Goal: Task Accomplishment & Management: Manage account settings

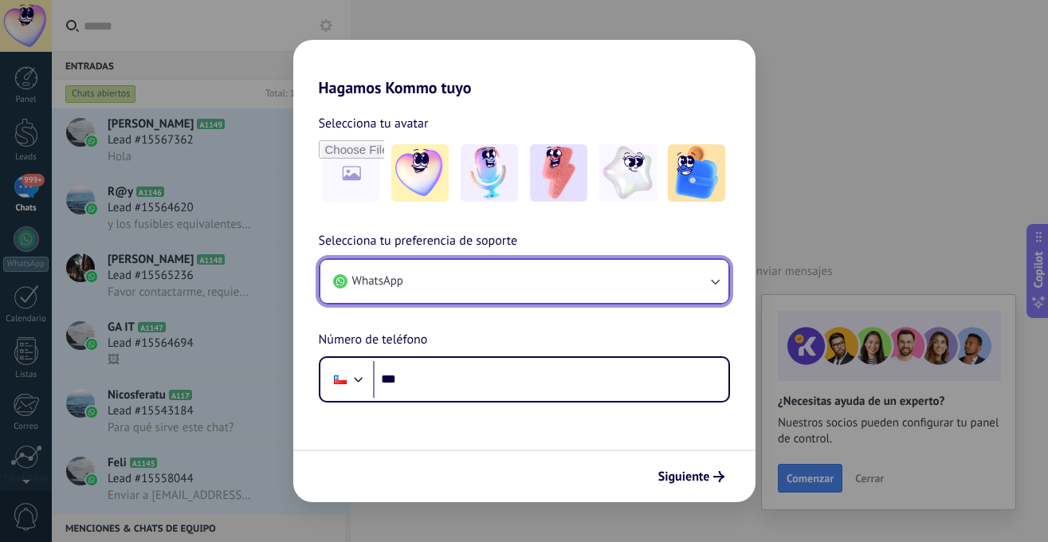
click at [449, 288] on button "WhatsApp" at bounding box center [524, 281] width 408 height 43
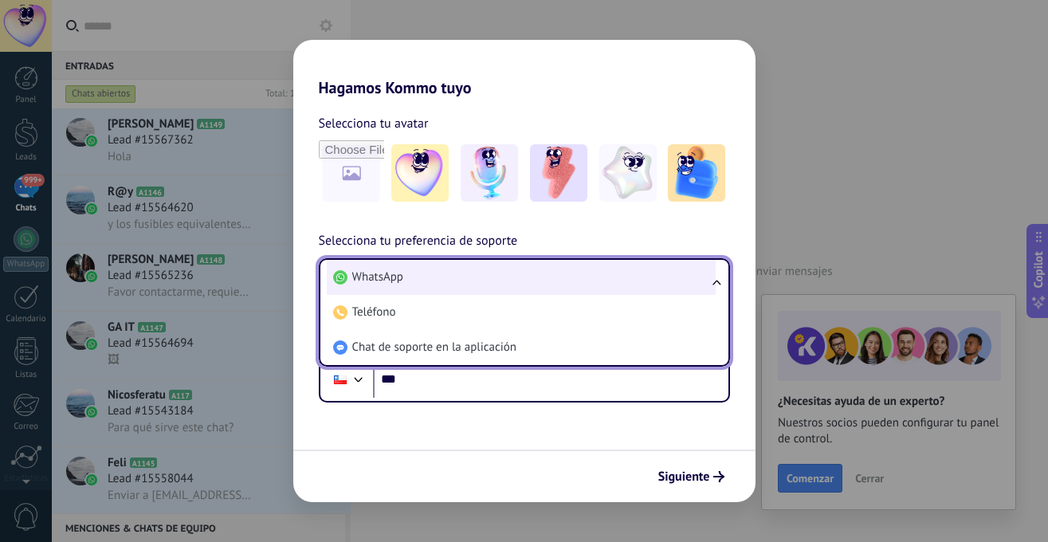
click at [417, 280] on li "WhatsApp" at bounding box center [521, 277] width 389 height 35
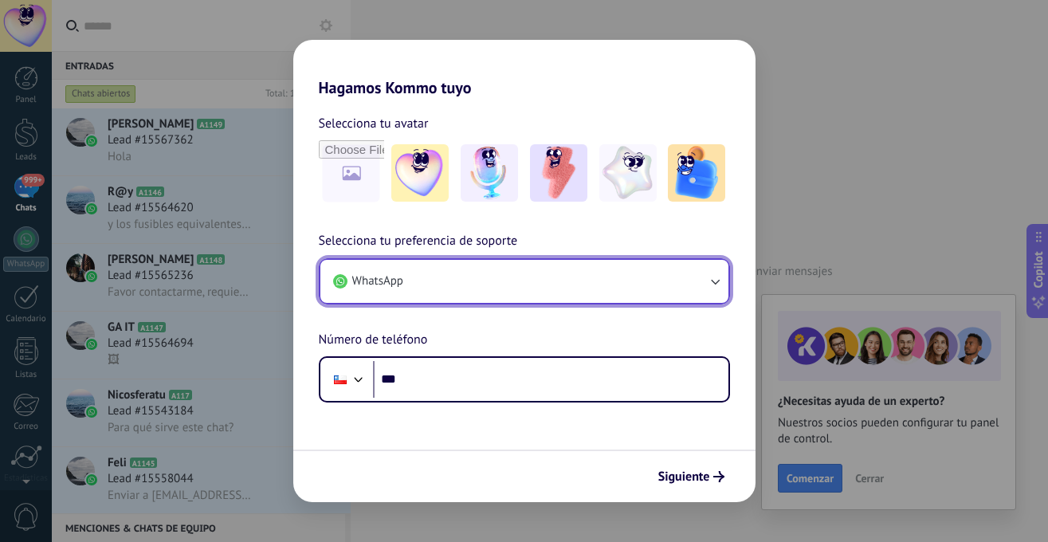
click at [446, 285] on button "WhatsApp" at bounding box center [524, 281] width 408 height 43
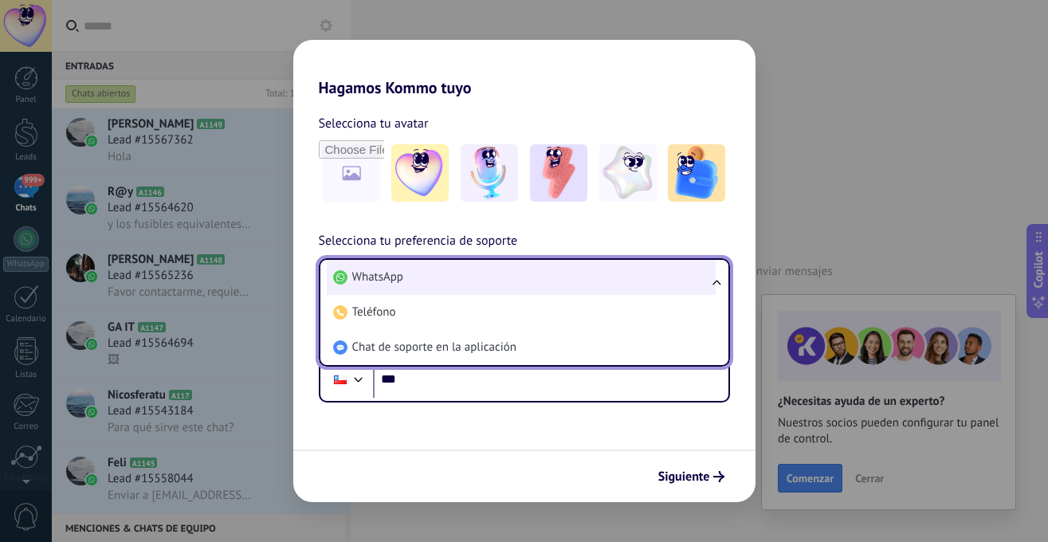
click at [423, 289] on li "WhatsApp" at bounding box center [521, 277] width 389 height 35
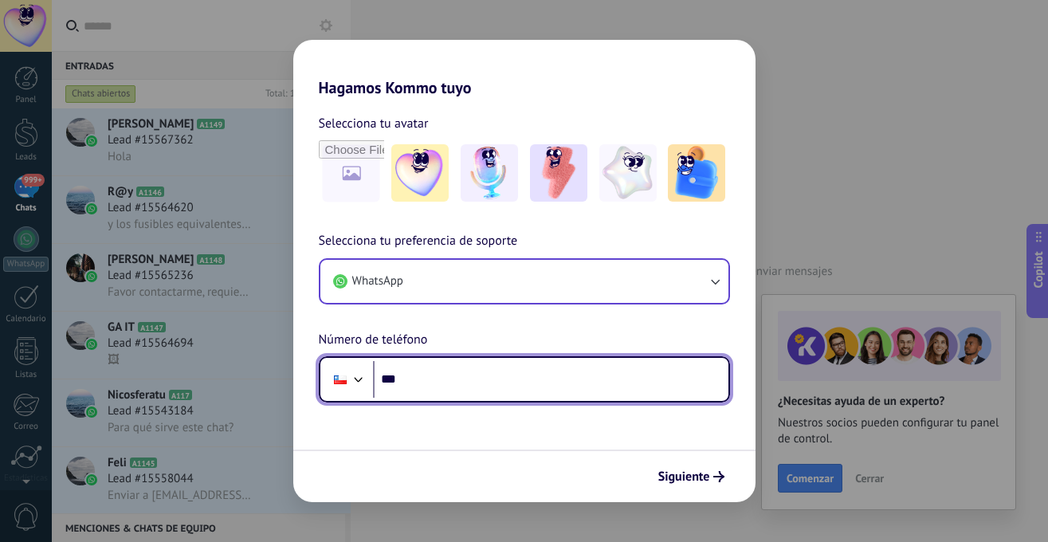
click at [463, 382] on input "***" at bounding box center [551, 379] width 356 height 37
click at [438, 384] on input "***" at bounding box center [551, 379] width 356 height 37
click at [440, 384] on input "**********" at bounding box center [551, 379] width 356 height 37
click at [505, 389] on input "**********" at bounding box center [551, 379] width 356 height 37
click at [407, 379] on input "**********" at bounding box center [551, 379] width 356 height 37
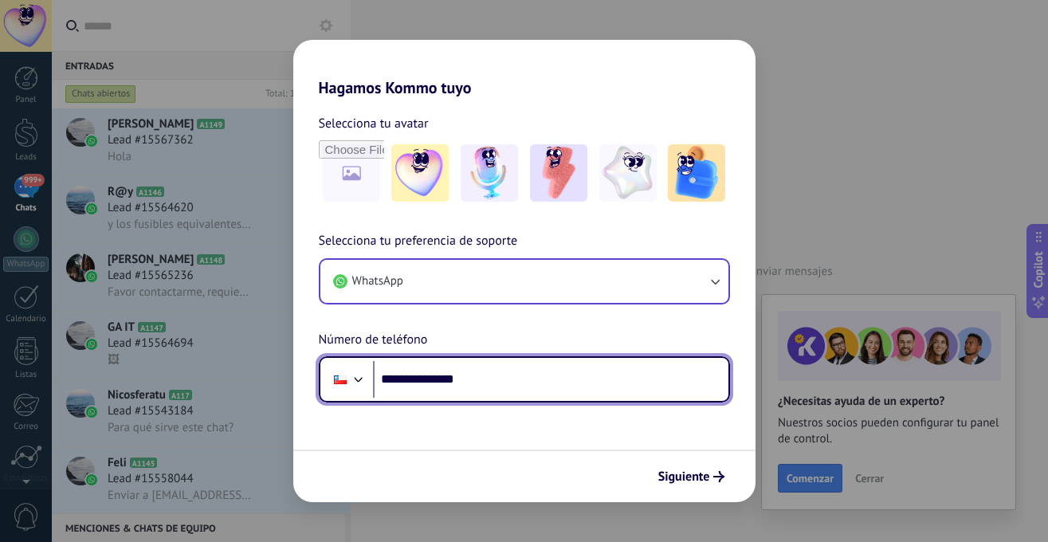
click at [411, 378] on input "**********" at bounding box center [551, 379] width 356 height 37
type input "**********"
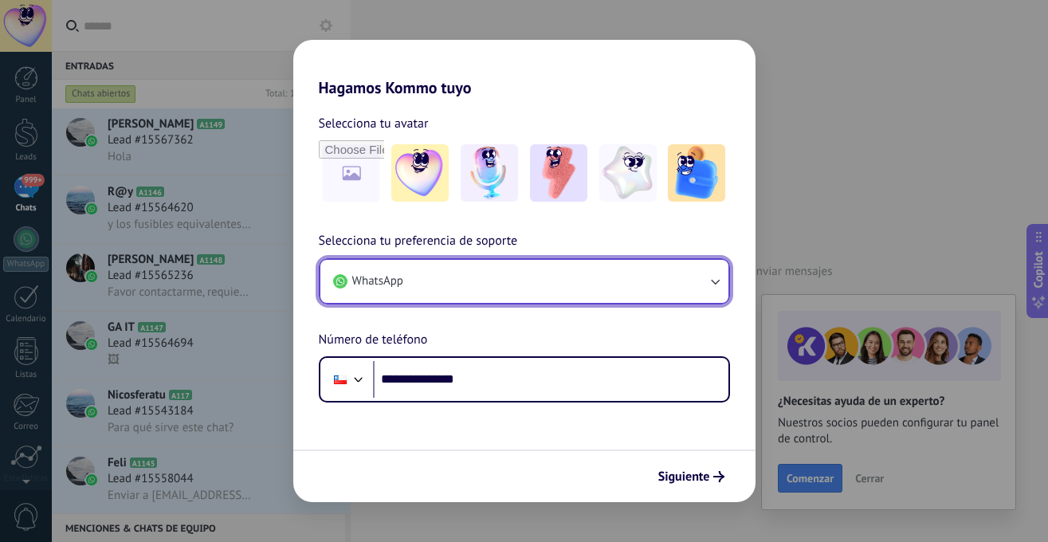
click at [419, 289] on button "WhatsApp" at bounding box center [524, 281] width 408 height 43
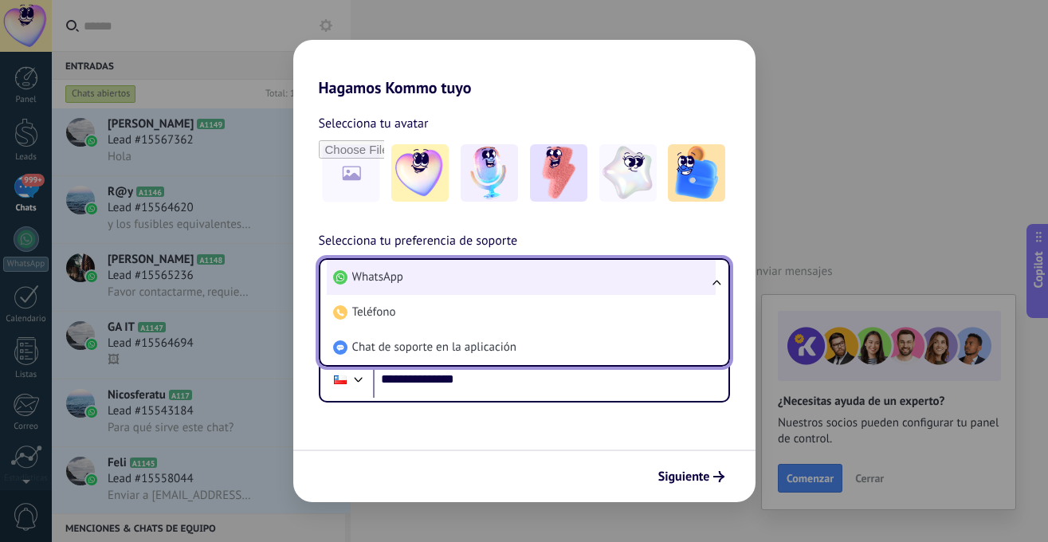
click at [415, 273] on li "WhatsApp" at bounding box center [521, 277] width 389 height 35
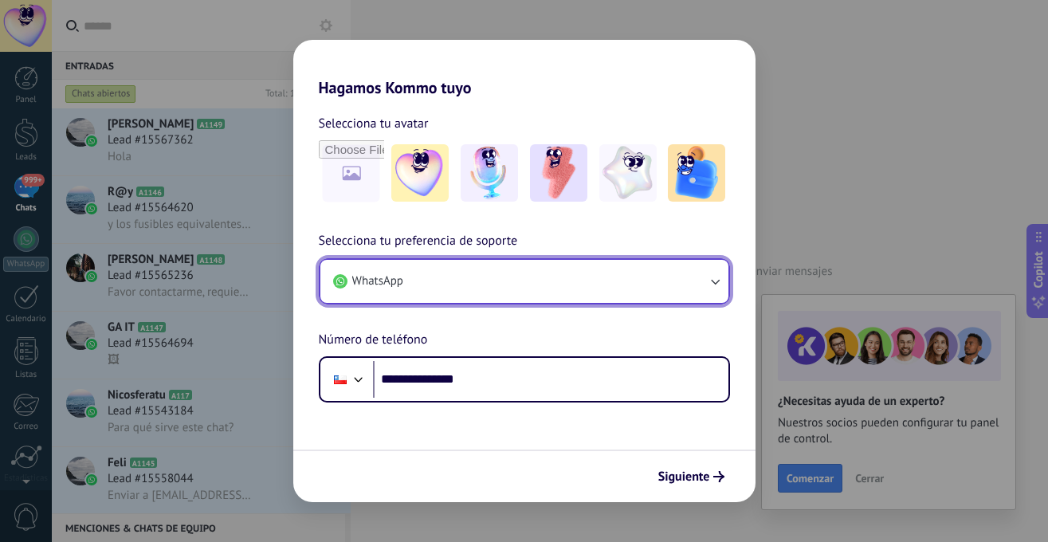
click at [458, 283] on button "WhatsApp" at bounding box center [524, 281] width 408 height 43
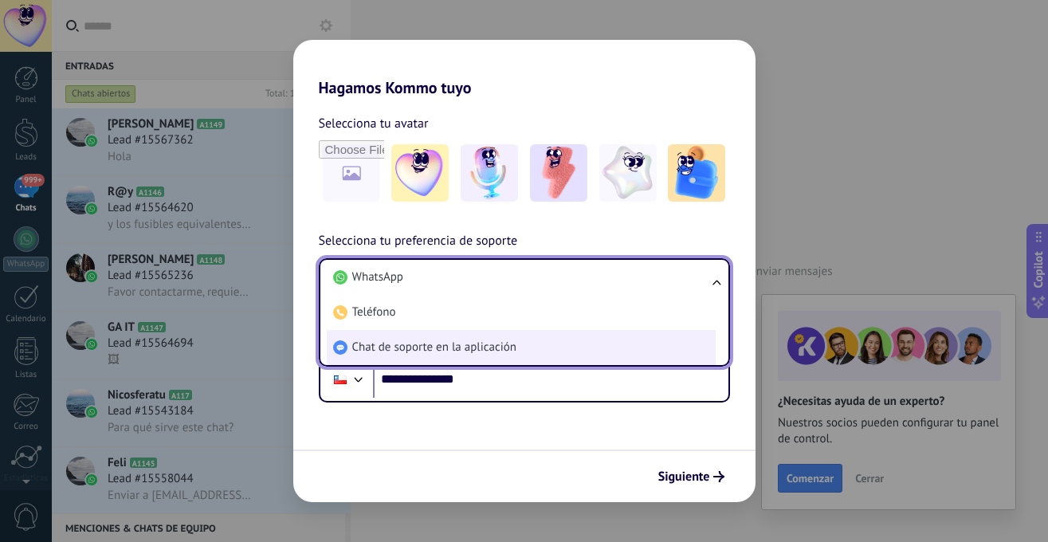
click at [463, 344] on span "Chat de soporte en la aplicación" at bounding box center [434, 348] width 164 height 16
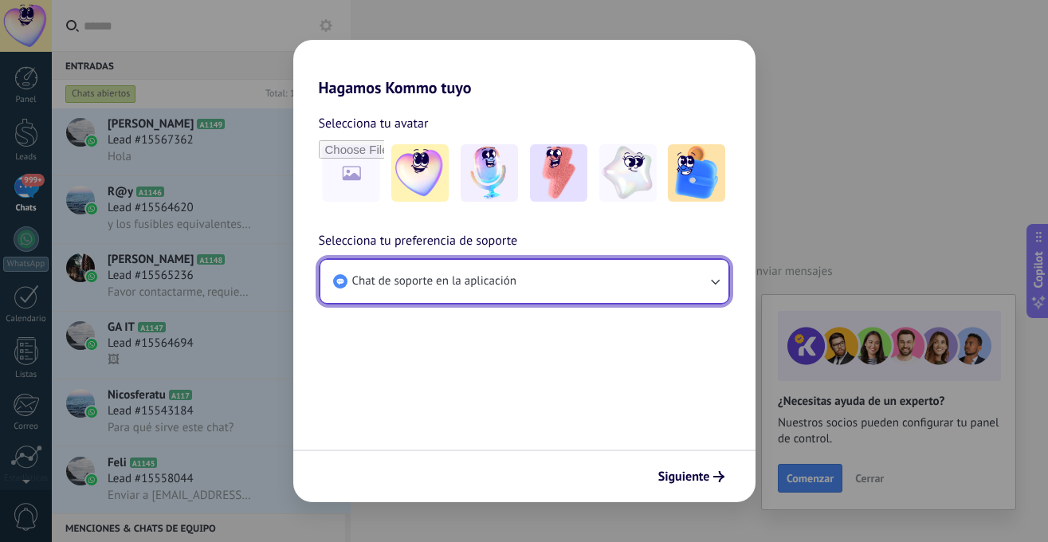
click at [438, 277] on span "Chat de soporte en la aplicación" at bounding box center [434, 281] width 164 height 16
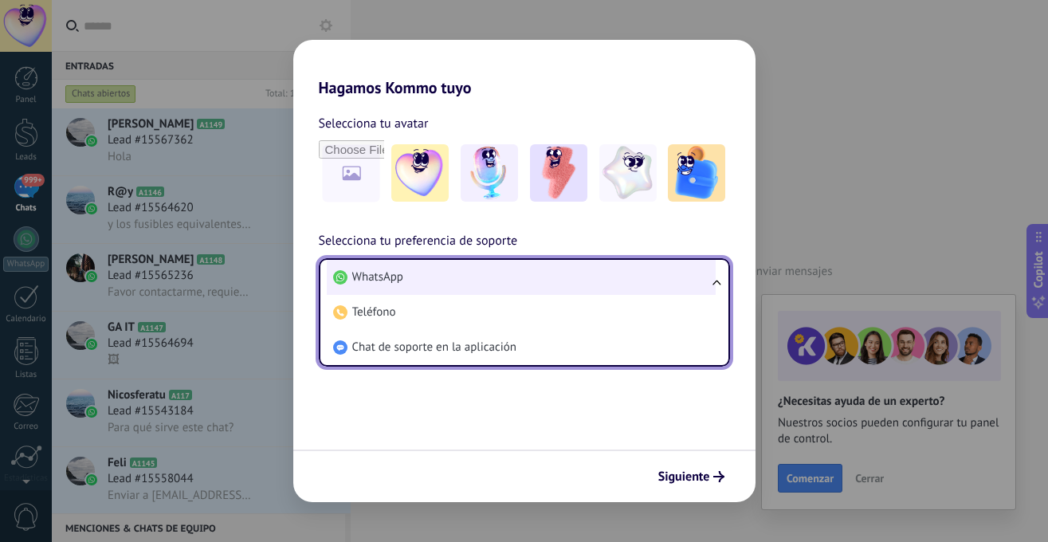
click at [411, 286] on li "WhatsApp" at bounding box center [521, 277] width 389 height 35
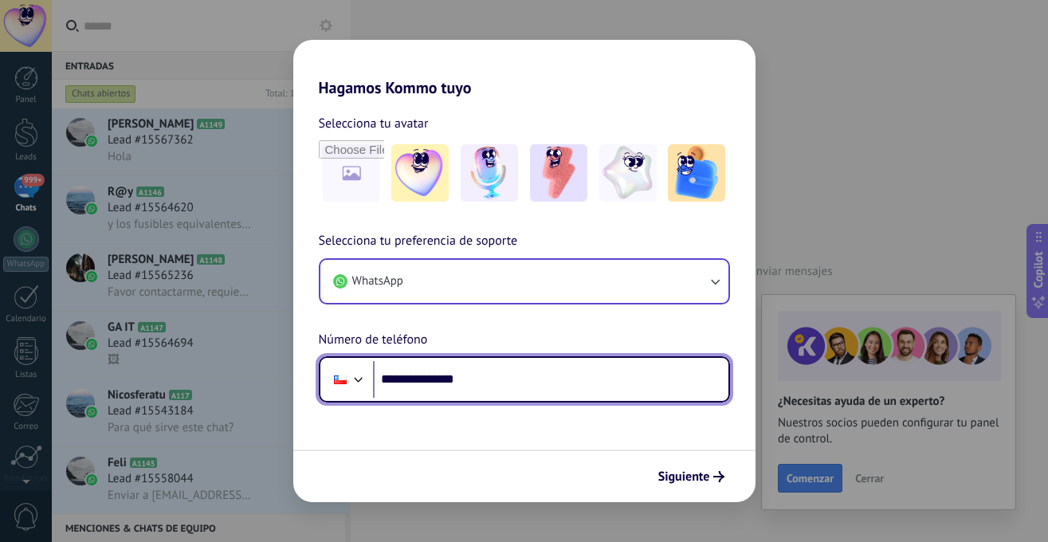
click at [507, 382] on input "**********" at bounding box center [551, 379] width 356 height 37
click at [413, 371] on input "**********" at bounding box center [551, 379] width 356 height 37
click at [410, 383] on input "**********" at bounding box center [551, 379] width 356 height 37
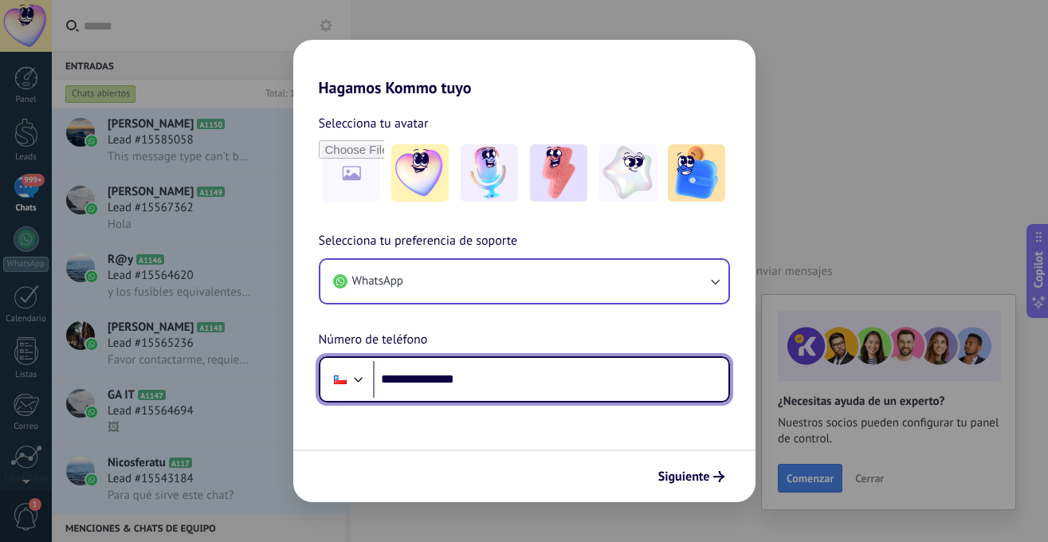
click at [471, 394] on input "**********" at bounding box center [551, 379] width 356 height 37
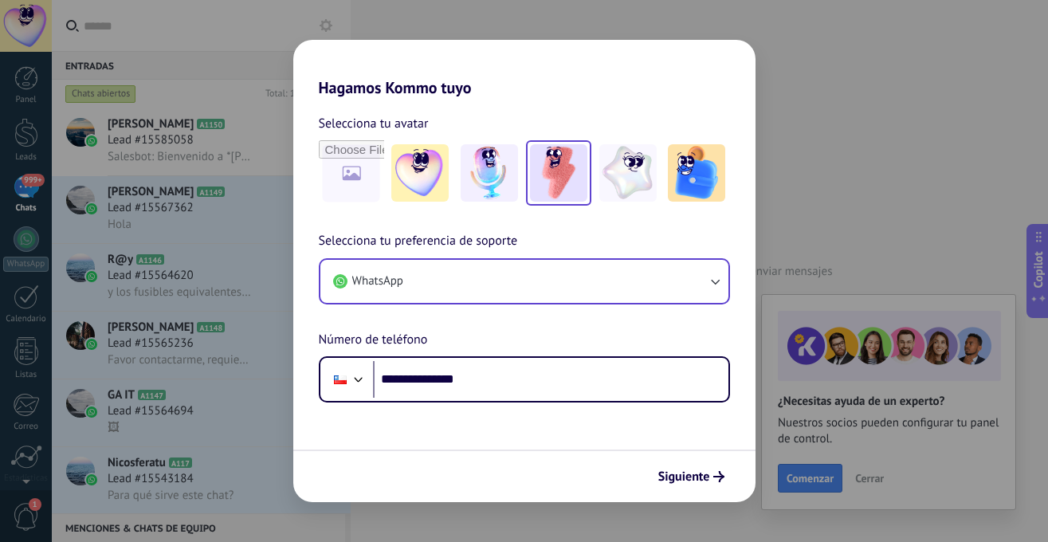
click at [552, 182] on img at bounding box center [558, 172] width 57 height 57
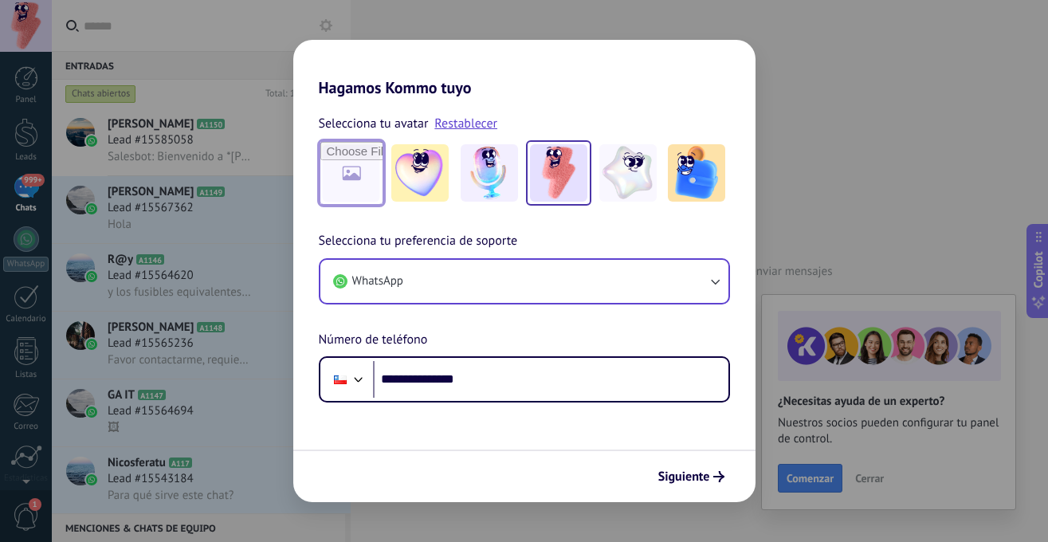
click at [349, 178] on input "file" at bounding box center [351, 173] width 62 height 62
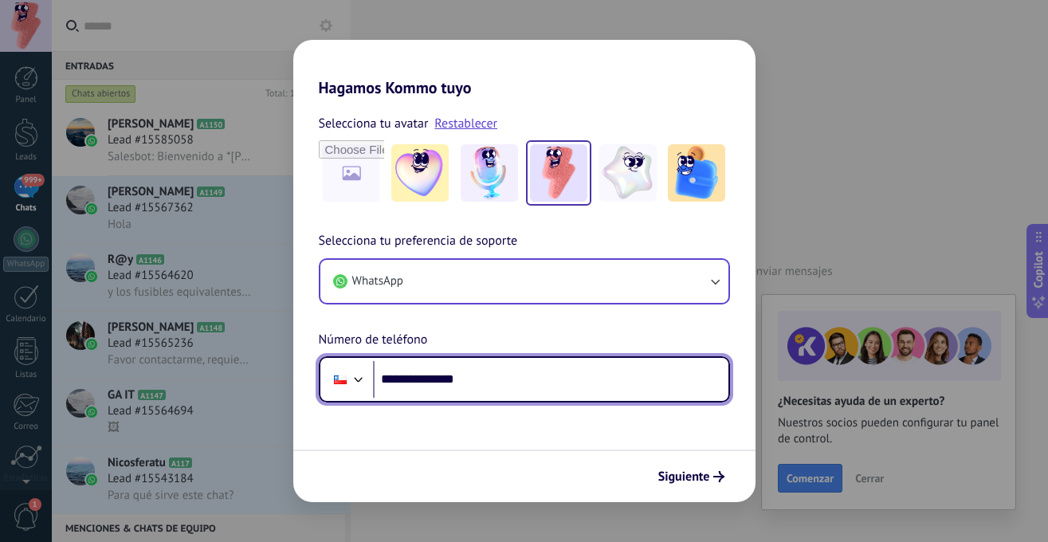
drag, startPoint x: 415, startPoint y: 378, endPoint x: 443, endPoint y: 378, distance: 28.7
click at [443, 378] on input "**********" at bounding box center [551, 379] width 356 height 37
click at [438, 378] on input "**********" at bounding box center [551, 379] width 356 height 37
drag, startPoint x: 404, startPoint y: 379, endPoint x: 472, endPoint y: 379, distance: 67.8
click at [472, 379] on input "**********" at bounding box center [551, 379] width 356 height 37
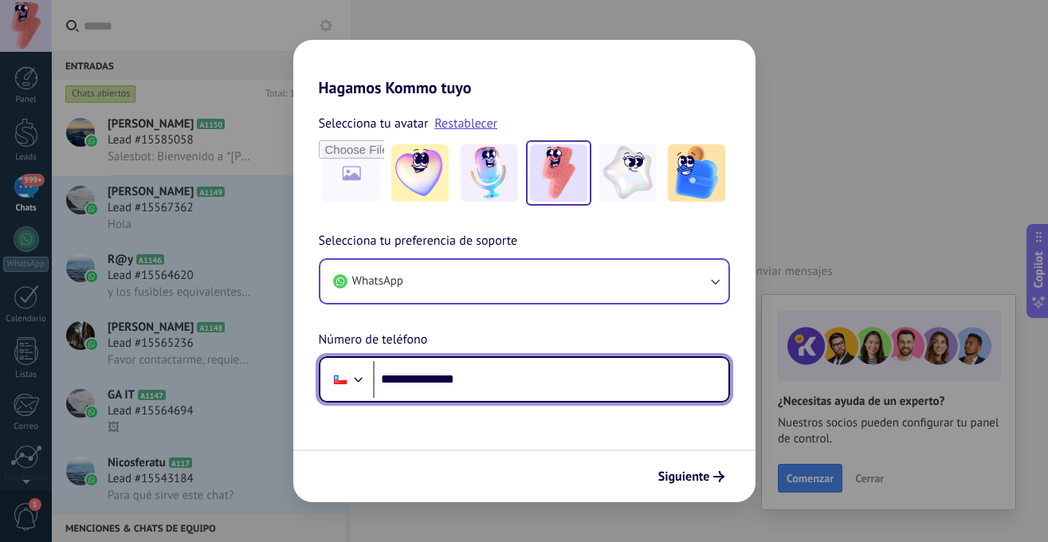
click at [472, 379] on input "**********" at bounding box center [551, 379] width 356 height 37
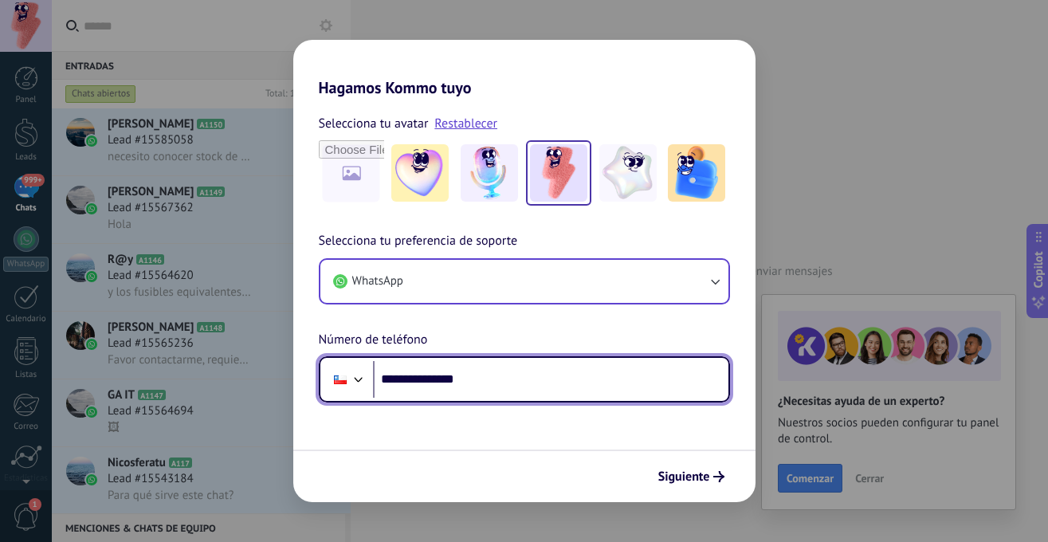
drag, startPoint x: 432, startPoint y: 378, endPoint x: 402, endPoint y: 378, distance: 30.3
click at [402, 378] on input "**********" at bounding box center [551, 379] width 356 height 37
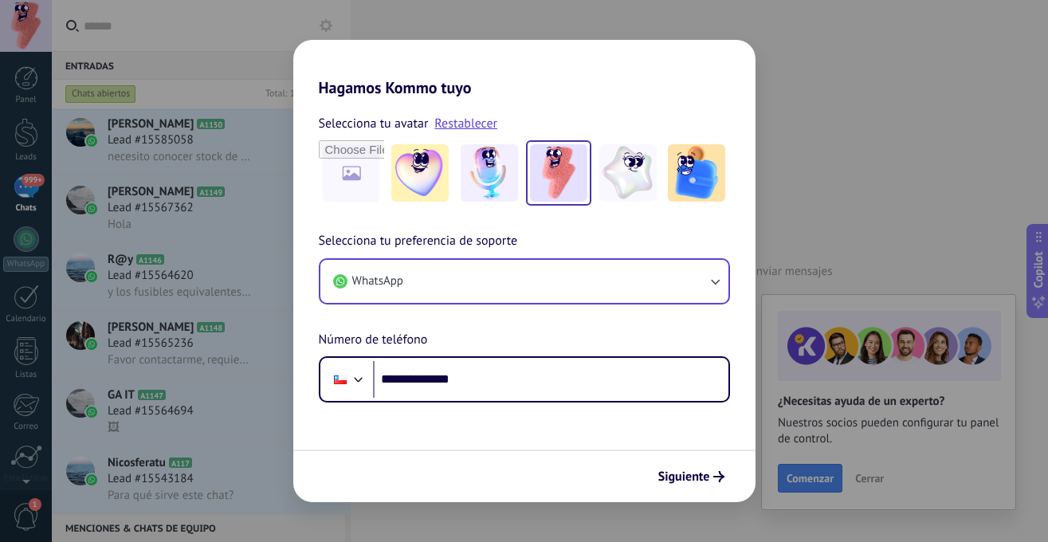
click at [505, 419] on form "**********" at bounding box center [524, 299] width 462 height 405
click at [678, 481] on span "Siguiente" at bounding box center [684, 476] width 52 height 11
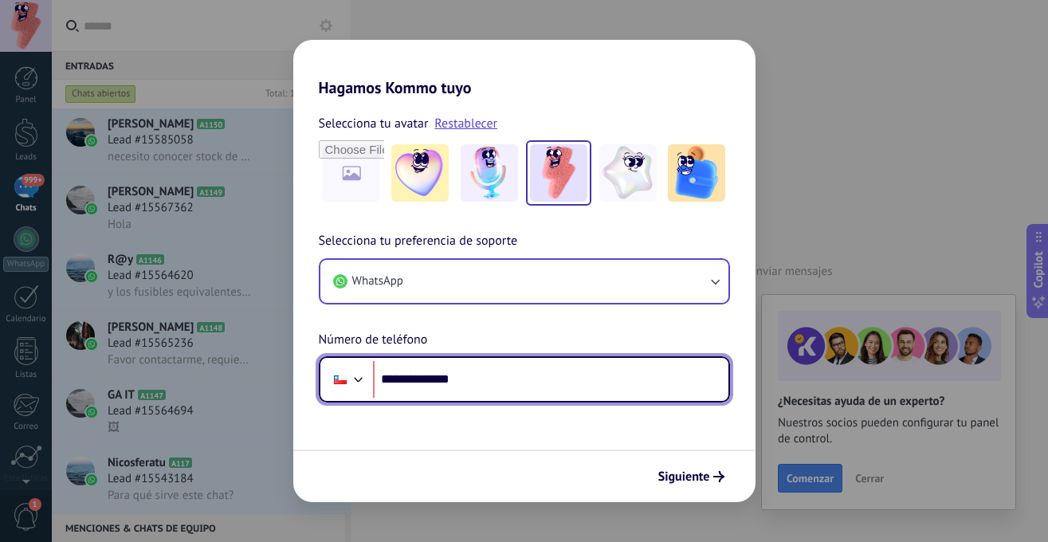
drag, startPoint x: 403, startPoint y: 376, endPoint x: 622, endPoint y: 402, distance: 219.9
click at [622, 398] on input "**********" at bounding box center [551, 379] width 356 height 37
type input "**********"
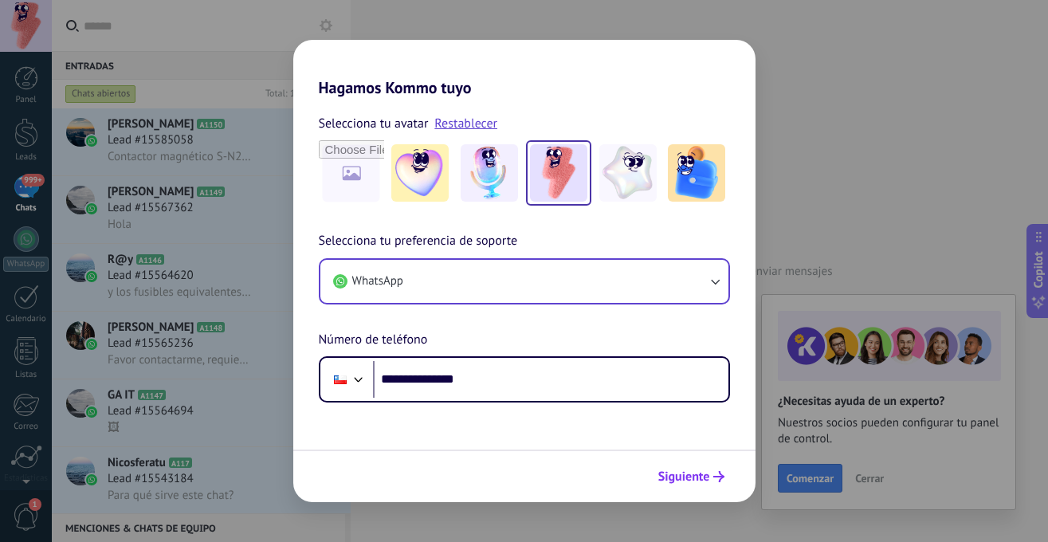
click at [688, 486] on button "Siguiente" at bounding box center [691, 476] width 81 height 27
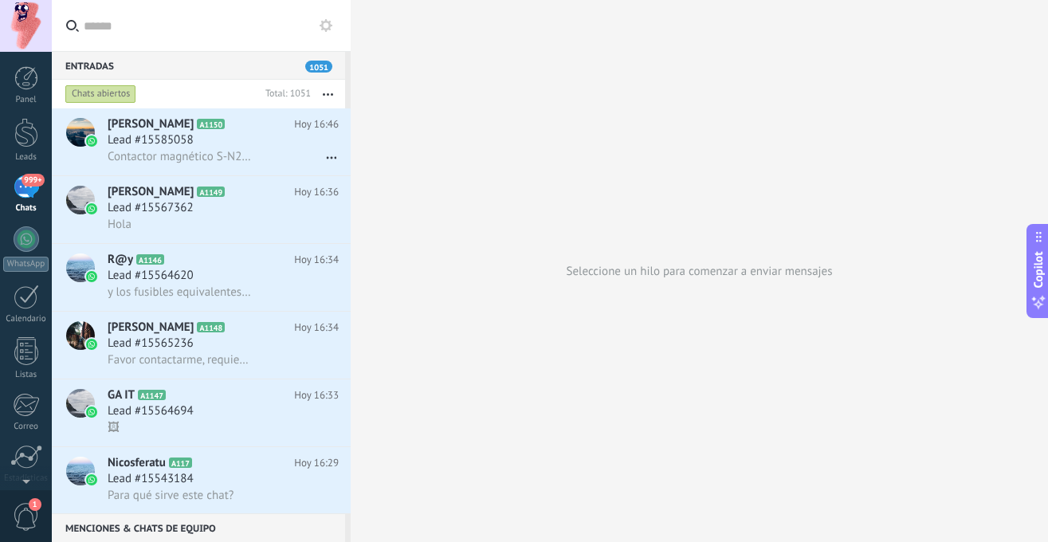
click at [37, 197] on div "999+" at bounding box center [27, 186] width 26 height 23
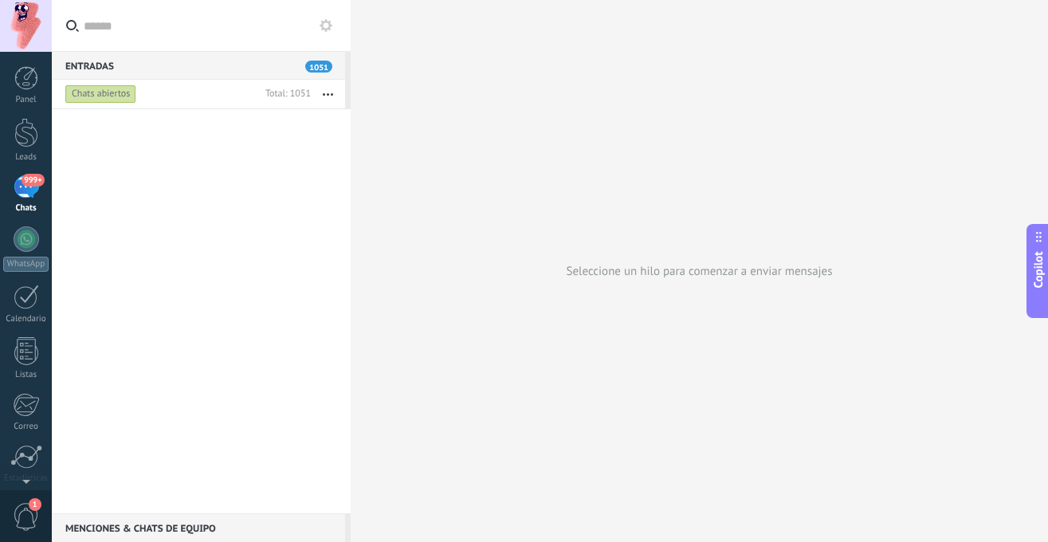
scroll to position [18115, 0]
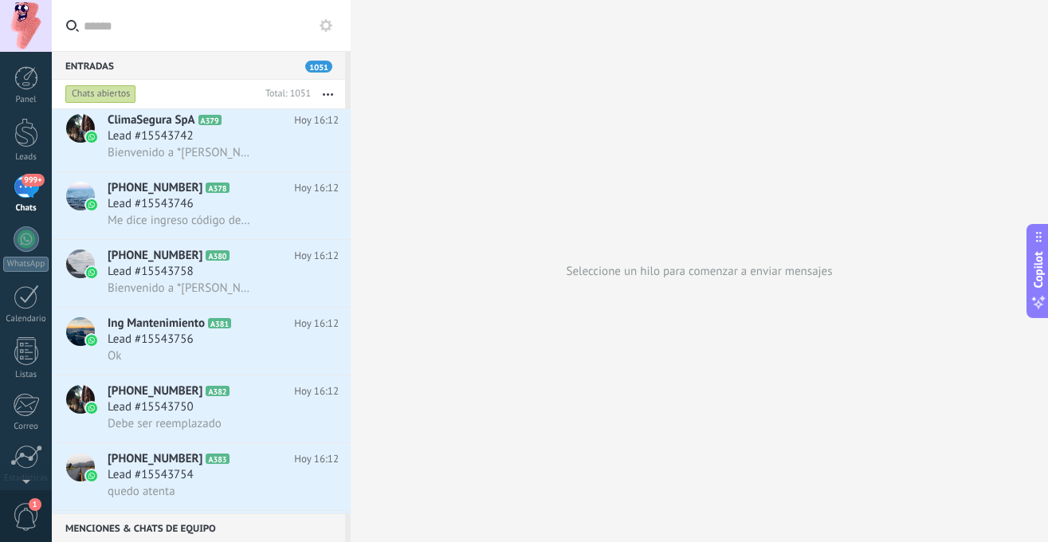
click at [324, 90] on button "button" at bounding box center [328, 94] width 34 height 29
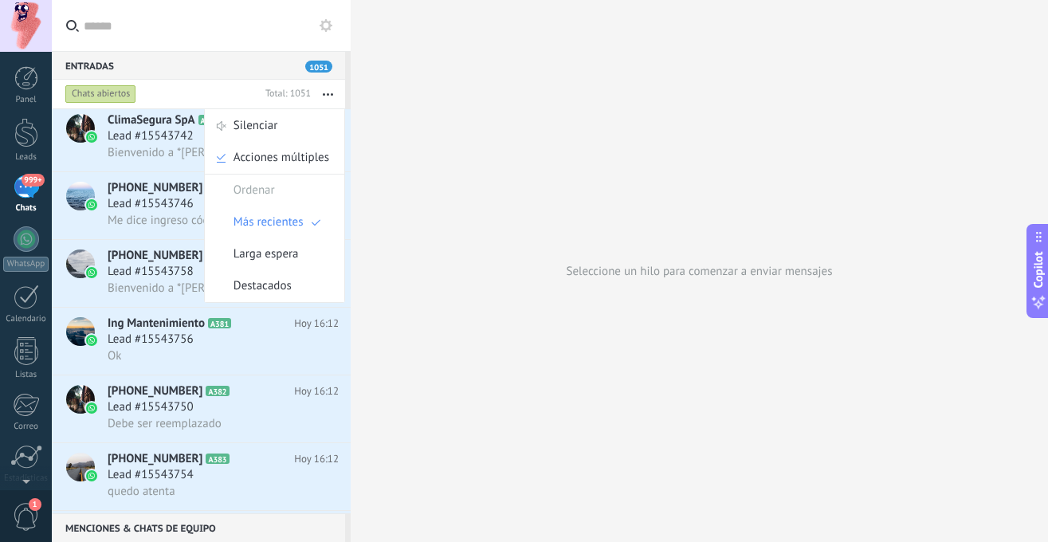
click at [218, 92] on div "Chats abiertos" at bounding box center [160, 94] width 197 height 29
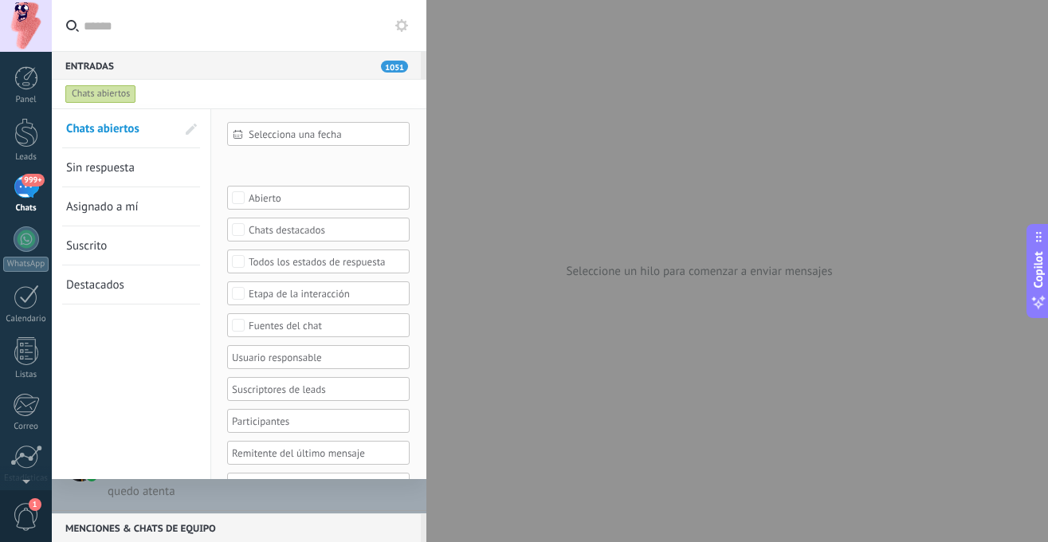
click at [198, 93] on div "Chats abiertos" at bounding box center [224, 94] width 324 height 29
click at [135, 92] on div "Chats abiertos" at bounding box center [100, 93] width 71 height 19
click at [155, 86] on div "Chats abiertos" at bounding box center [224, 94] width 324 height 29
click at [191, 79] on div "Entradas 1051" at bounding box center [236, 65] width 369 height 29
click at [197, 62] on div "Entradas 1051" at bounding box center [236, 65] width 369 height 29
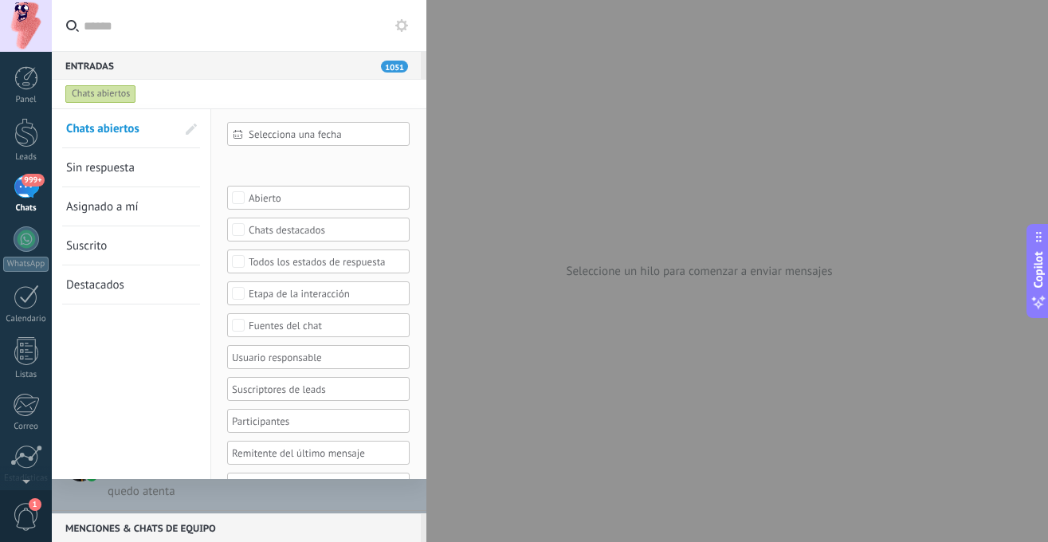
click at [207, 497] on div at bounding box center [239, 310] width 375 height 405
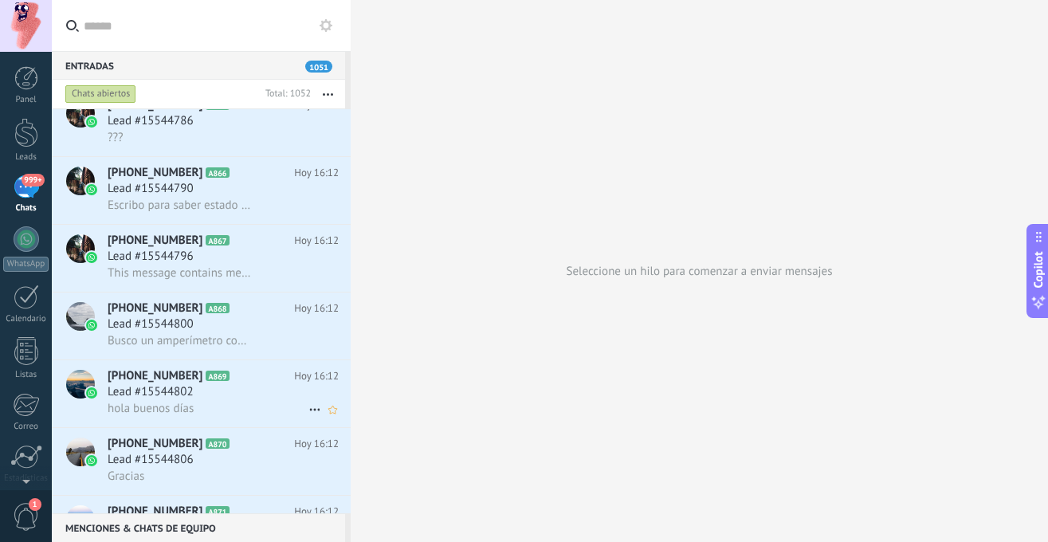
scroll to position [47592, 0]
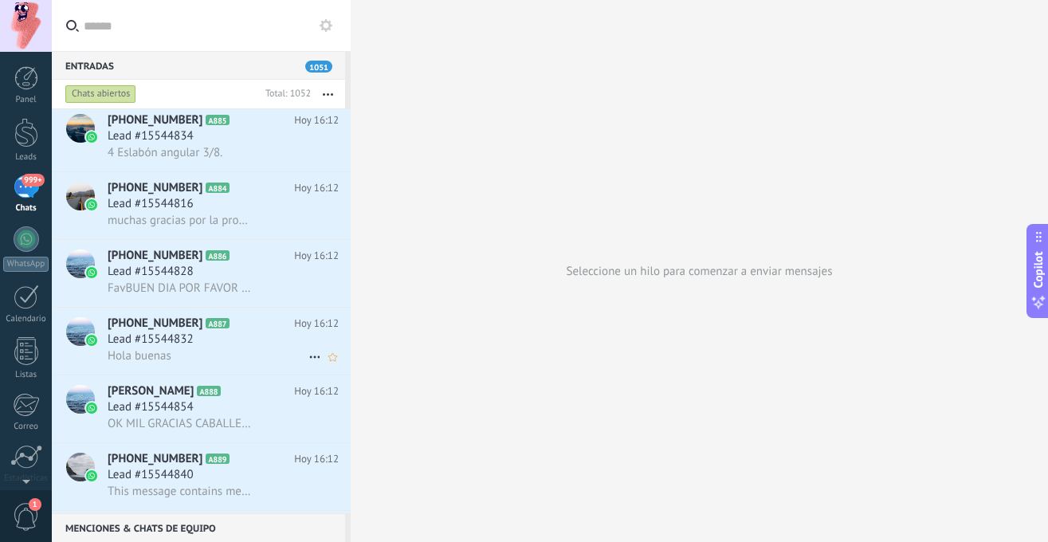
click at [149, 344] on span "Lead #15544832" at bounding box center [151, 340] width 86 height 16
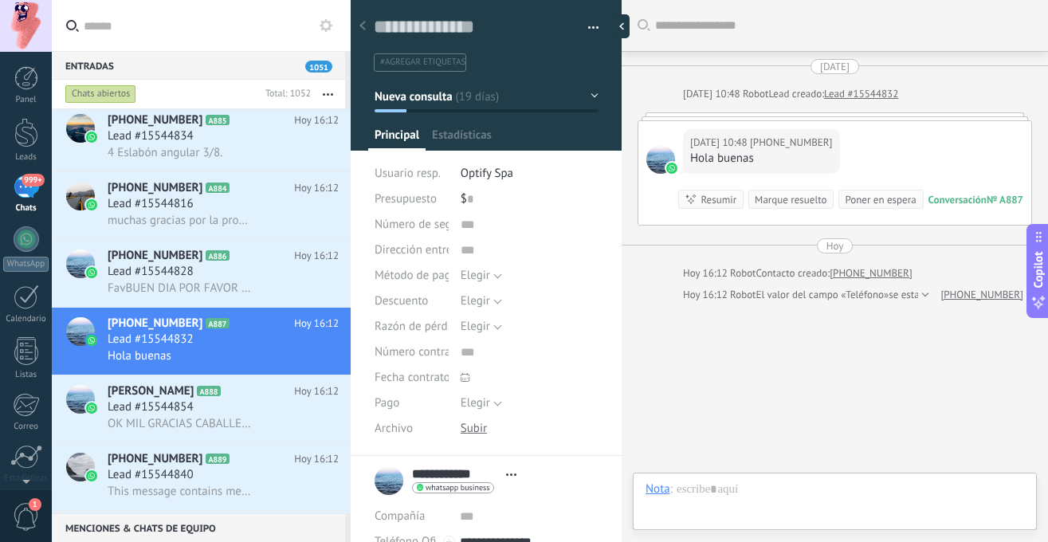
scroll to position [39, 0]
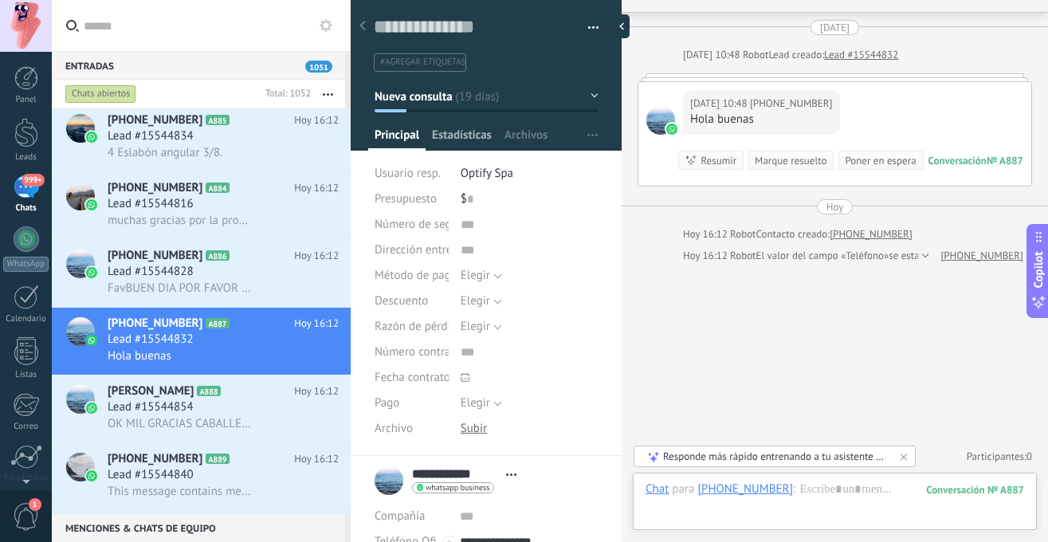
click at [480, 136] on span "Estadísticas" at bounding box center [462, 139] width 60 height 23
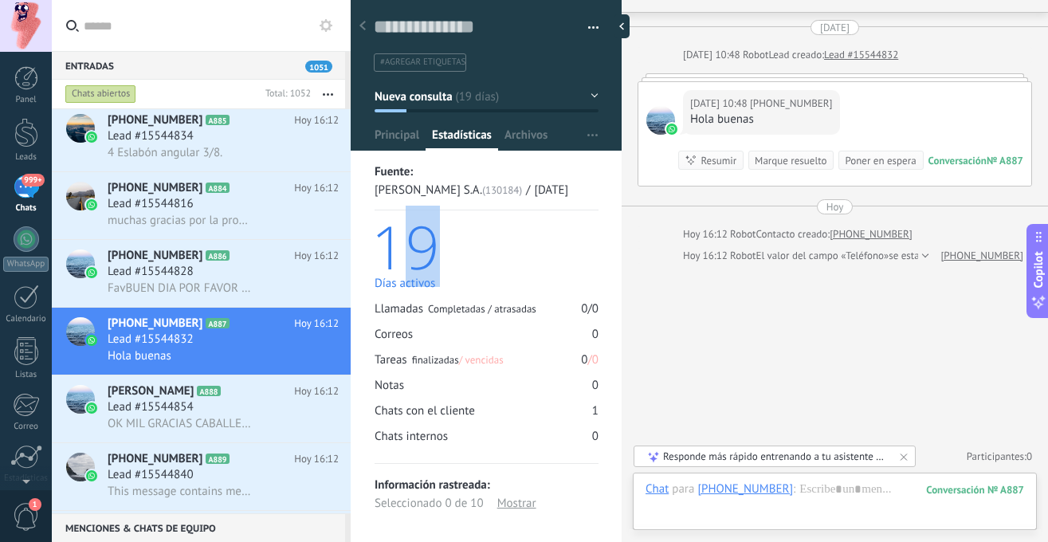
drag, startPoint x: 420, startPoint y: 251, endPoint x: 443, endPoint y: 254, distance: 23.3
click at [443, 254] on div "19" at bounding box center [484, 246] width 227 height 57
click at [432, 259] on div "19" at bounding box center [484, 246] width 227 height 57
drag, startPoint x: 371, startPoint y: 247, endPoint x: 439, endPoint y: 253, distance: 68.0
click at [439, 253] on div "19" at bounding box center [484, 246] width 227 height 57
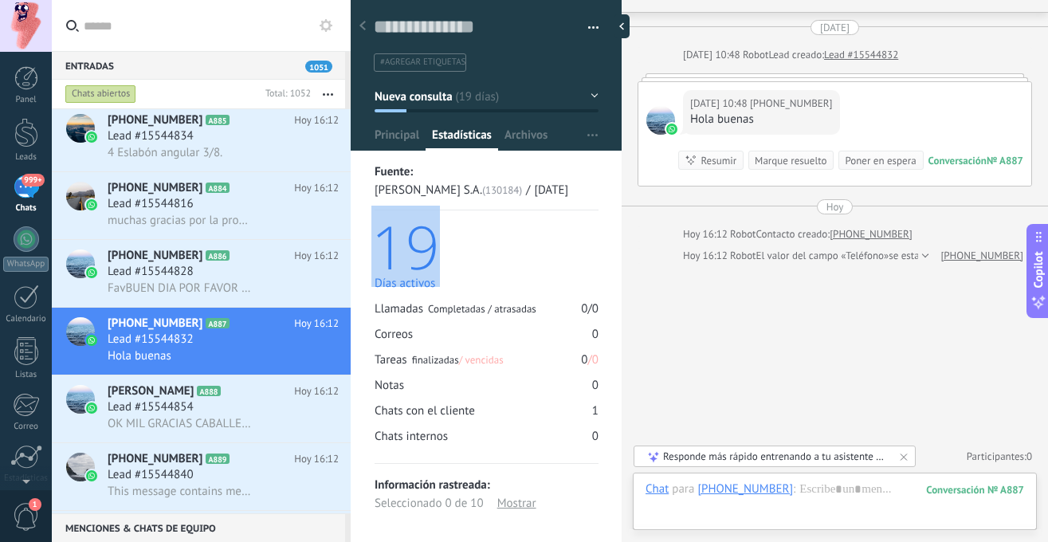
click at [439, 253] on div "19" at bounding box center [484, 246] width 227 height 57
click at [536, 134] on span "Archivos" at bounding box center [526, 139] width 43 height 23
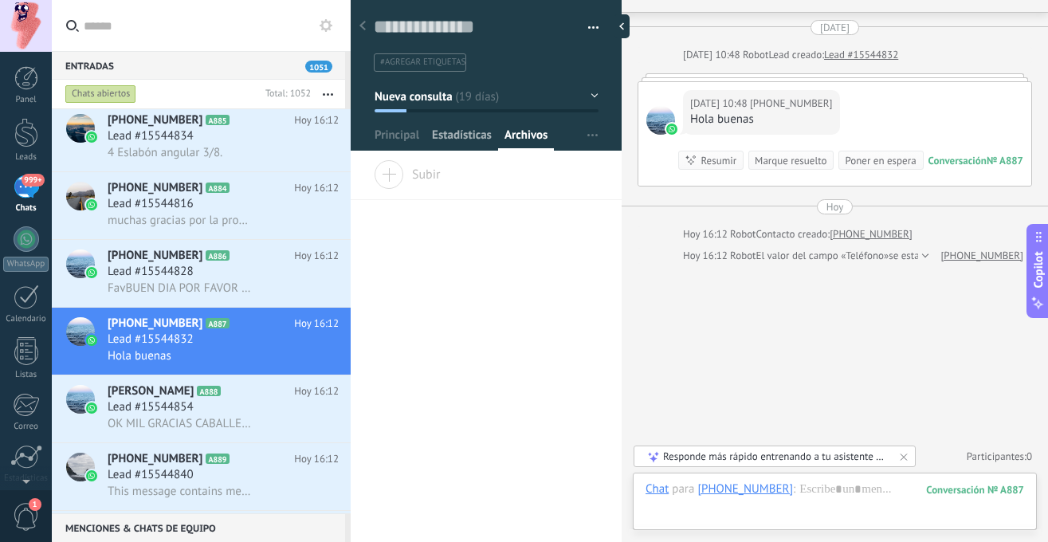
click at [469, 139] on span "Estadísticas" at bounding box center [462, 139] width 60 height 23
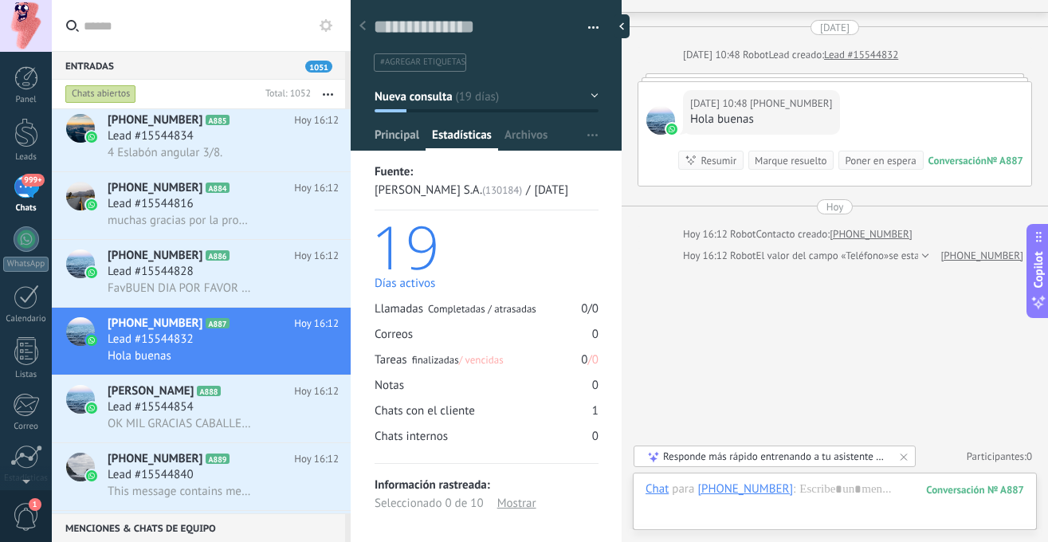
click at [404, 135] on span "Principal" at bounding box center [397, 139] width 45 height 23
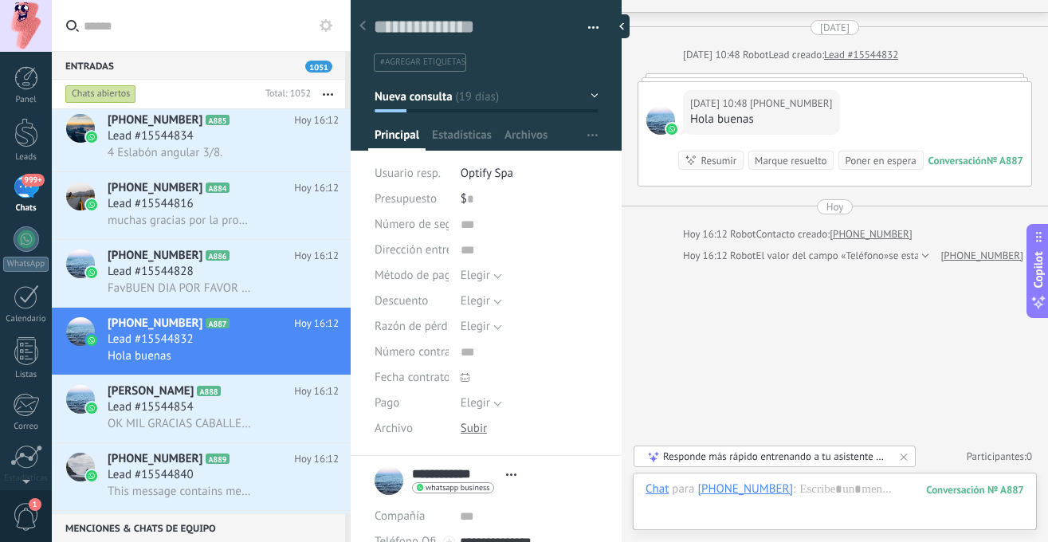
click at [480, 197] on div "$ 0" at bounding box center [530, 200] width 138 height 26
click at [438, 227] on span "Número de seguimiento" at bounding box center [436, 224] width 123 height 12
drag, startPoint x: 455, startPoint y: 229, endPoint x: 474, endPoint y: 229, distance: 18.3
click at [458, 229] on div "Número de seguimiento" at bounding box center [487, 225] width 224 height 26
click at [481, 228] on input "text" at bounding box center [530, 225] width 138 height 26
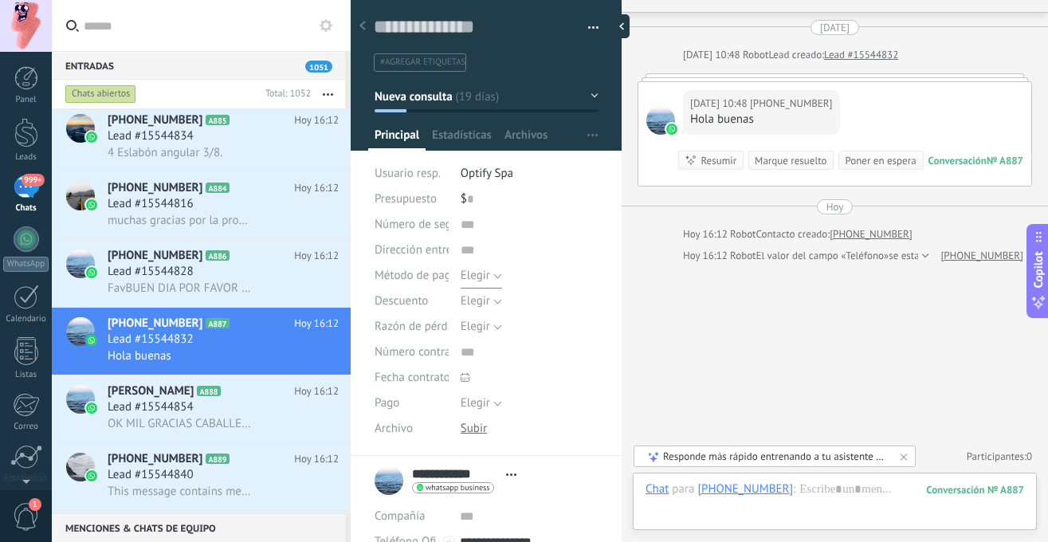
click at [491, 267] on button "Elegir" at bounding box center [481, 276] width 41 height 26
click at [406, 279] on span "Método de pago" at bounding box center [416, 275] width 83 height 12
click at [433, 354] on span "Número contrato" at bounding box center [418, 352] width 86 height 12
click at [475, 407] on span "Elegir" at bounding box center [475, 402] width 29 height 15
click at [488, 406] on span "Elegir" at bounding box center [514, 403] width 142 height 15
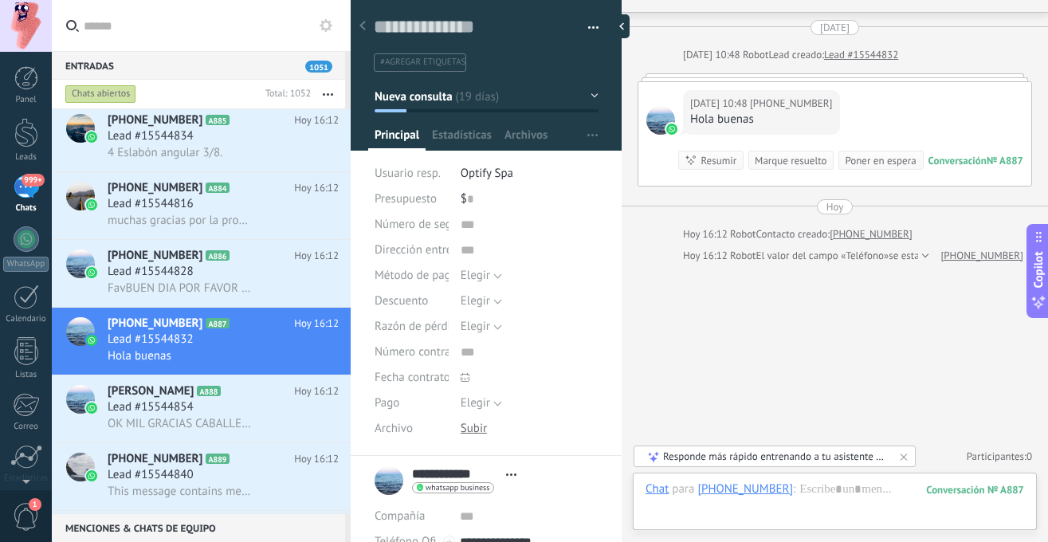
click at [458, 96] on button "Nueva consulta" at bounding box center [487, 96] width 224 height 29
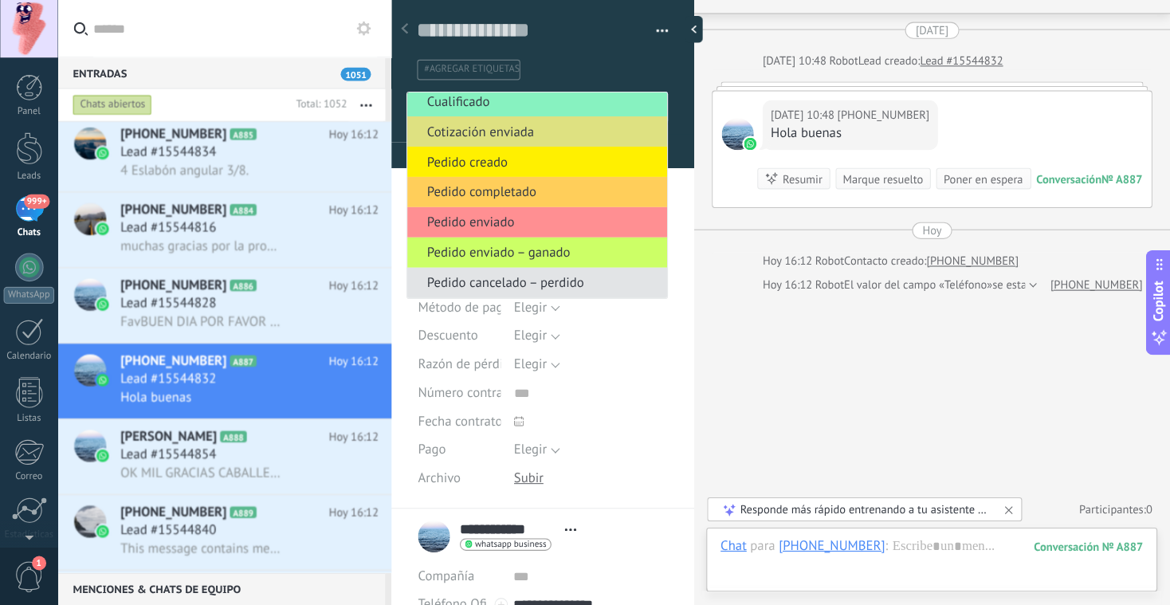
scroll to position [0, 0]
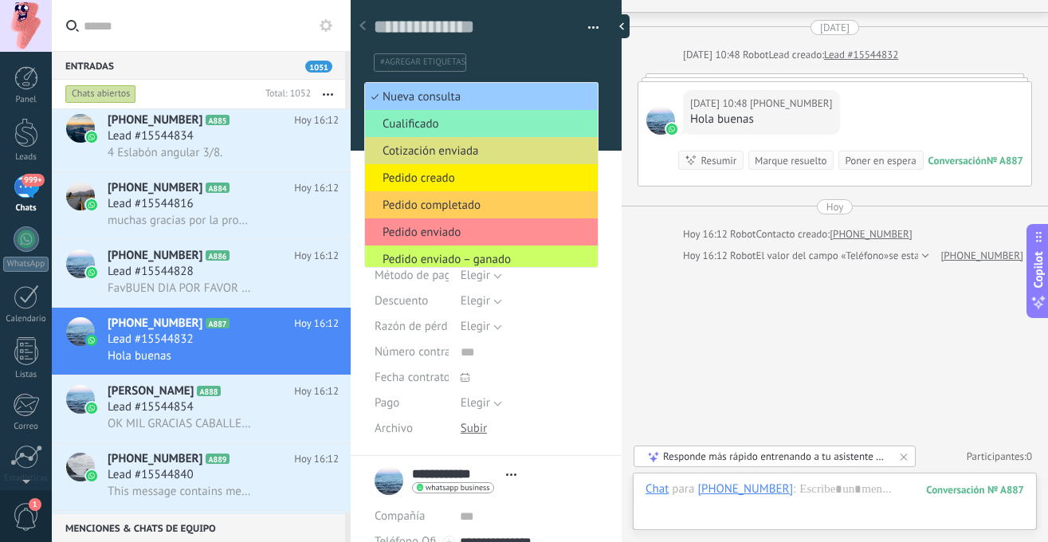
click at [583, 375] on div at bounding box center [530, 378] width 138 height 26
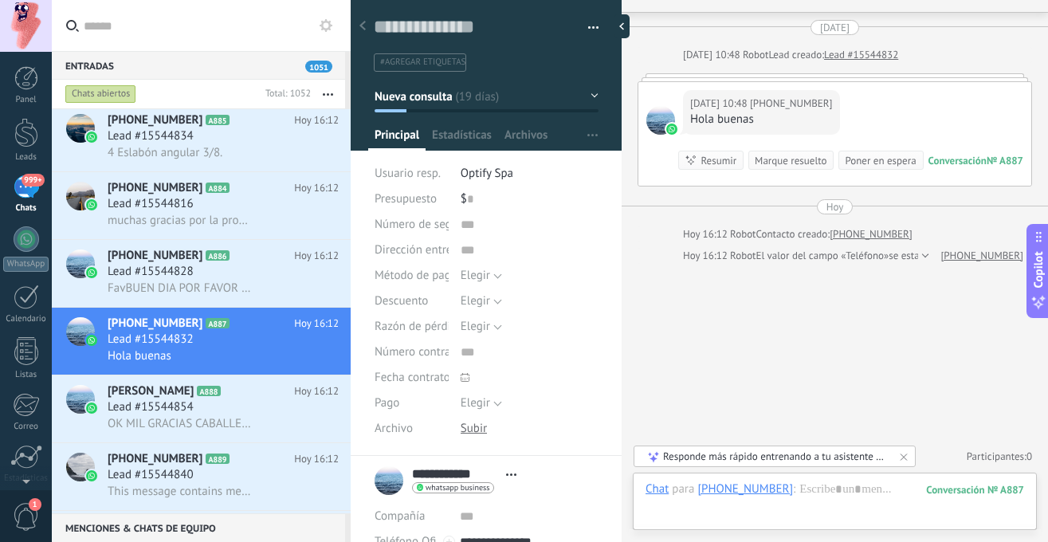
drag, startPoint x: 807, startPoint y: 29, endPoint x: 846, endPoint y: 30, distance: 39.1
click at [846, 29] on div "[DATE]" at bounding box center [834, 27] width 29 height 15
click at [846, 31] on div "[DATE]" at bounding box center [834, 27] width 29 height 15
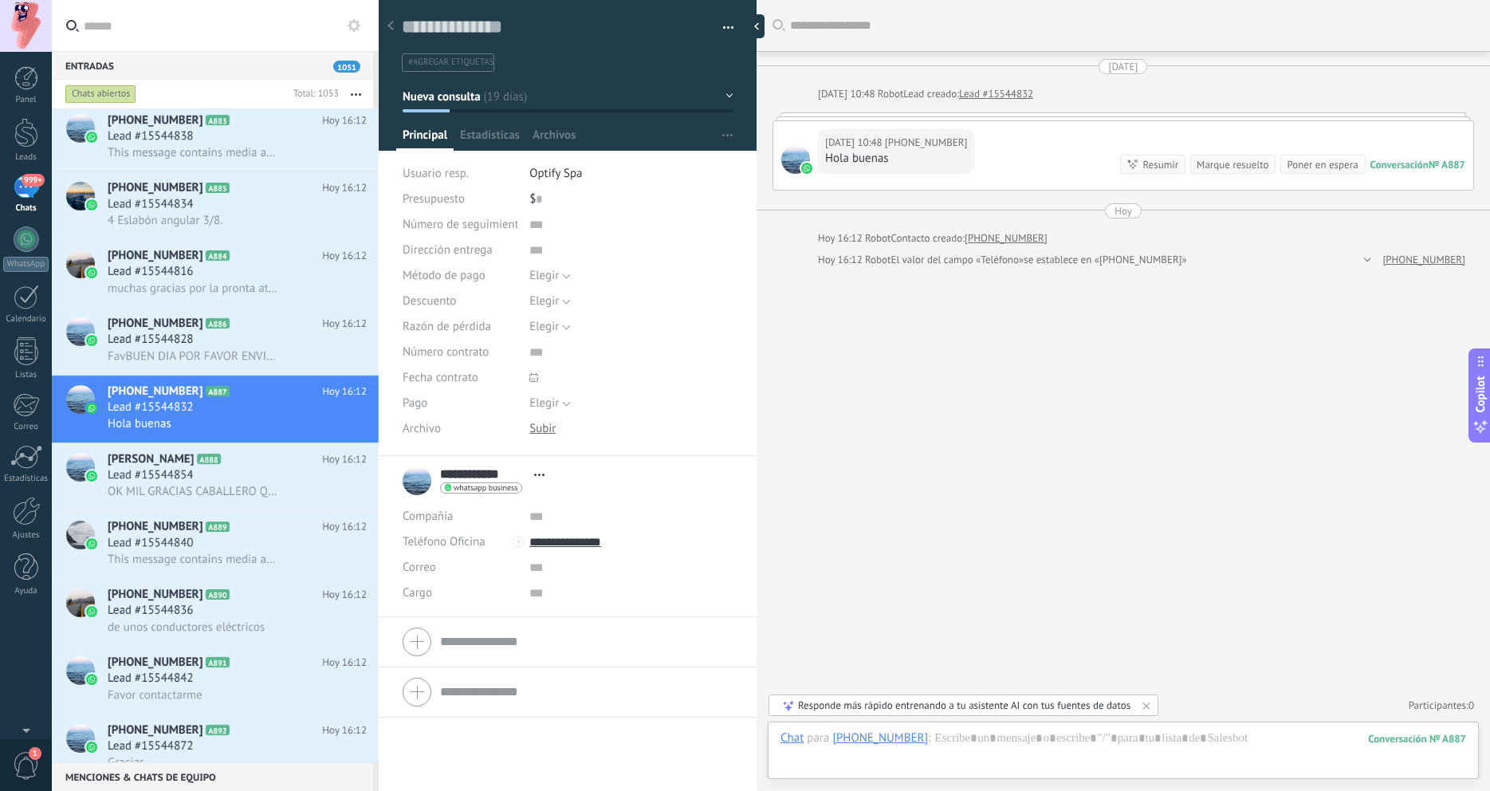
scroll to position [24, 0]
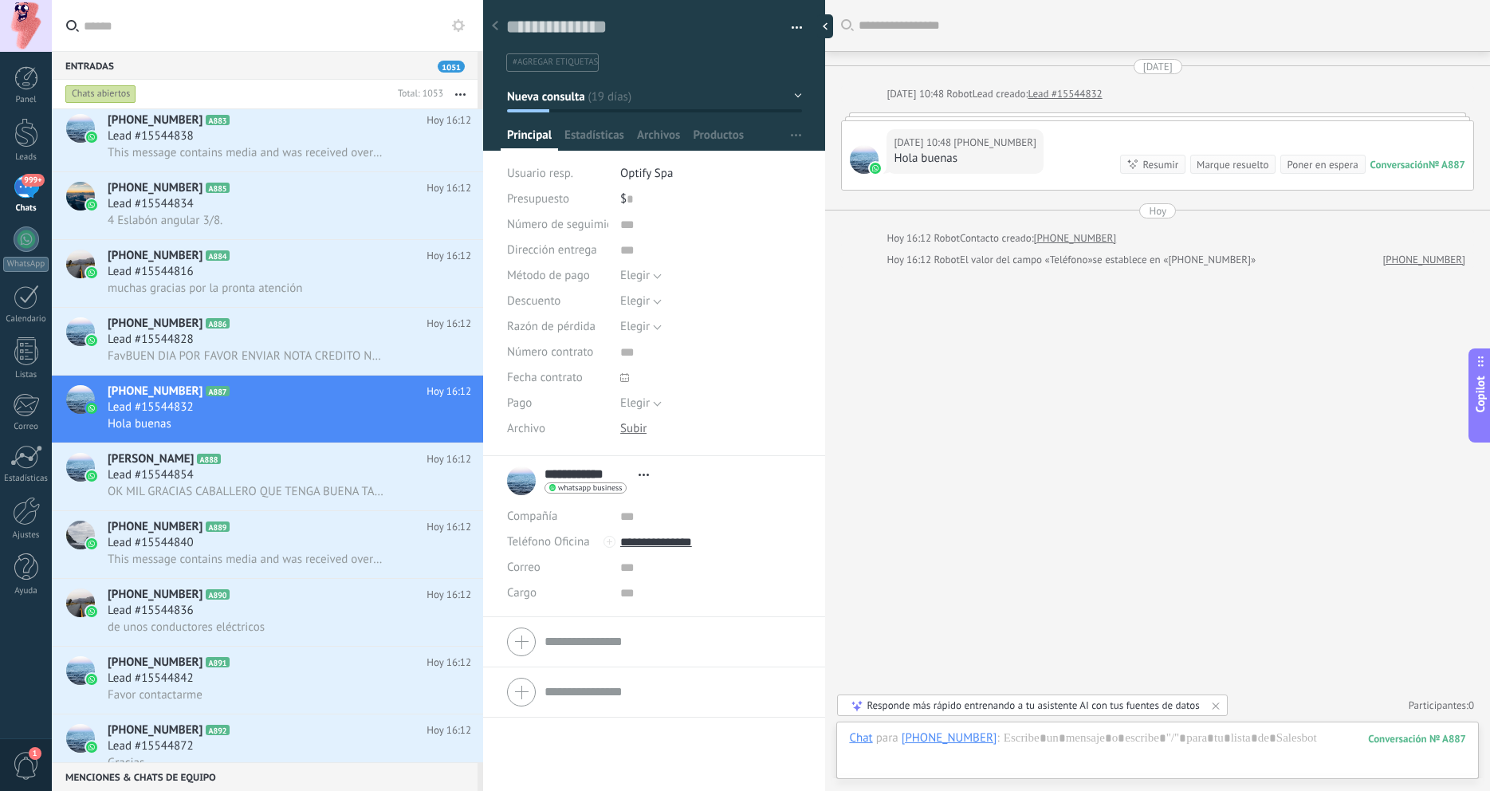
click at [961, 458] on div "Buscar Carga más [DATE] [DATE] 10:48 Robot Lead creado: Lead #15544832 [DATE] 1…" at bounding box center [1157, 395] width 665 height 791
click at [291, 419] on div "Hola buenas" at bounding box center [290, 423] width 364 height 17
click at [277, 212] on div "4 Eslabón angular 3/8." at bounding box center [290, 220] width 364 height 17
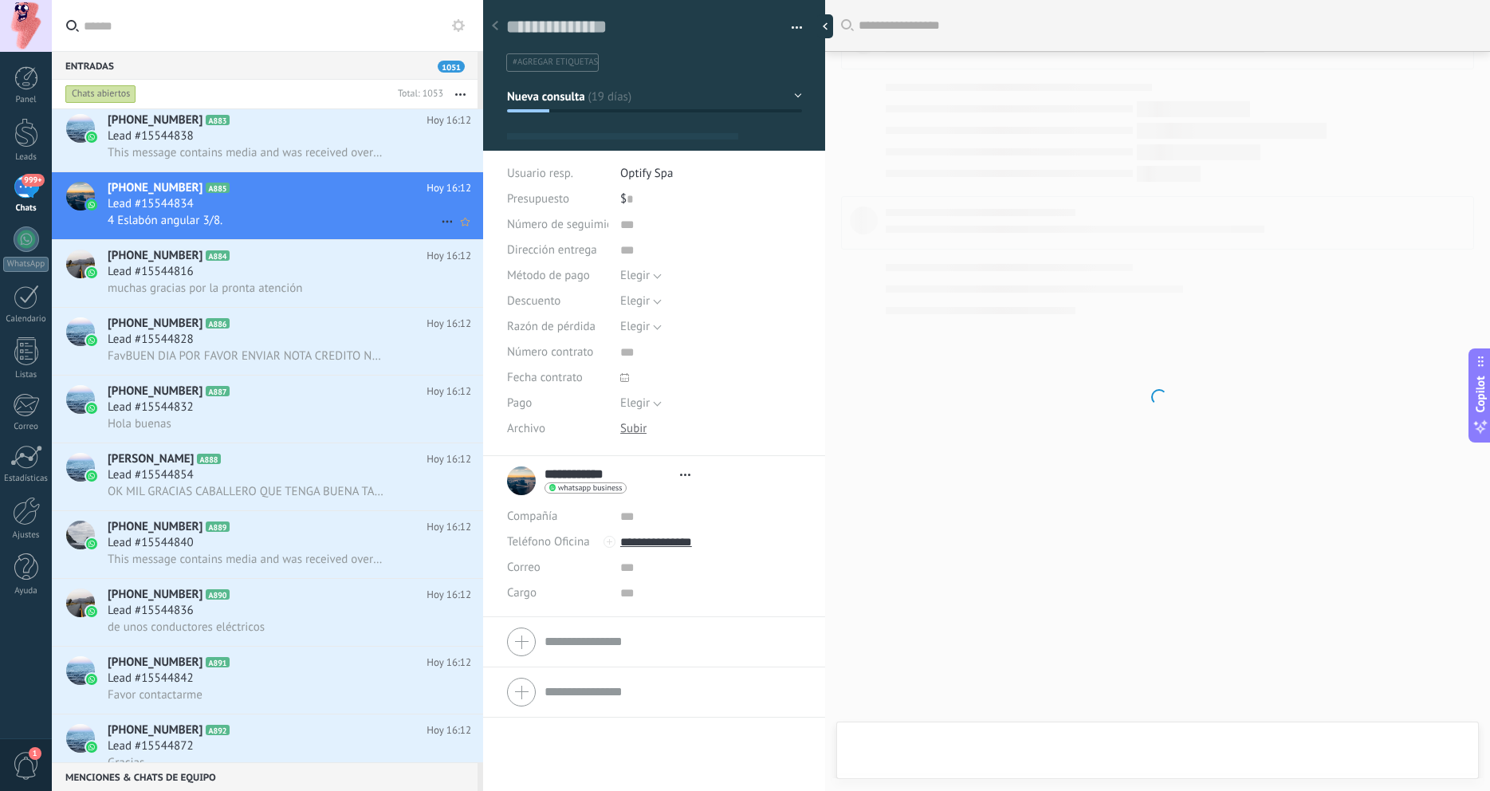
type textarea "**********"
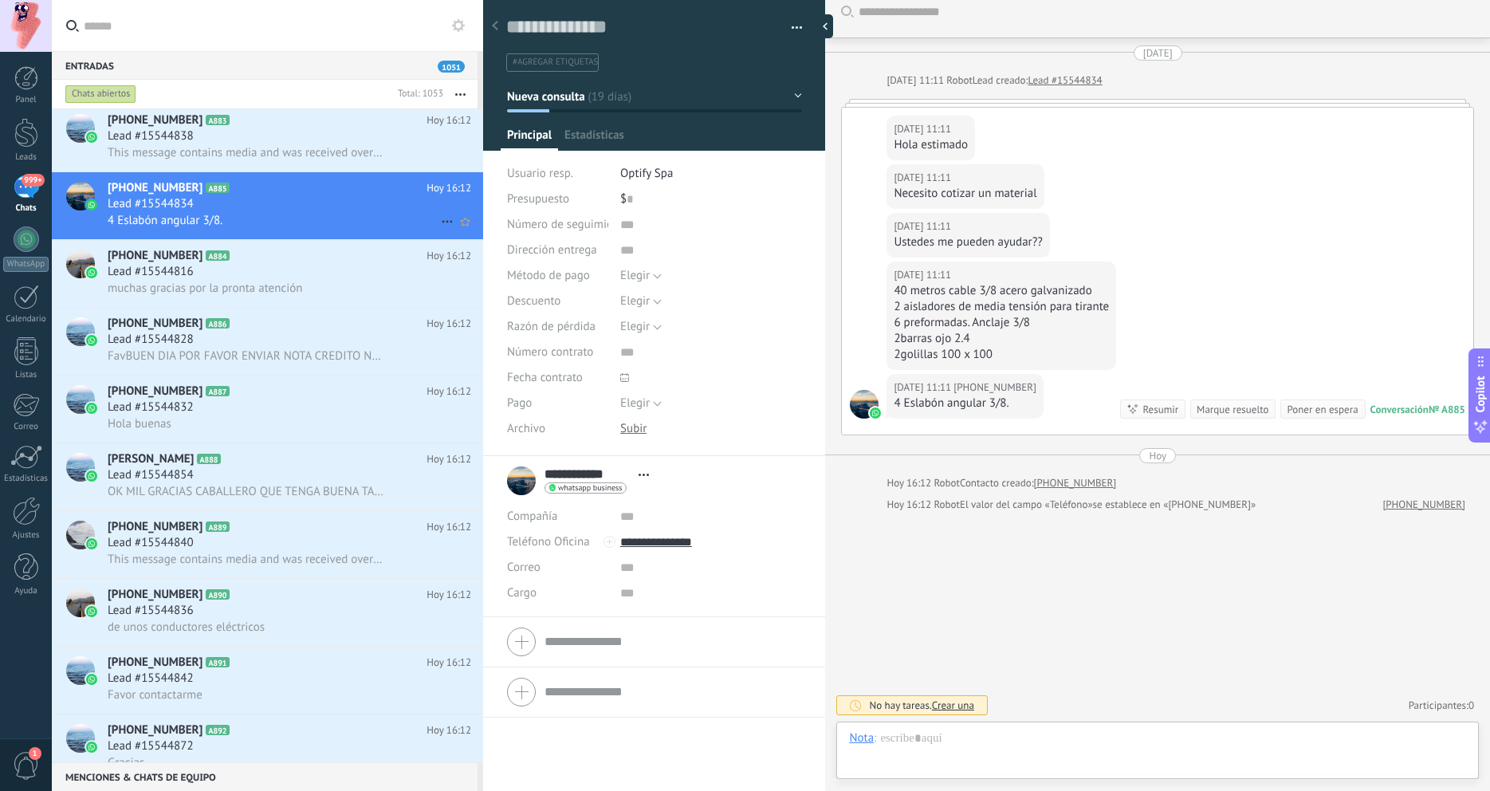
scroll to position [24, 0]
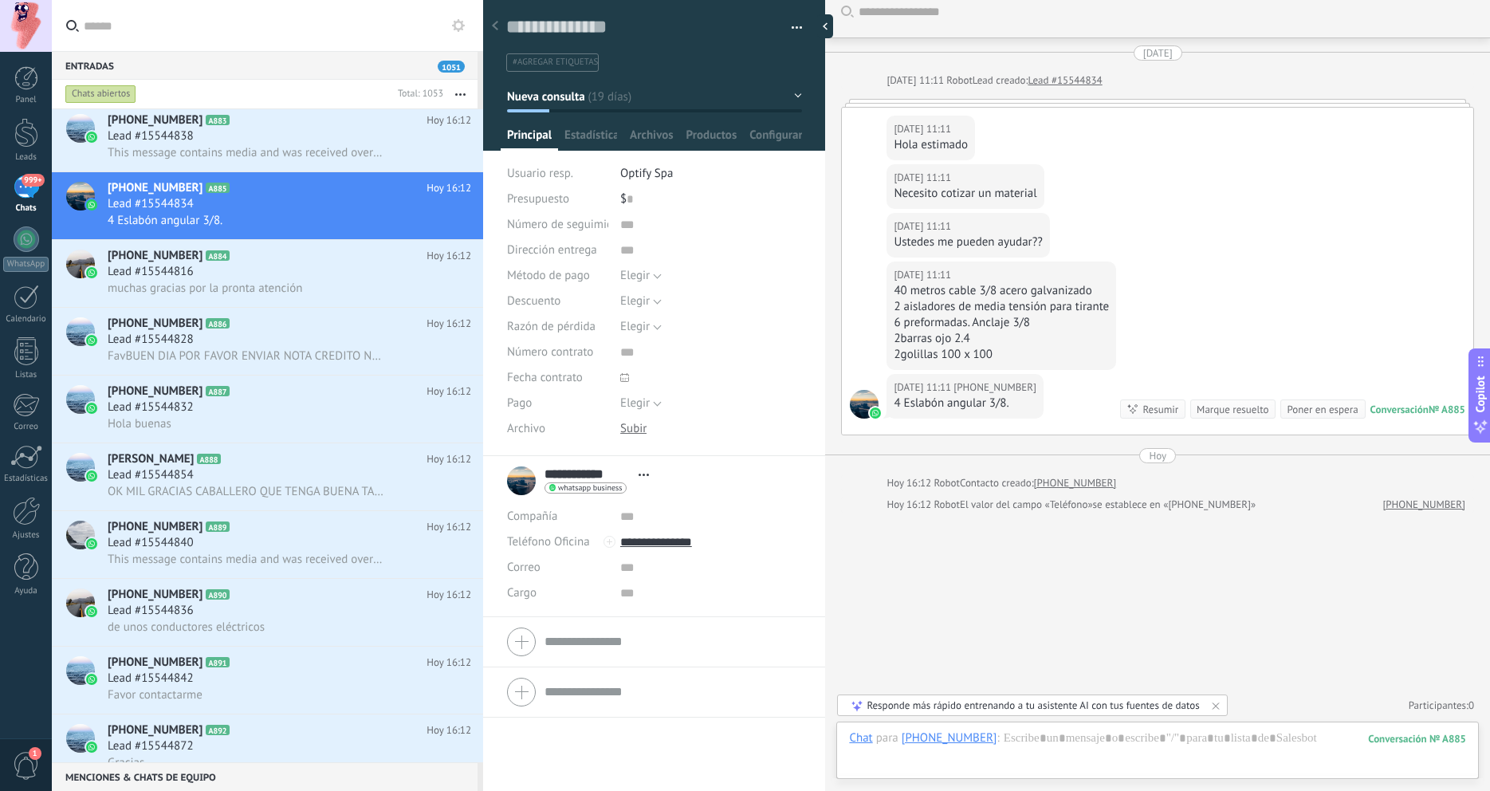
click at [577, 541] on div "Correo E-mail priv. Otro e-mail [GEOGRAPHIC_DATA]" at bounding box center [557, 568] width 101 height 26
click at [632, 541] on input "text" at bounding box center [711, 568] width 182 height 26
click at [635, 541] on input "text" at bounding box center [711, 593] width 182 height 26
click at [639, 541] on input "text" at bounding box center [711, 568] width 182 height 26
click at [603, 541] on input "text" at bounding box center [672, 642] width 257 height 26
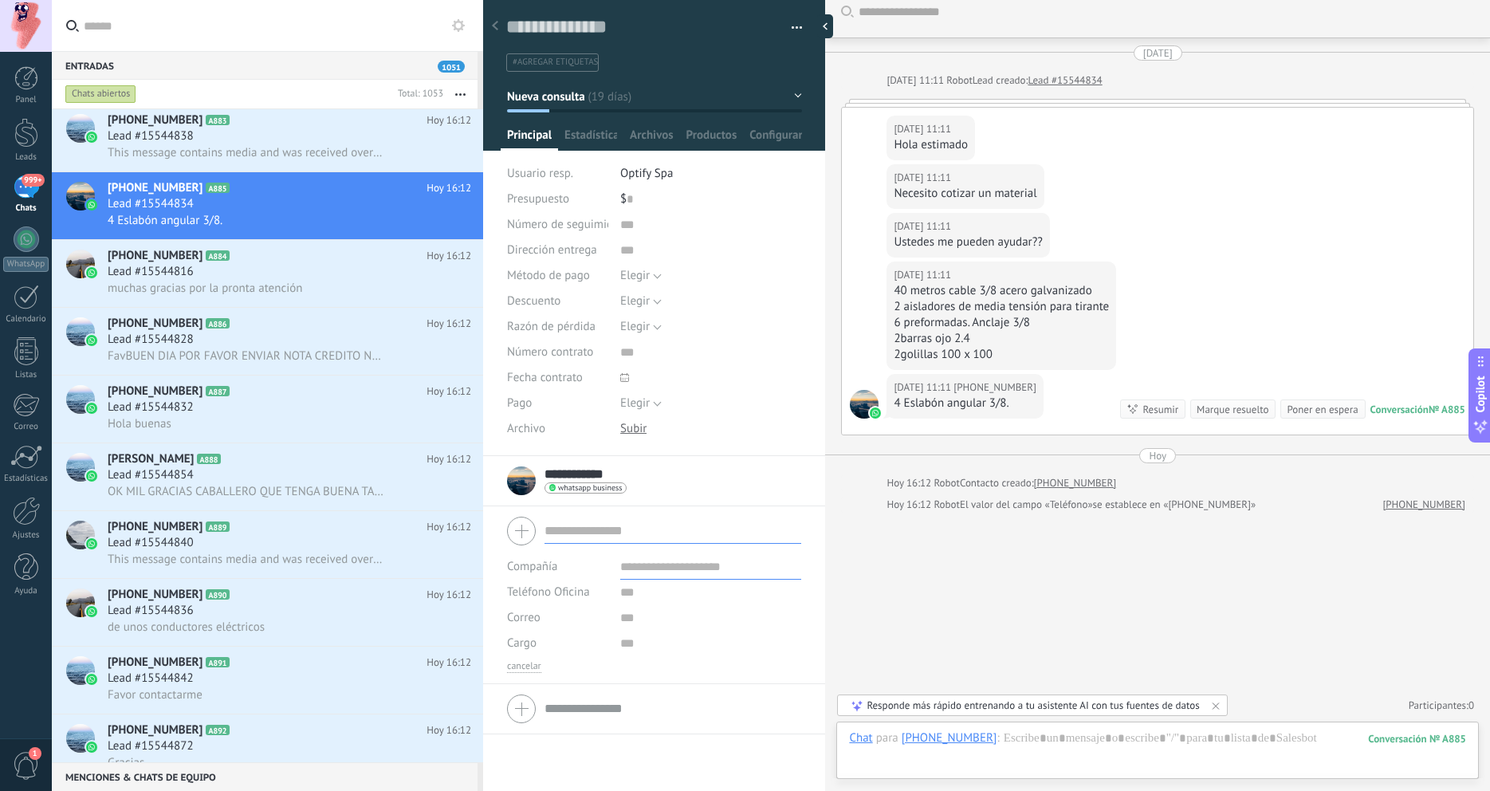
click at [682, 541] on input "text" at bounding box center [672, 709] width 257 height 26
click at [1047, 541] on div "Buscar Carga más [DATE] [DATE] 11:11 Robot Lead creado: Lead #15544834 [DATE] 1…" at bounding box center [1157, 388] width 665 height 804
click at [1035, 300] on div "2 aisladores de media tensión para tirante" at bounding box center [1001, 307] width 215 height 16
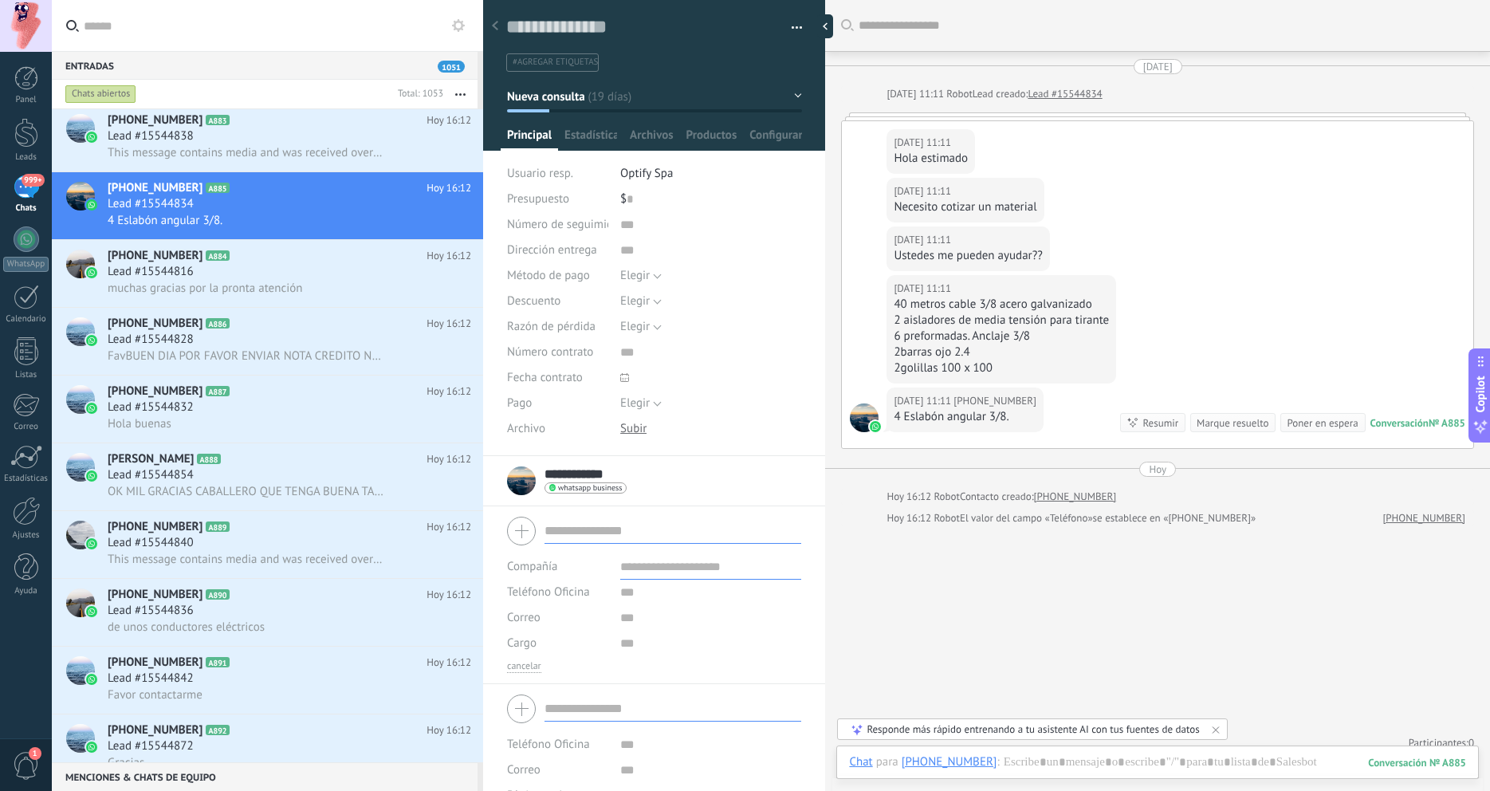
click at [1008, 536] on div "Buscar Carga más [DATE] [DATE] 11:11 Robot Lead creado: Lead #15544834 [DATE] 1…" at bounding box center [1157, 402] width 665 height 804
click at [984, 444] on div "[DATE] 11:11 [PHONE_NUMBER] 4 Eslabón angular 3/8. Conversación № A885 Conversa…" at bounding box center [1157, 417] width 631 height 61
click at [1022, 541] on div at bounding box center [1157, 778] width 617 height 48
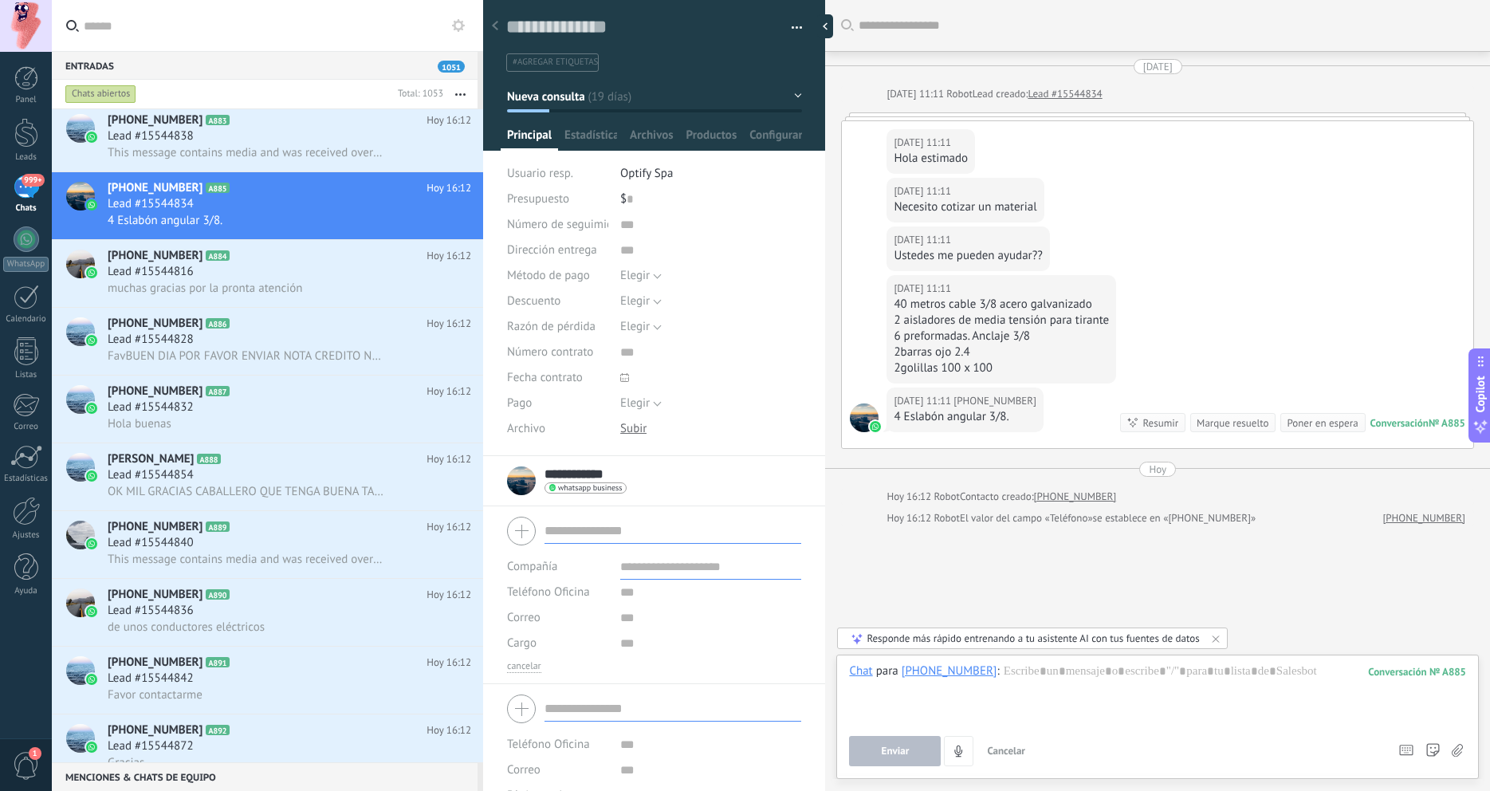
click at [1027, 541] on div "Responde más rápido entrenando a tu asistente AI con tus fuentes de datos" at bounding box center [1033, 638] width 332 height 14
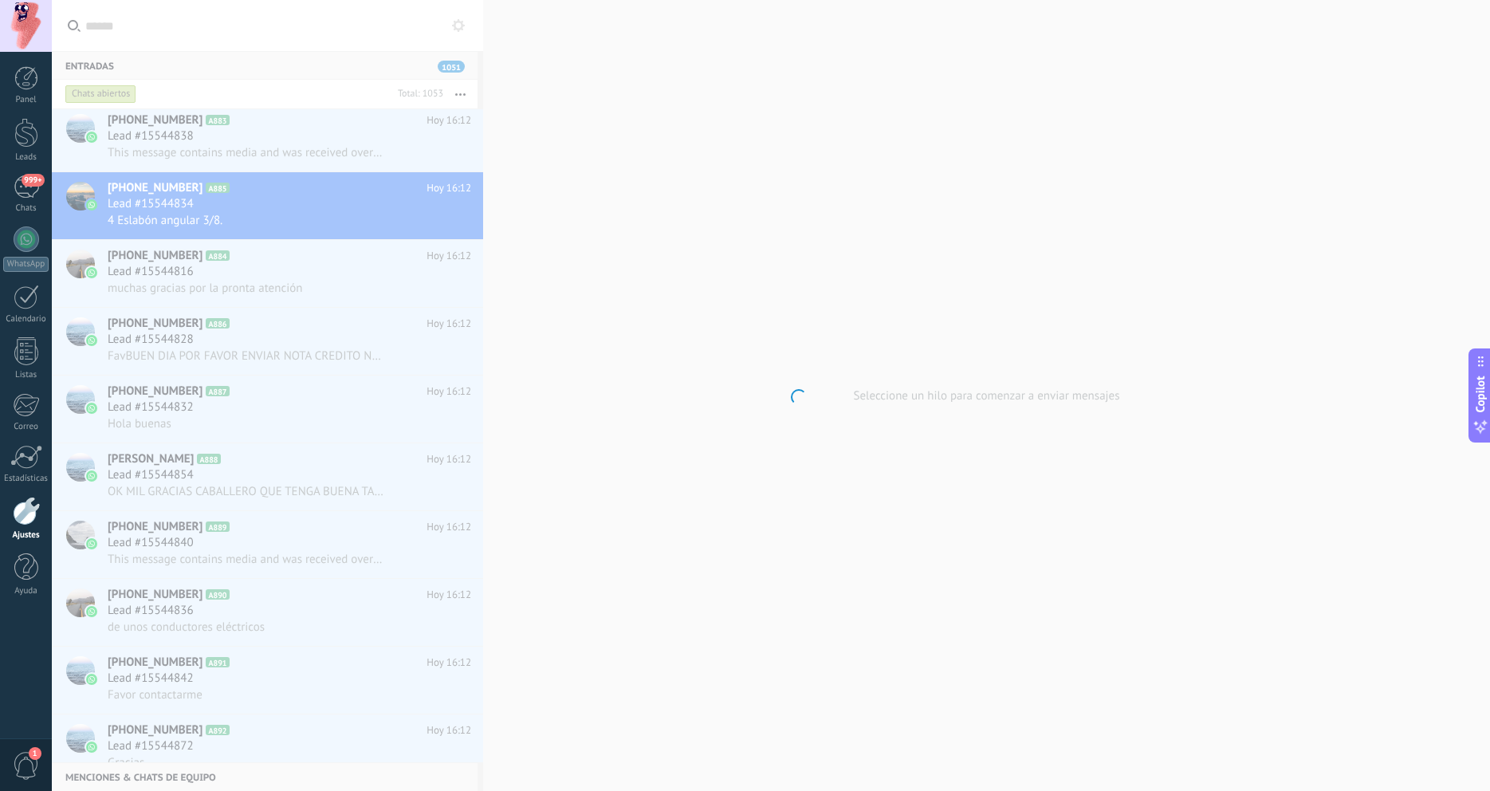
scroll to position [47592, 0]
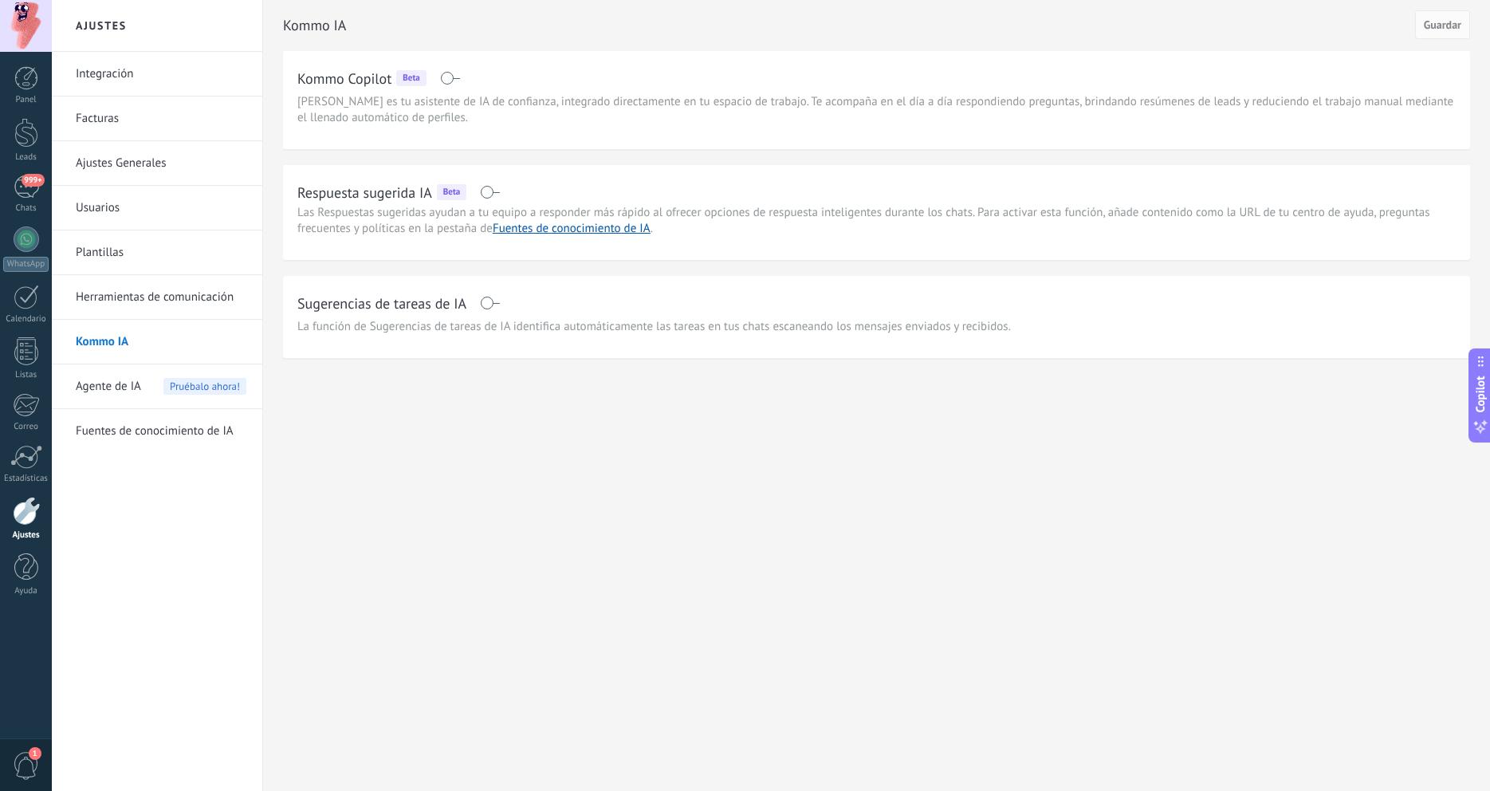
click at [214, 434] on link "Fuentes de conocimiento de IA" at bounding box center [161, 431] width 171 height 45
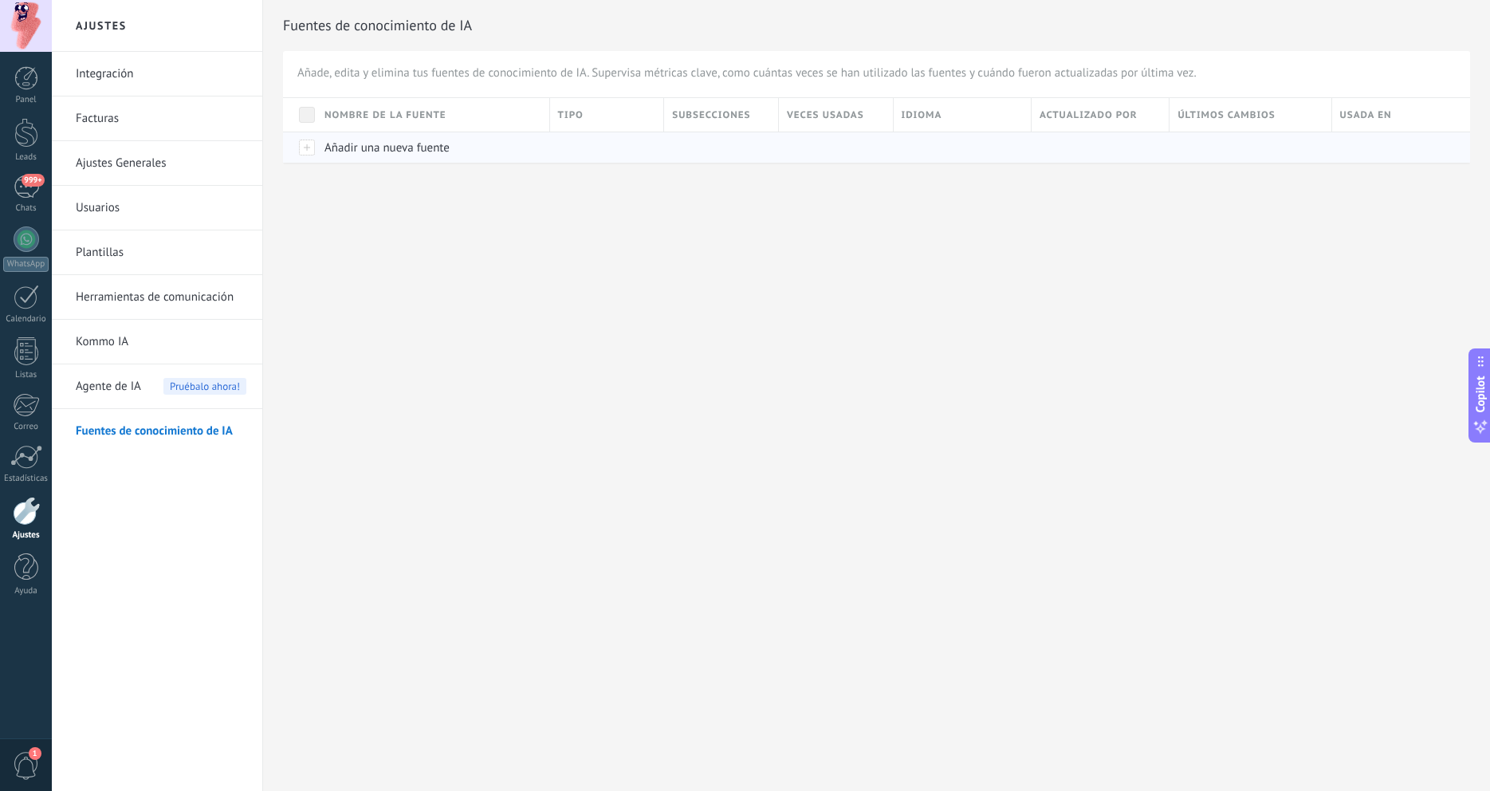
click at [424, 154] on span "Añadir una nueva fuente" at bounding box center [386, 147] width 125 height 15
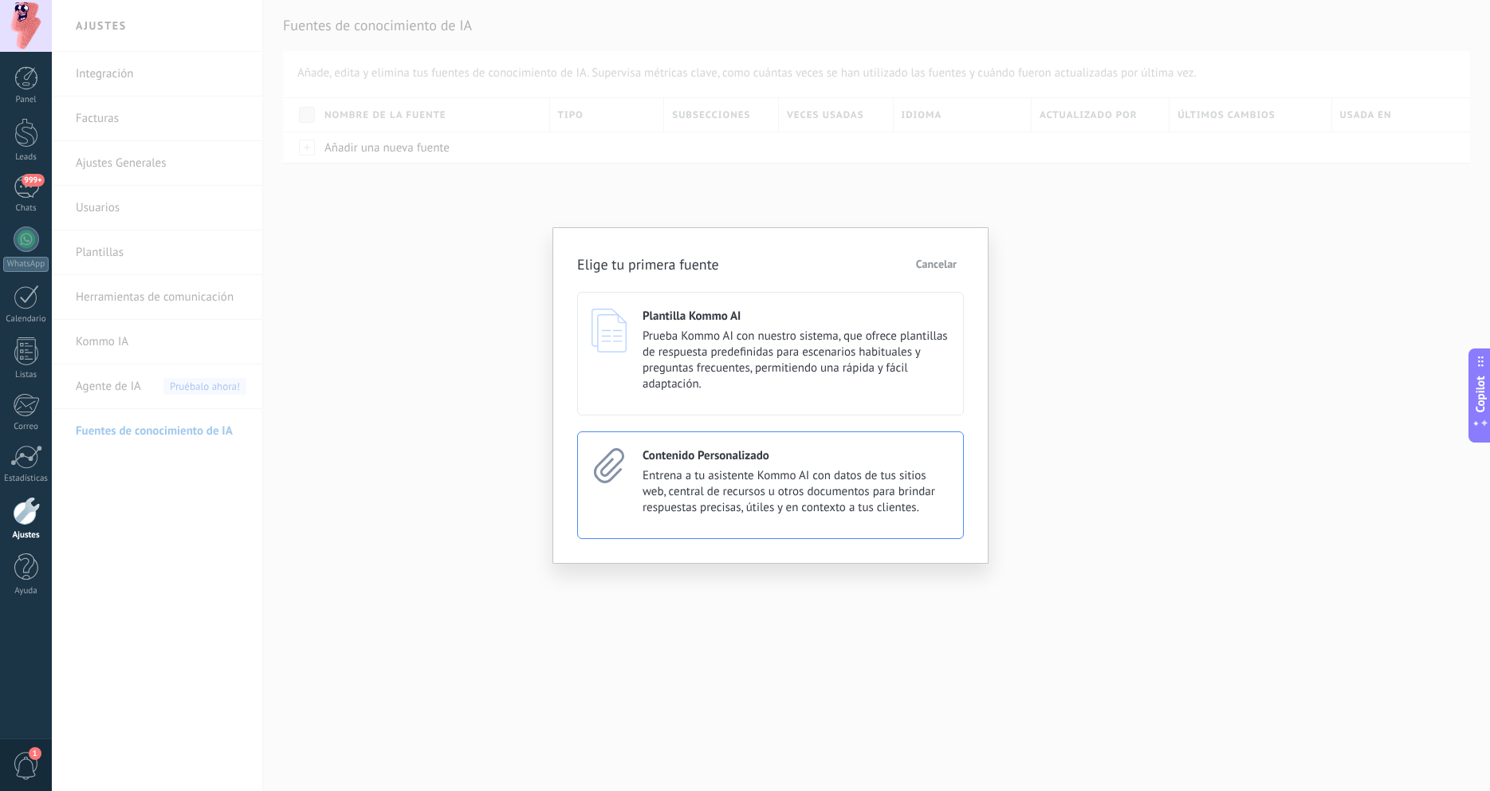
click at [724, 509] on span "Entrena a tu asistente Kommo AI con datos de tus sitios web, central de recurso…" at bounding box center [796, 492] width 307 height 48
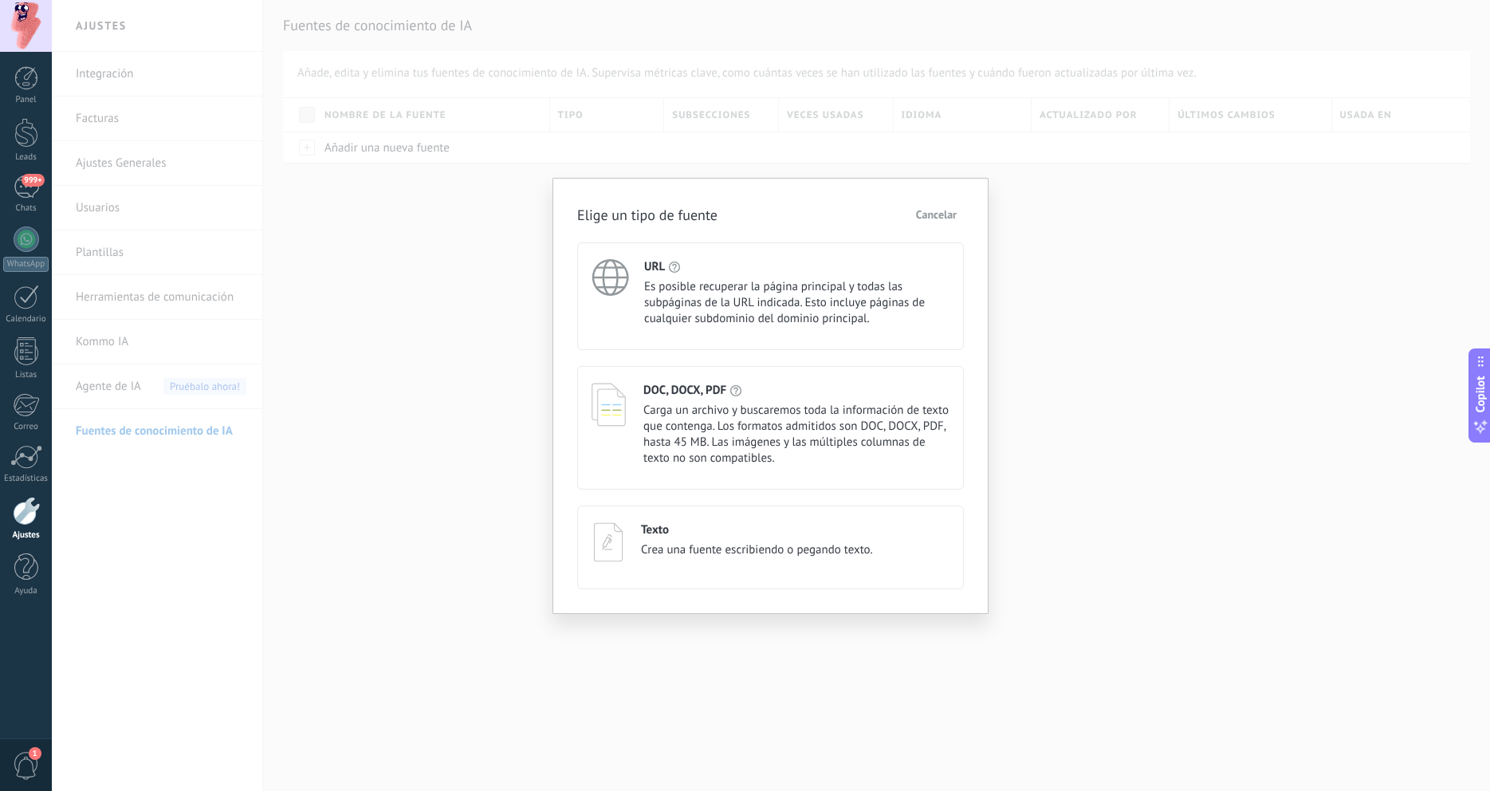
click at [943, 212] on span "Cancelar" at bounding box center [936, 214] width 41 height 11
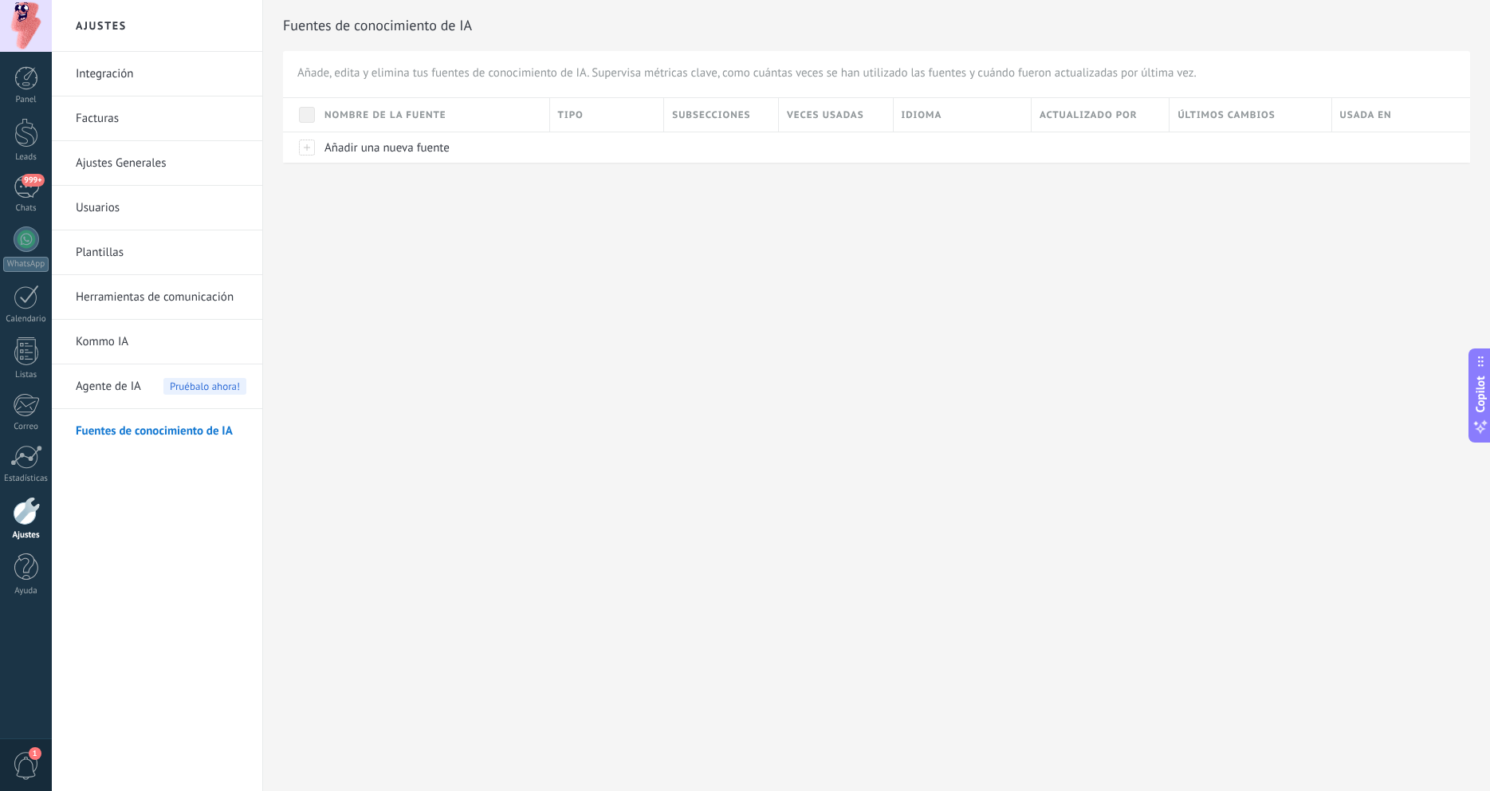
click at [119, 102] on link "Facturas" at bounding box center [161, 118] width 171 height 45
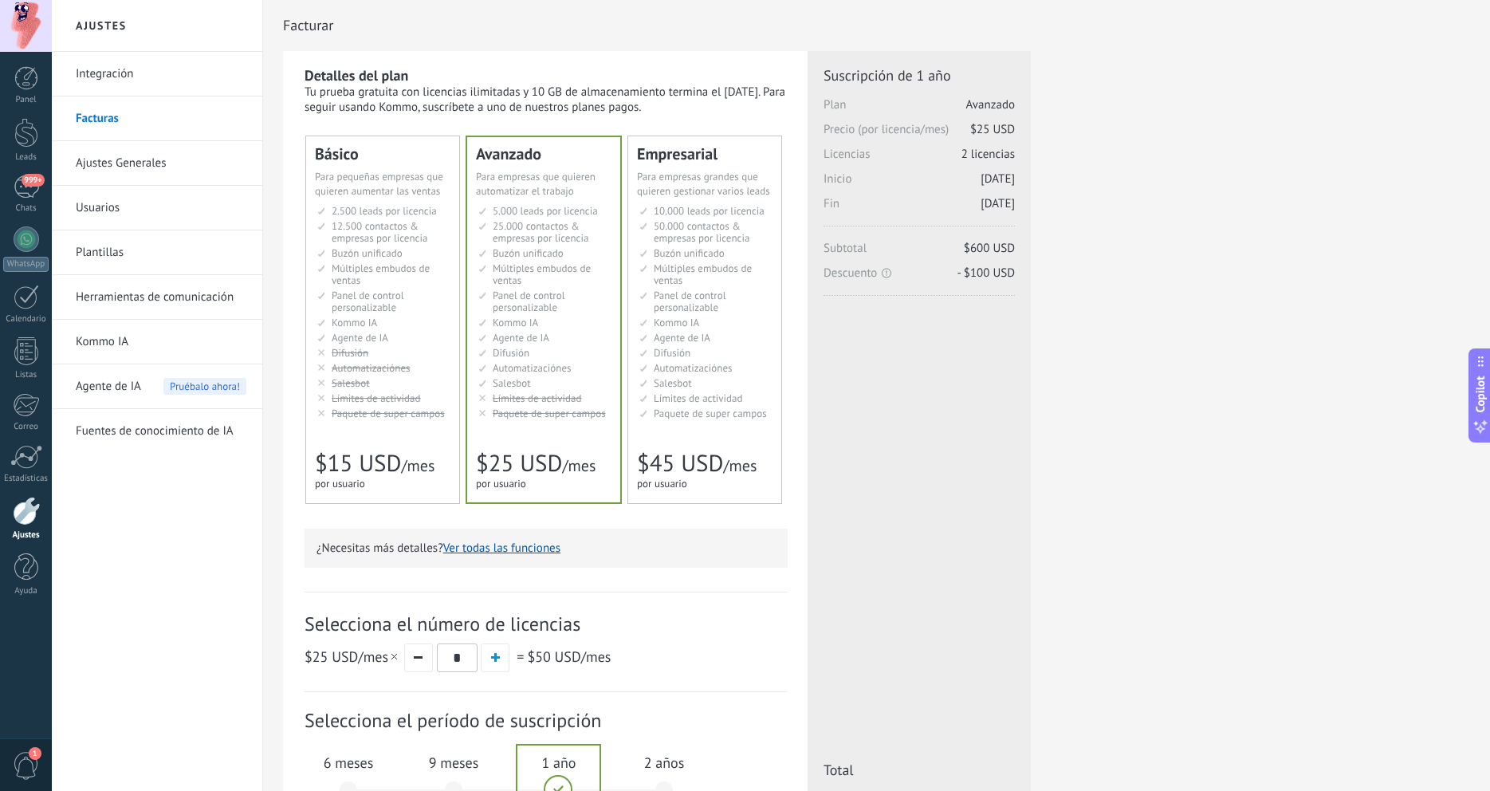
click at [153, 77] on link "Integración" at bounding box center [161, 74] width 171 height 45
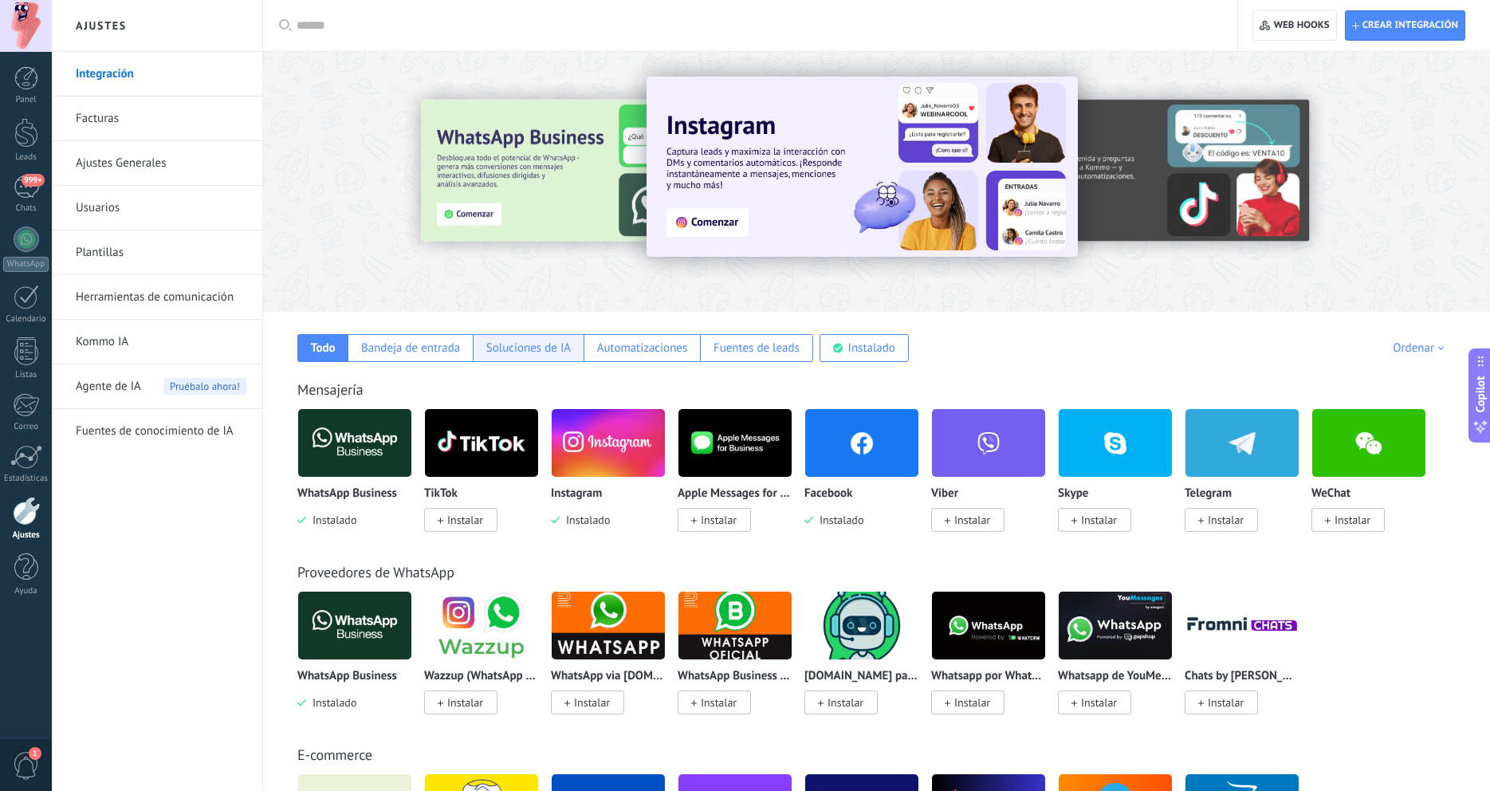
click at [542, 347] on div "Soluciones de IA" at bounding box center [528, 347] width 84 height 15
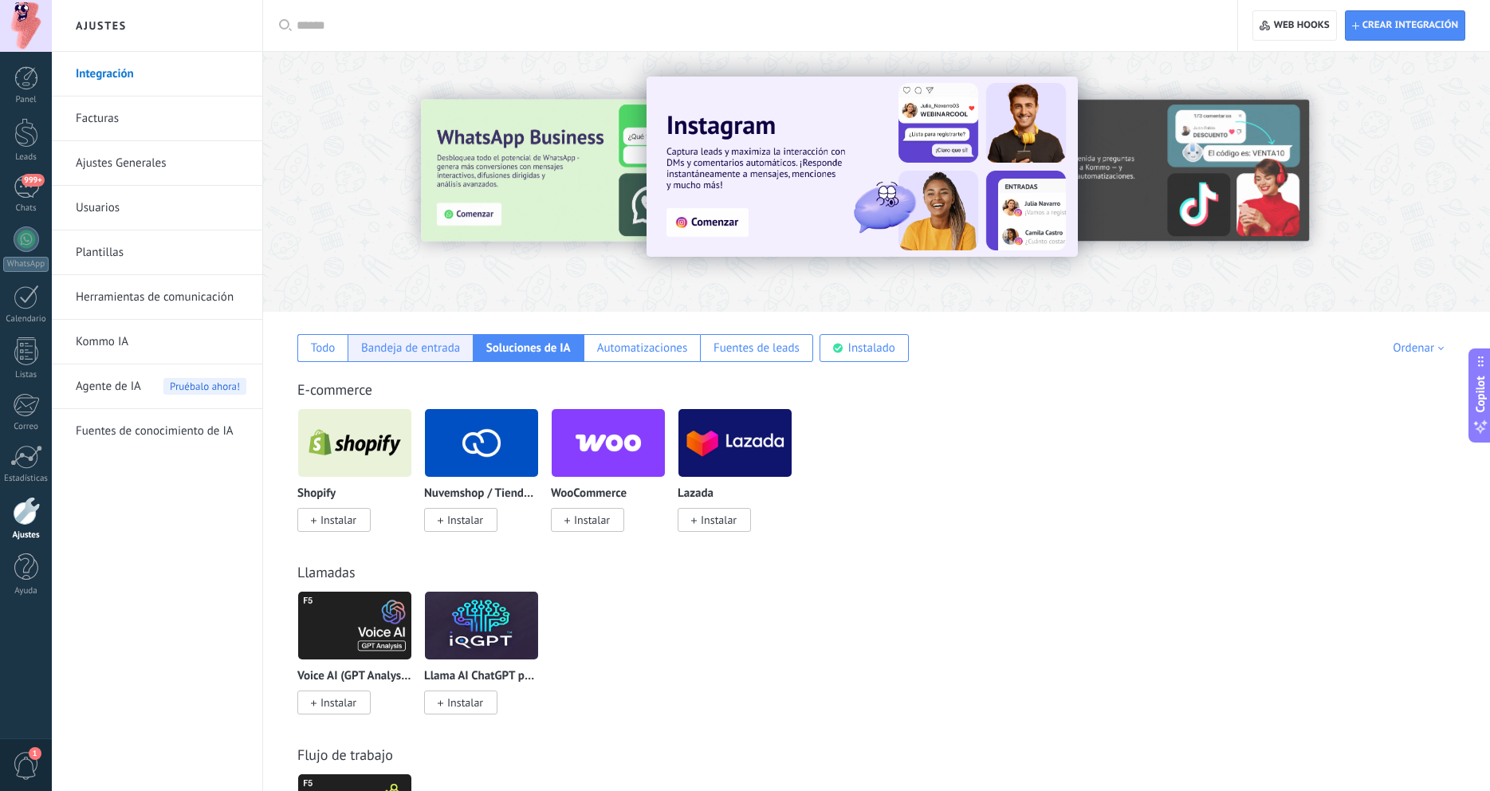
click at [422, 344] on div "Bandeja de entrada" at bounding box center [410, 347] width 99 height 15
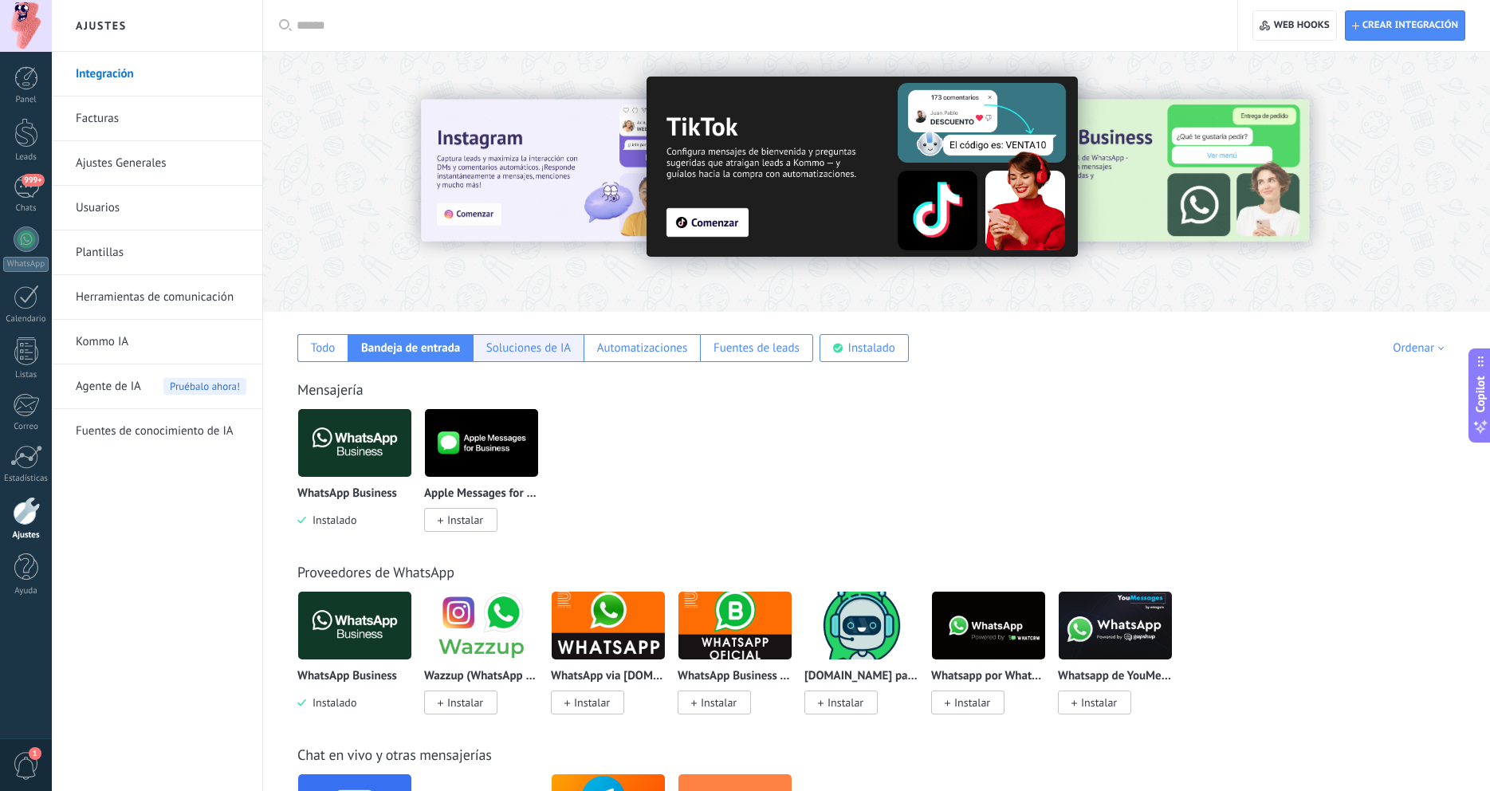
click at [525, 350] on div "Soluciones de IA" at bounding box center [528, 347] width 84 height 15
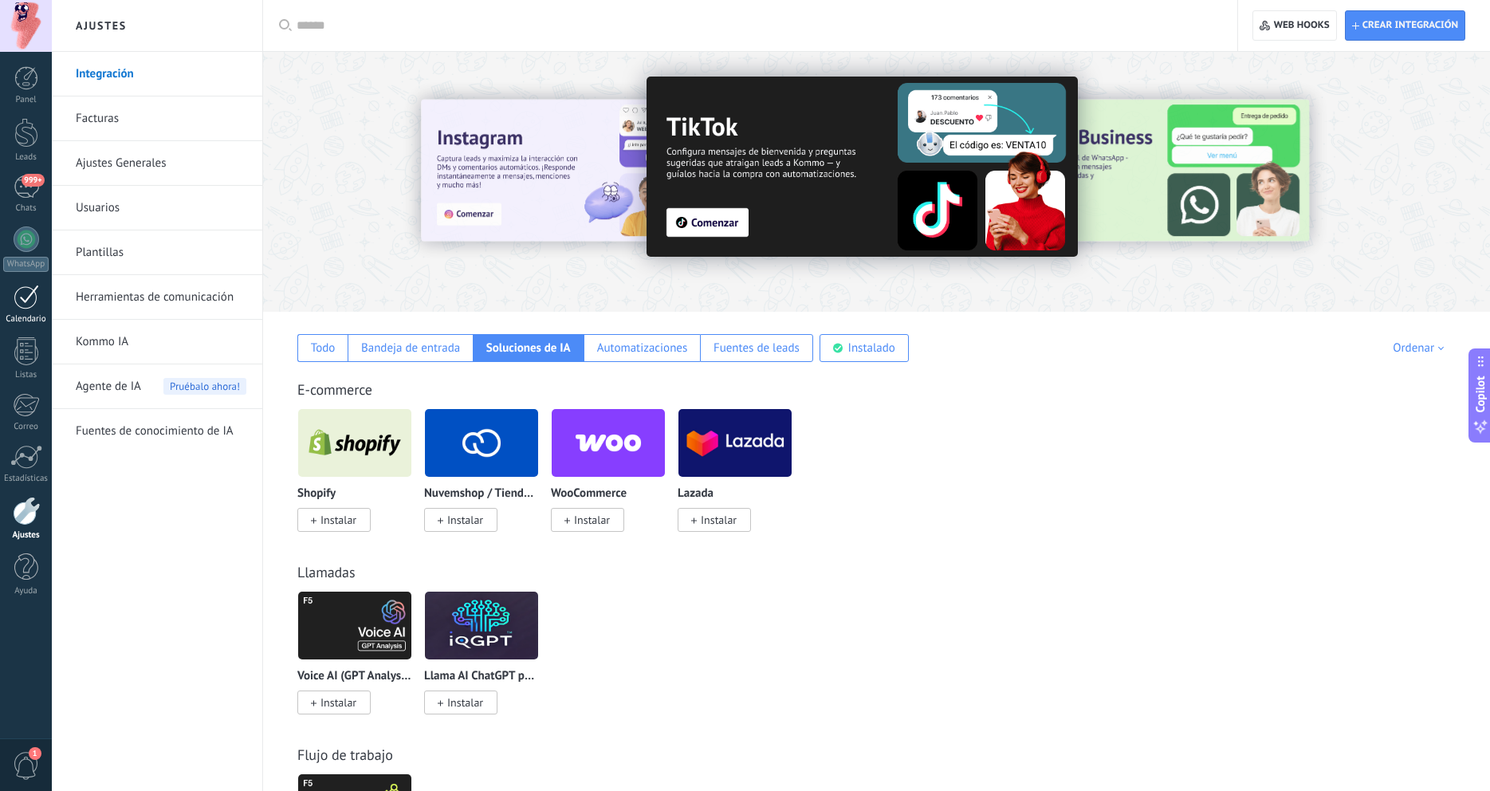
click at [33, 304] on div at bounding box center [27, 297] width 26 height 25
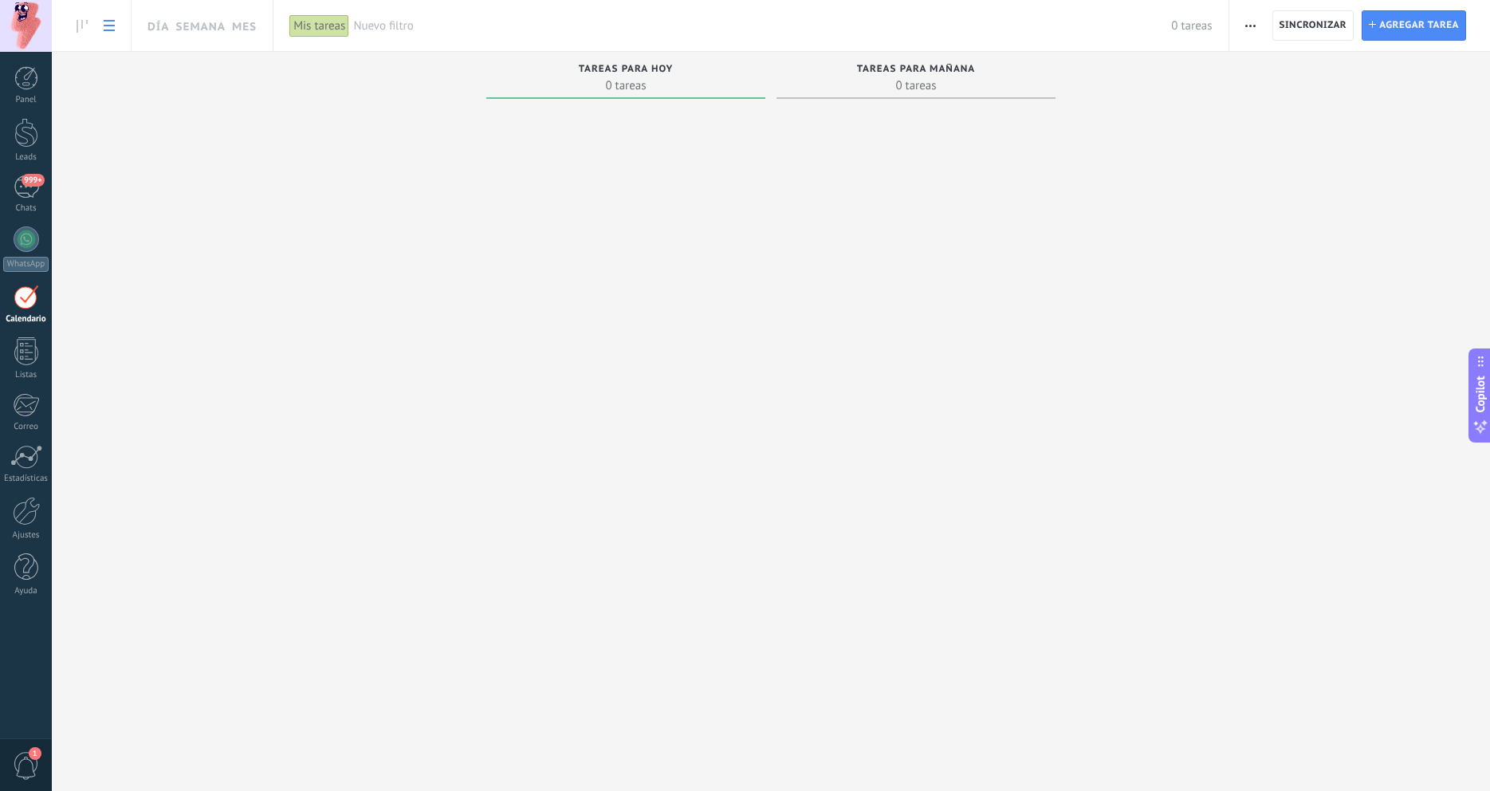
click at [108, 26] on use at bounding box center [109, 25] width 11 height 11
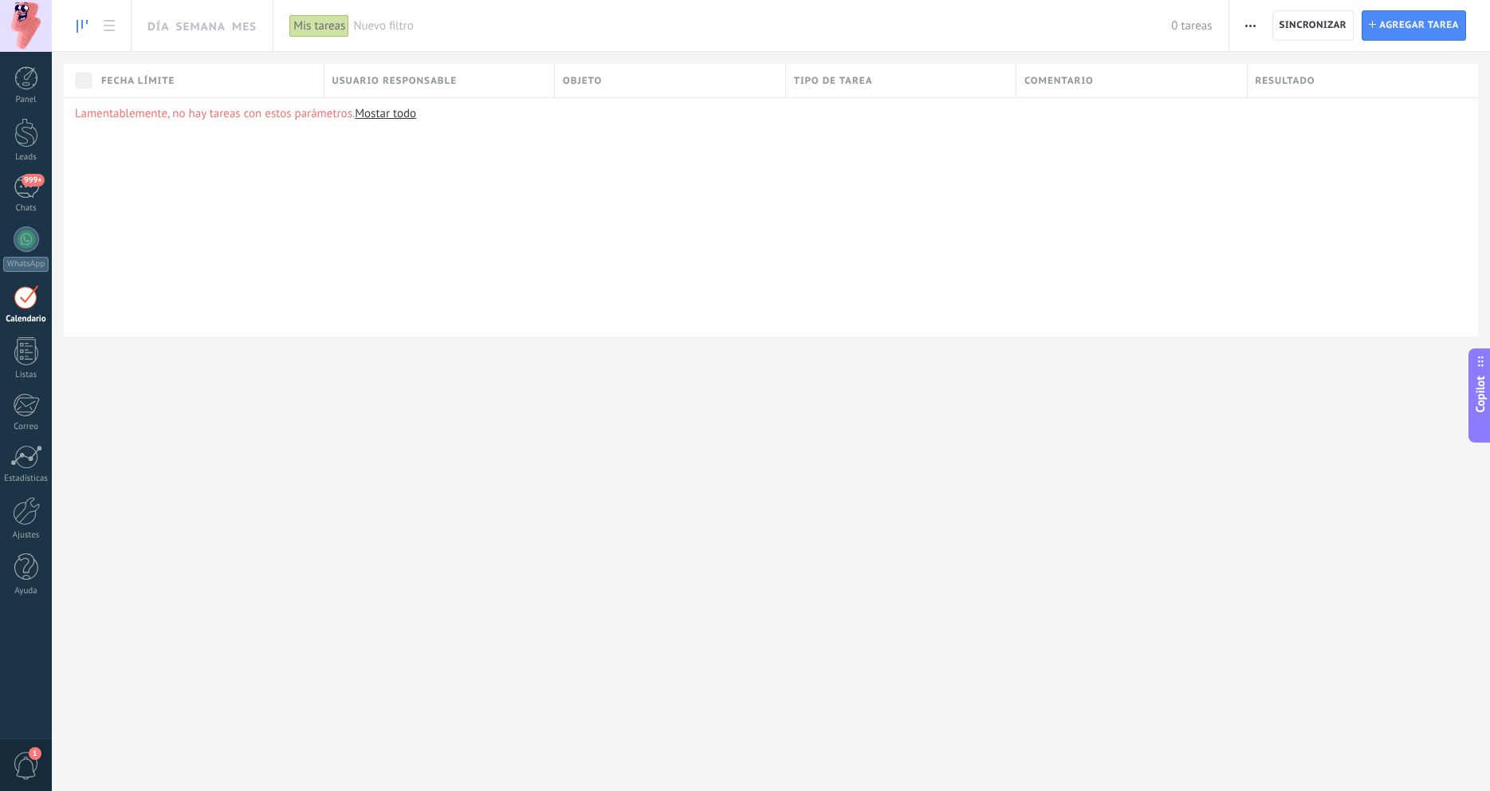
click at [79, 21] on icon at bounding box center [82, 26] width 11 height 13
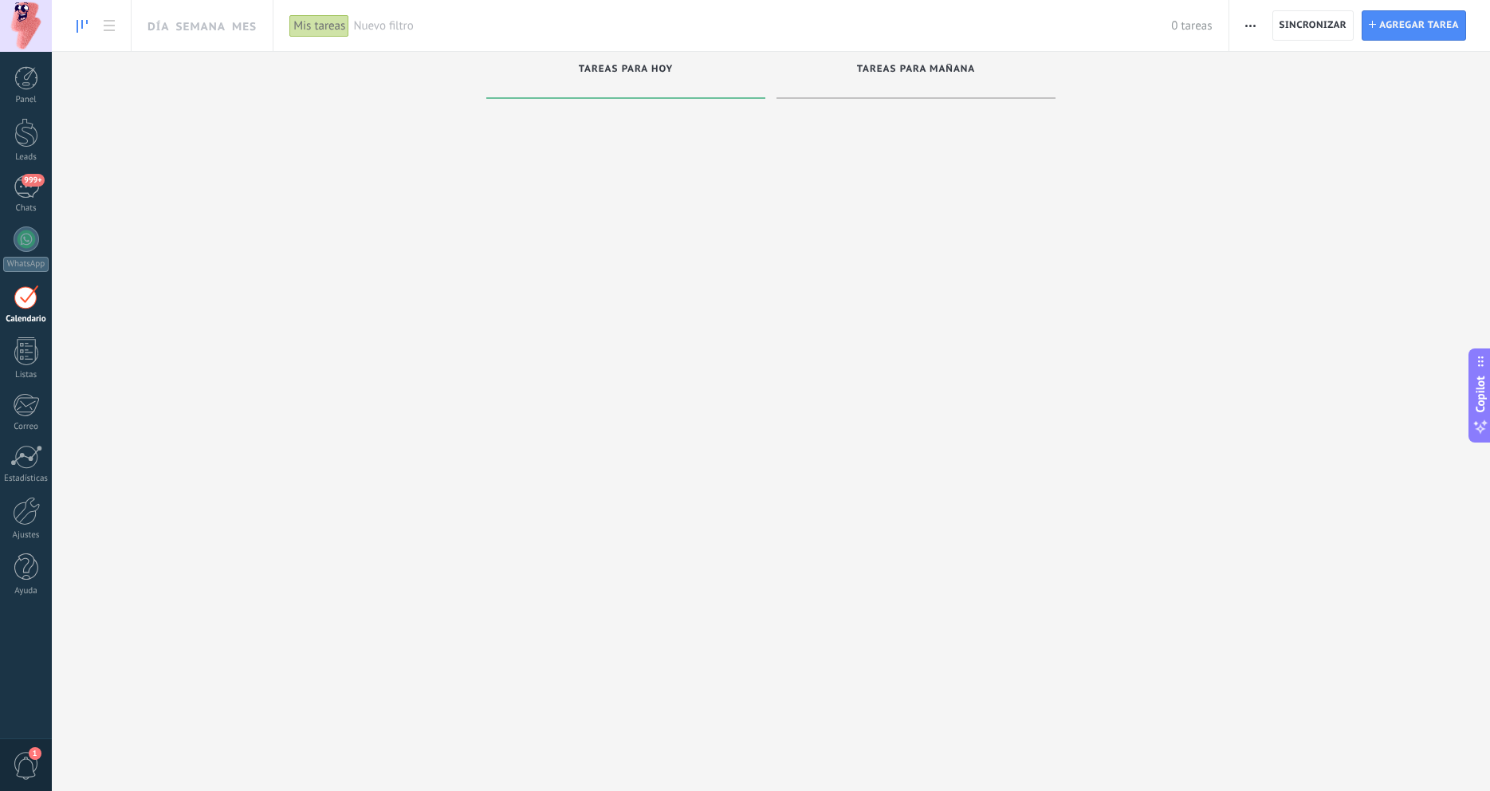
click at [36, 22] on div at bounding box center [26, 26] width 52 height 52
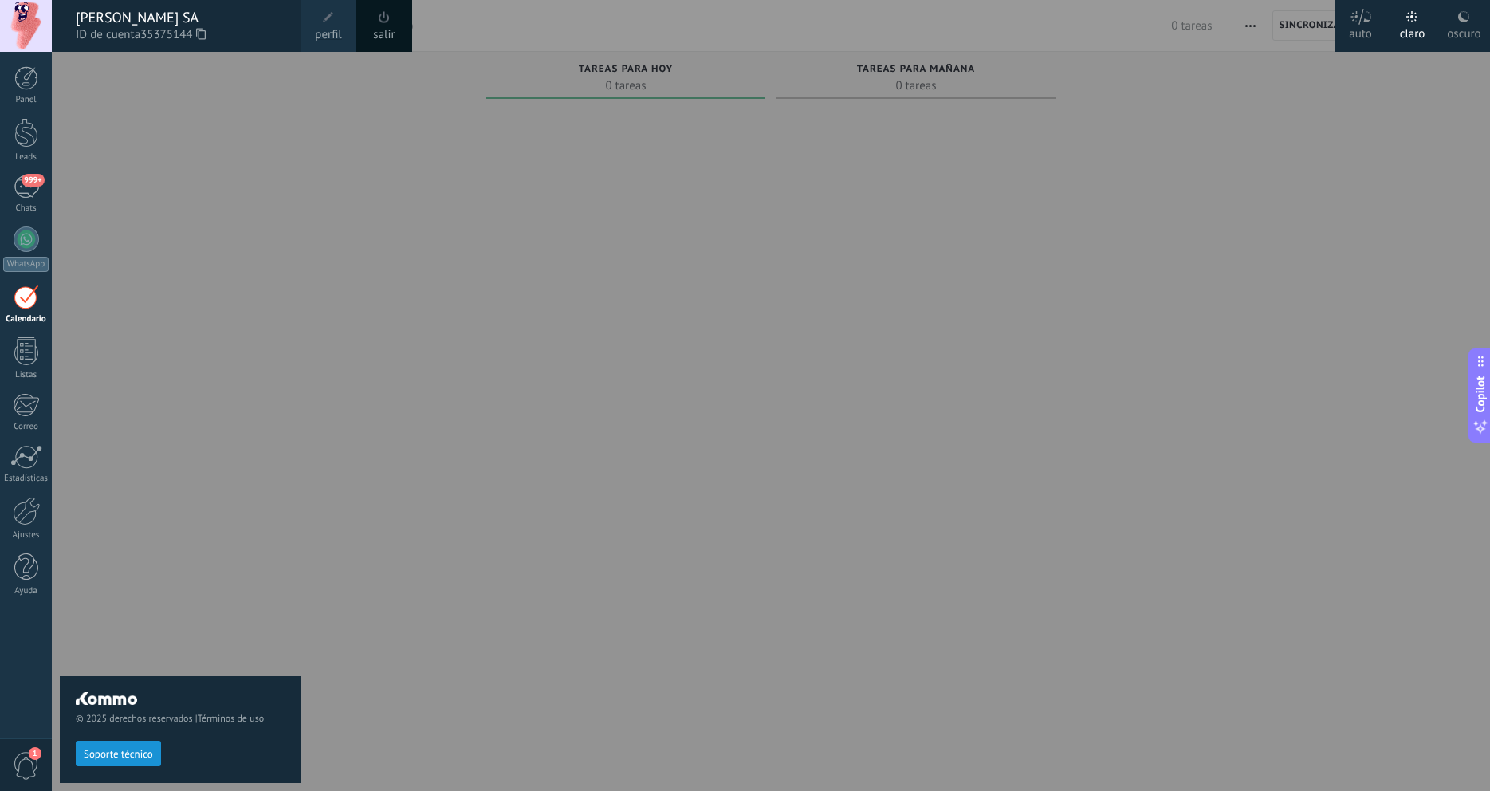
click at [331, 26] on span at bounding box center [329, 18] width 18 height 18
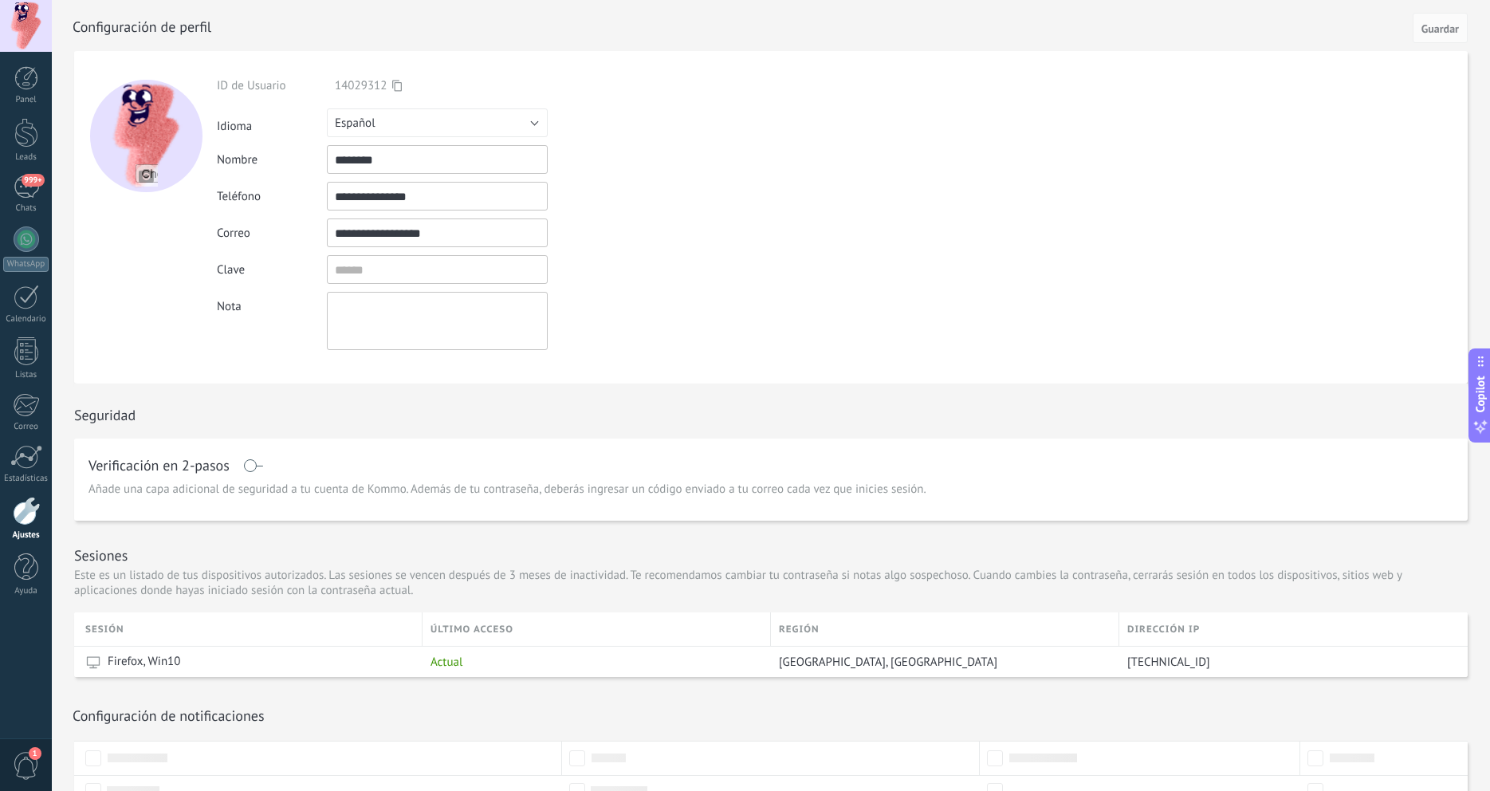
click at [154, 120] on div at bounding box center [146, 136] width 112 height 112
click at [535, 129] on button "Español" at bounding box center [437, 122] width 221 height 29
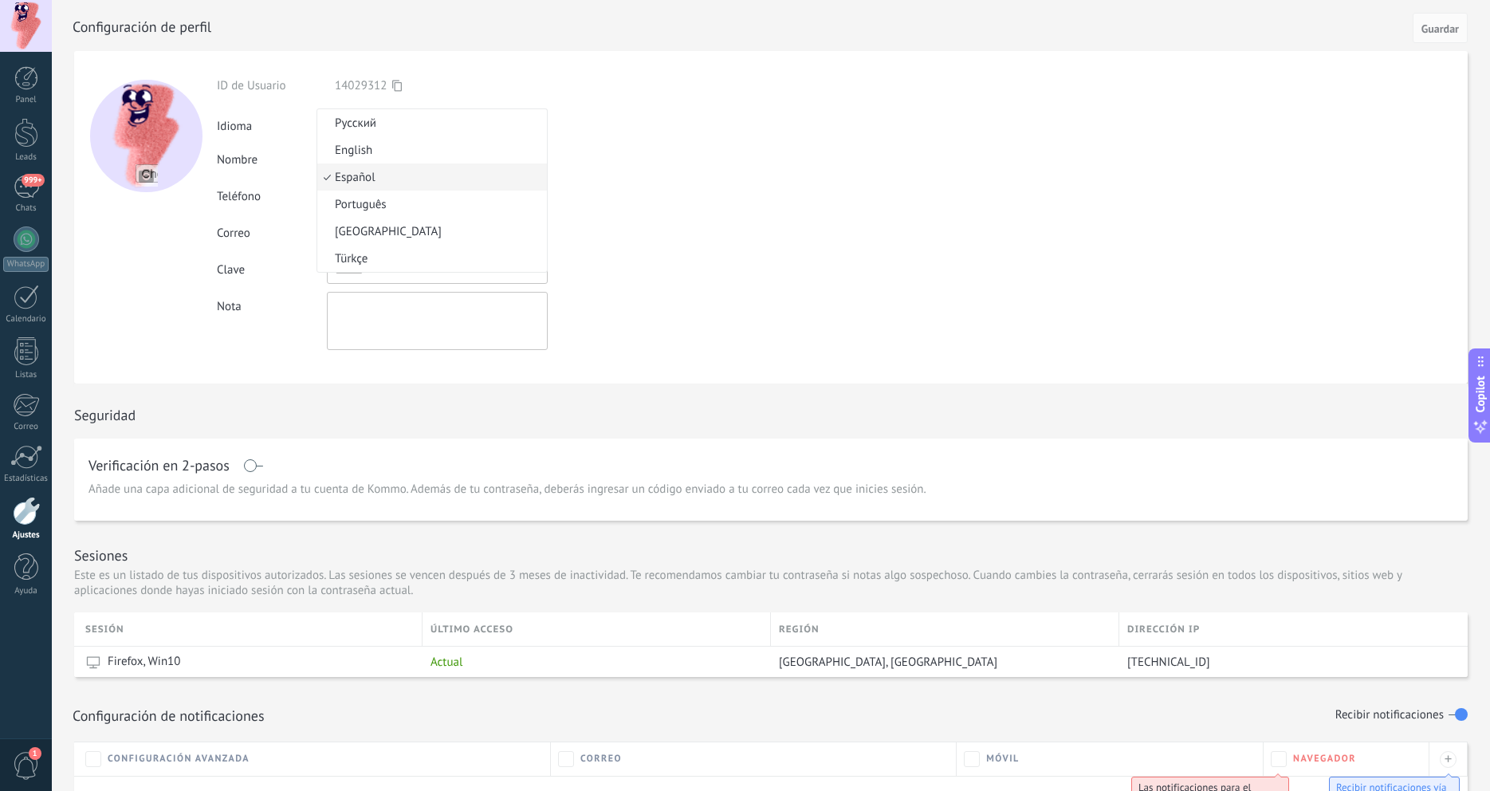
click at [843, 133] on form "**********" at bounding box center [770, 217] width 1393 height 332
click at [1432, 29] on span "Guardar" at bounding box center [1439, 28] width 37 height 11
click at [1448, 28] on span "Guardar" at bounding box center [1439, 28] width 37 height 11
click at [23, 79] on div at bounding box center [26, 78] width 24 height 24
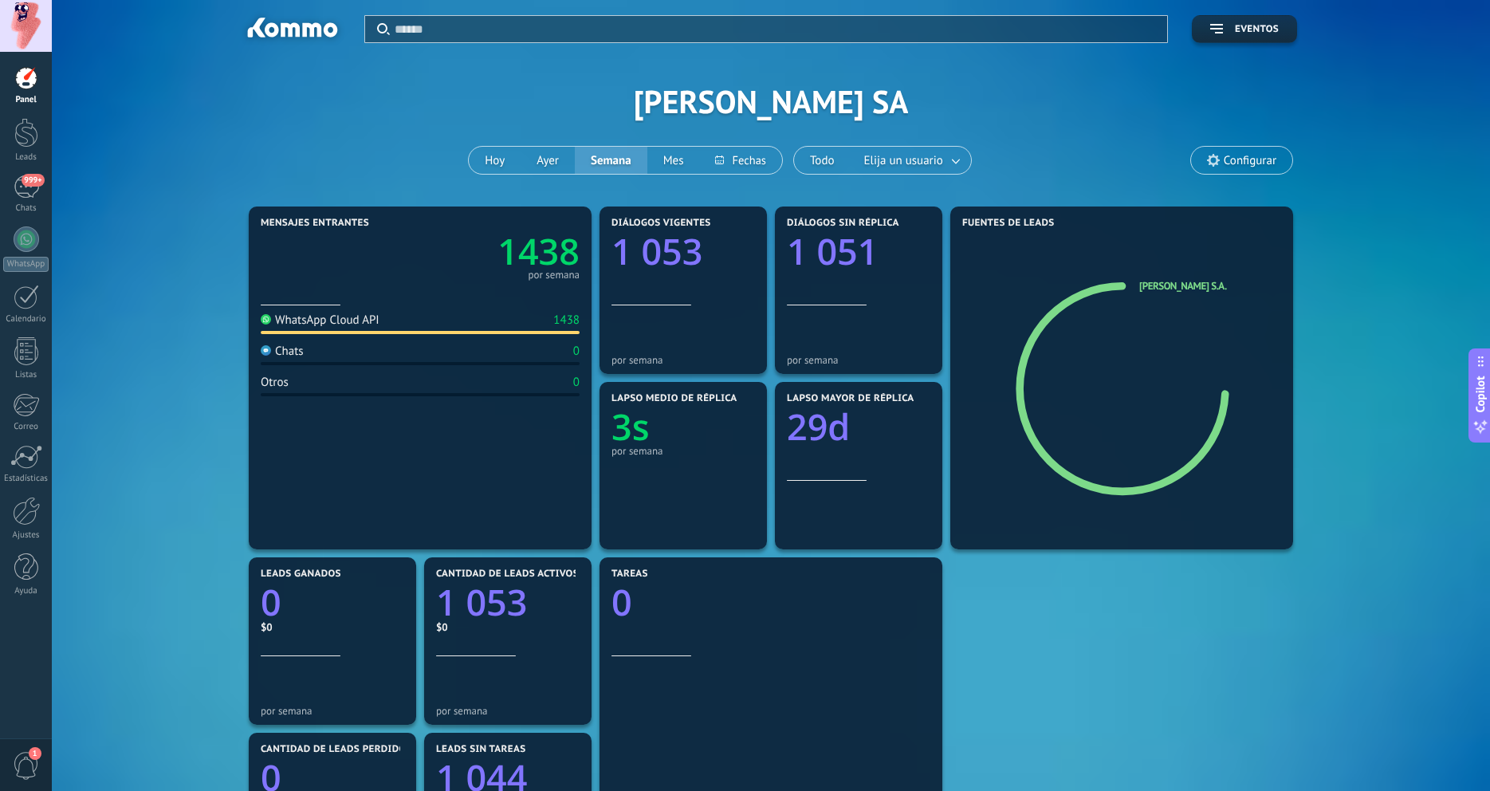
click at [637, 434] on text "3s" at bounding box center [630, 427] width 38 height 49
click at [634, 447] on div "por semana" at bounding box center [682, 451] width 143 height 12
click at [856, 462] on div "Lapso mayor de réplica 29d" at bounding box center [858, 437] width 143 height 88
click at [658, 470] on div "Lapso medio de réplica 3s por semana" at bounding box center [682, 437] width 143 height 88
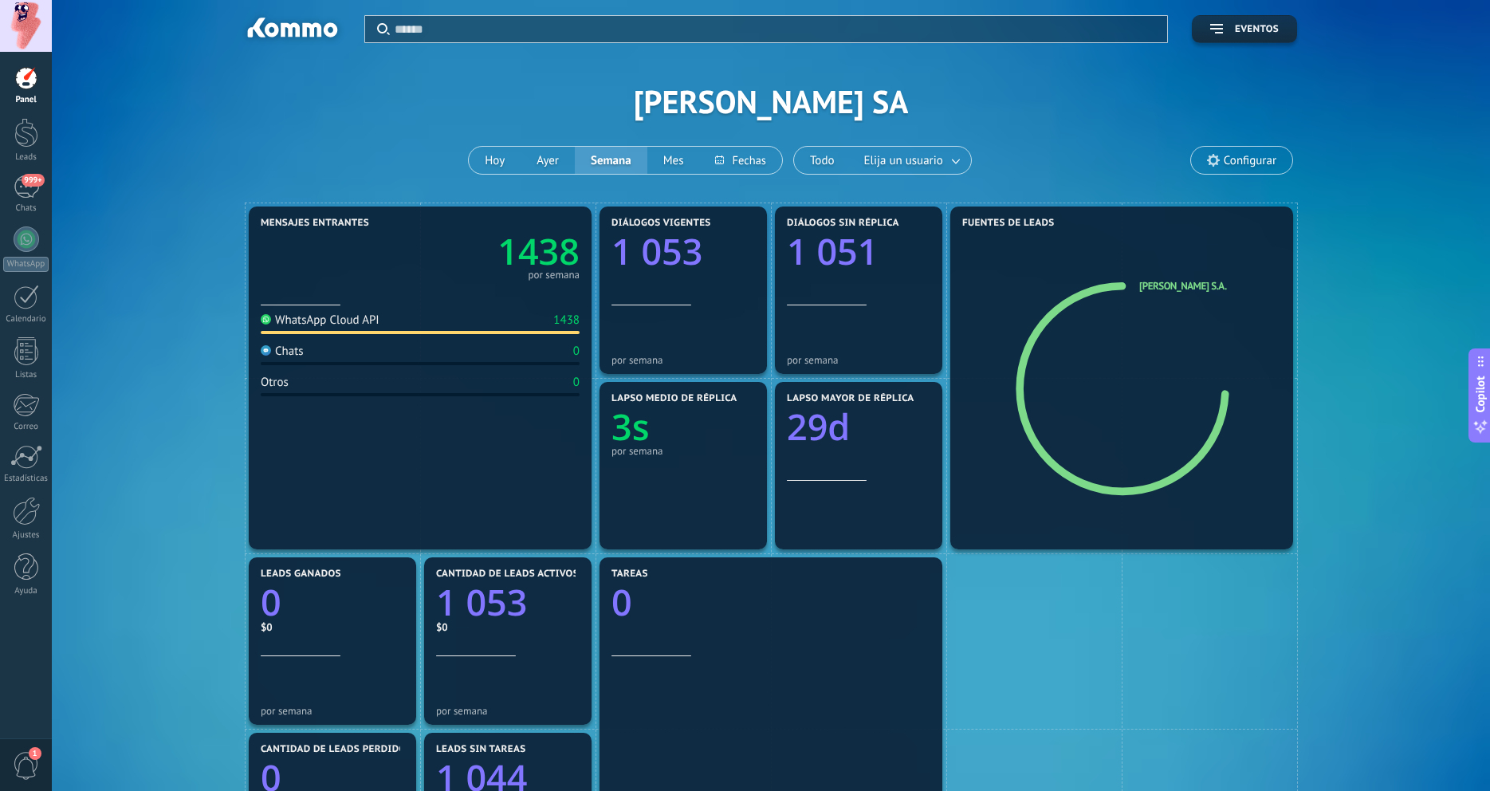
click at [646, 434] on text "3s" at bounding box center [630, 427] width 38 height 49
click at [634, 430] on text "3s" at bounding box center [630, 427] width 38 height 49
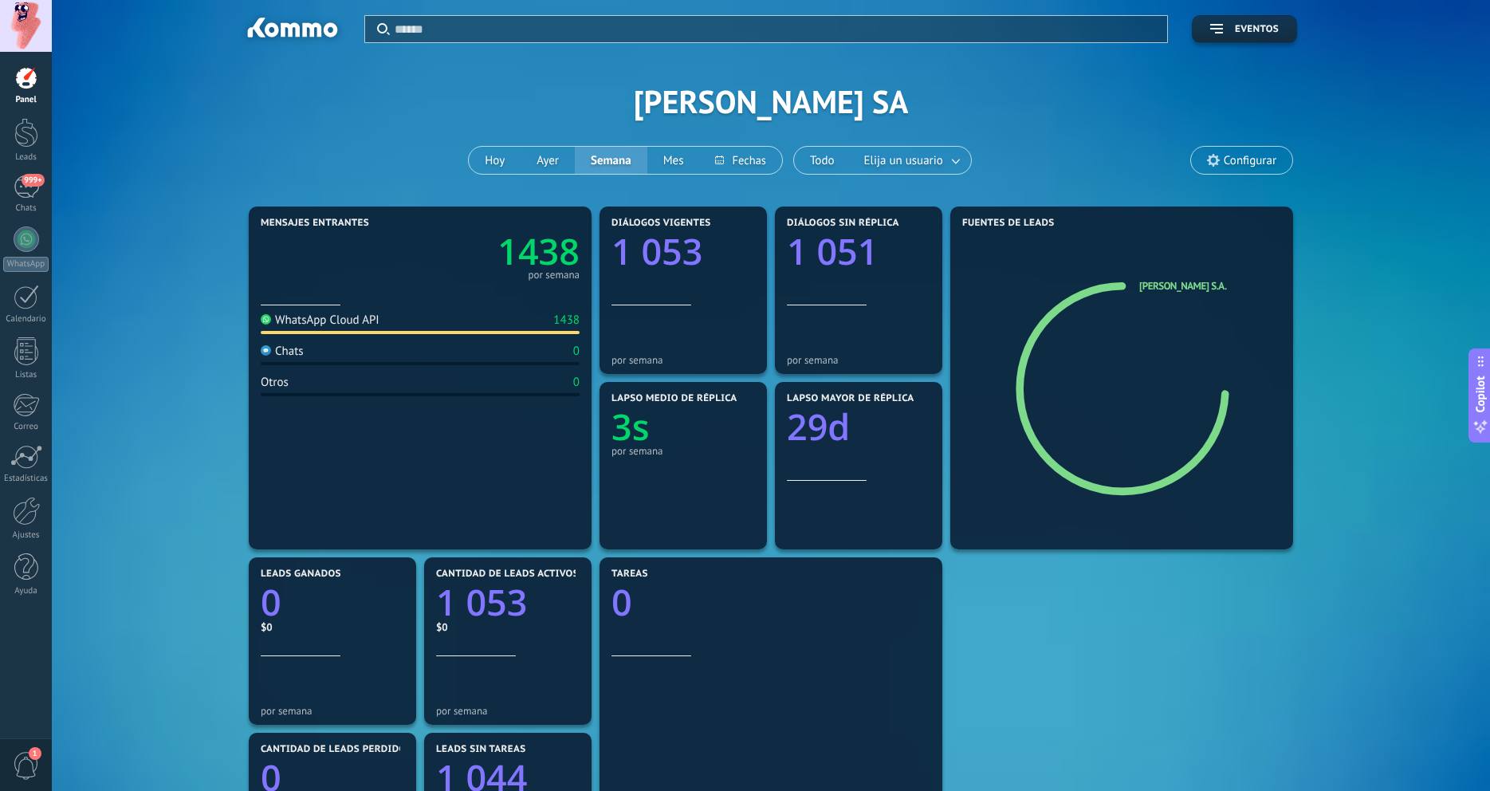
click at [330, 358] on div "Chats 0" at bounding box center [420, 355] width 319 height 22
click at [365, 387] on div "Otros 0" at bounding box center [420, 386] width 319 height 22
click at [556, 251] on text "1438" at bounding box center [538, 251] width 82 height 49
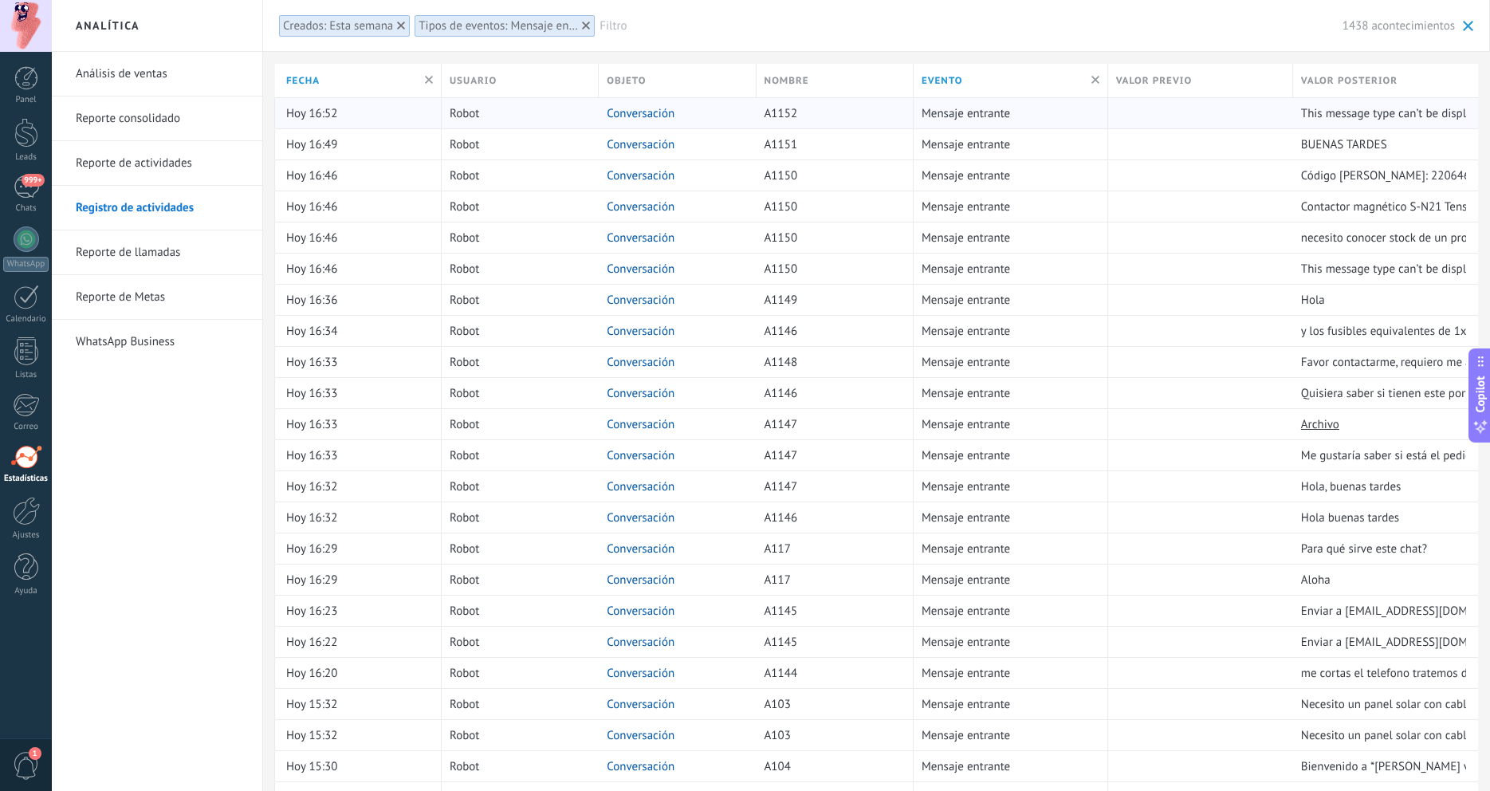
click at [659, 112] on link "Conversación" at bounding box center [641, 113] width 68 height 15
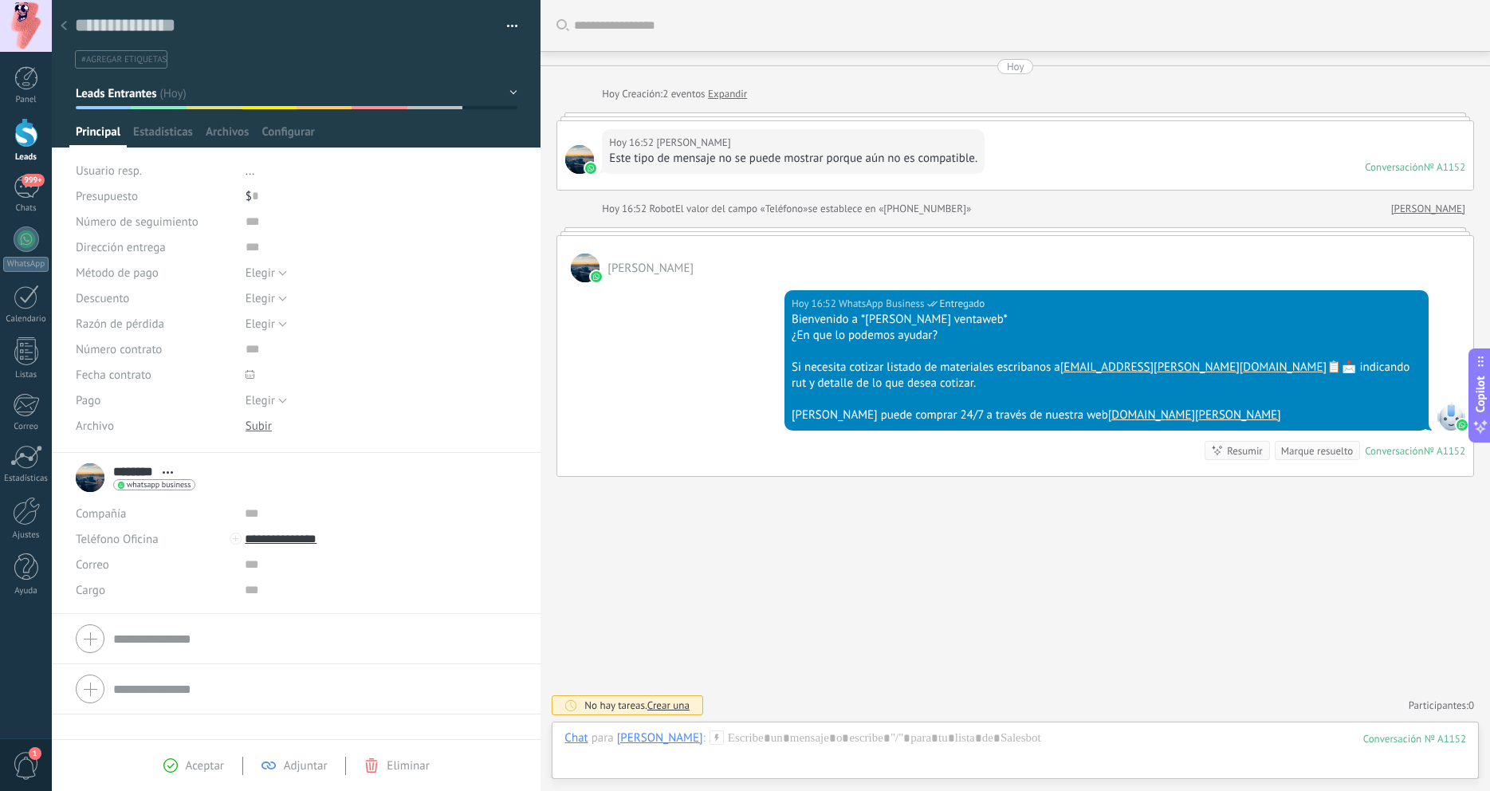
scroll to position [24, 0]
click at [580, 159] on div at bounding box center [579, 159] width 29 height 29
click at [181, 136] on span "Estadísticas" at bounding box center [163, 135] width 60 height 23
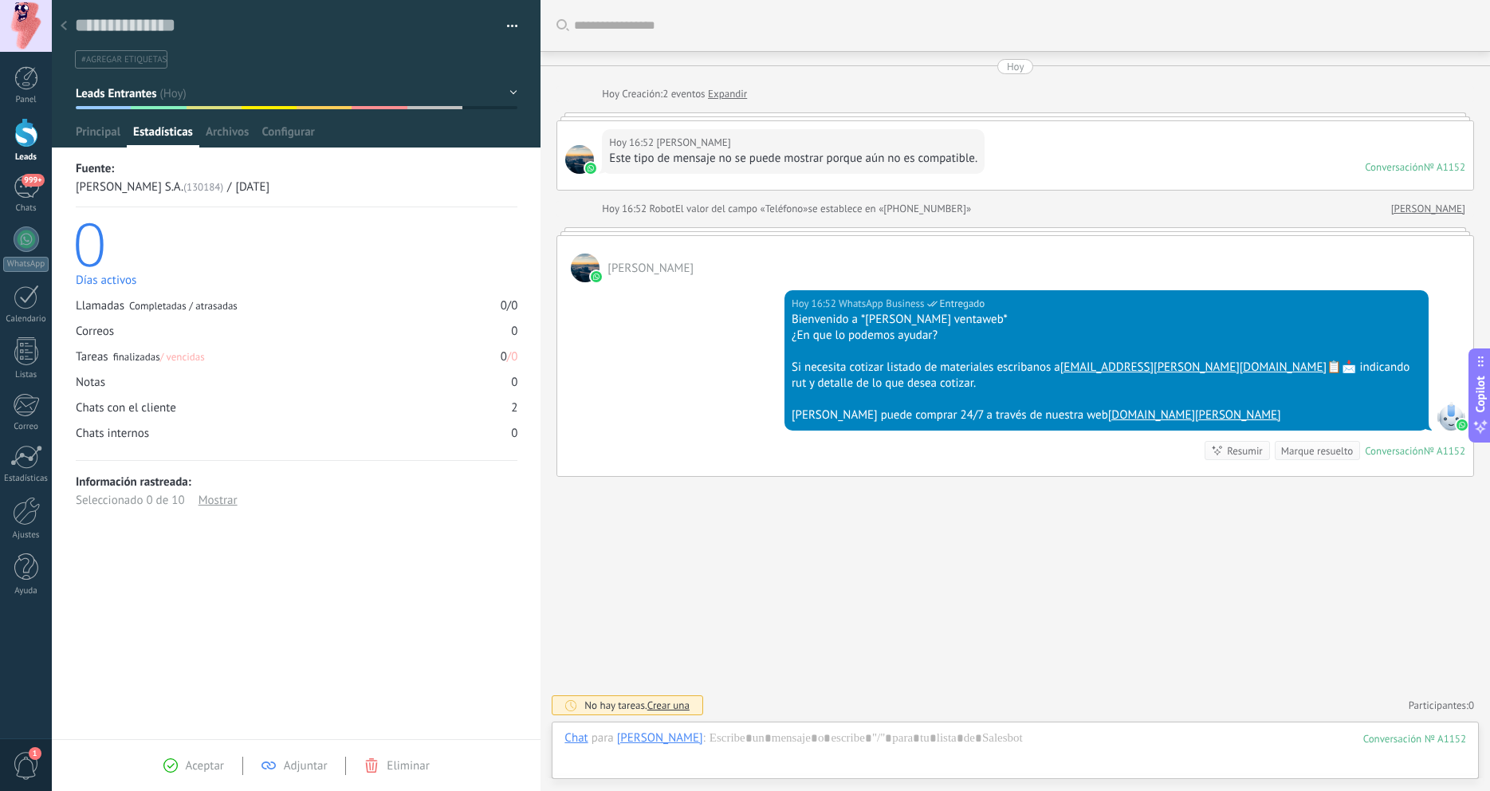
click at [68, 135] on div at bounding box center [296, 73] width 489 height 147
drag, startPoint x: 129, startPoint y: 144, endPoint x: 337, endPoint y: 111, distance: 210.7
click at [132, 145] on div "Principal Estadísticas Archivos Configurar" at bounding box center [296, 135] width 454 height 23
click at [520, 22] on div "Guardar y crear Imprimir Administrar etiquetas Exportar a excel" at bounding box center [296, 34] width 489 height 69
click at [515, 22] on button "button" at bounding box center [506, 26] width 23 height 24
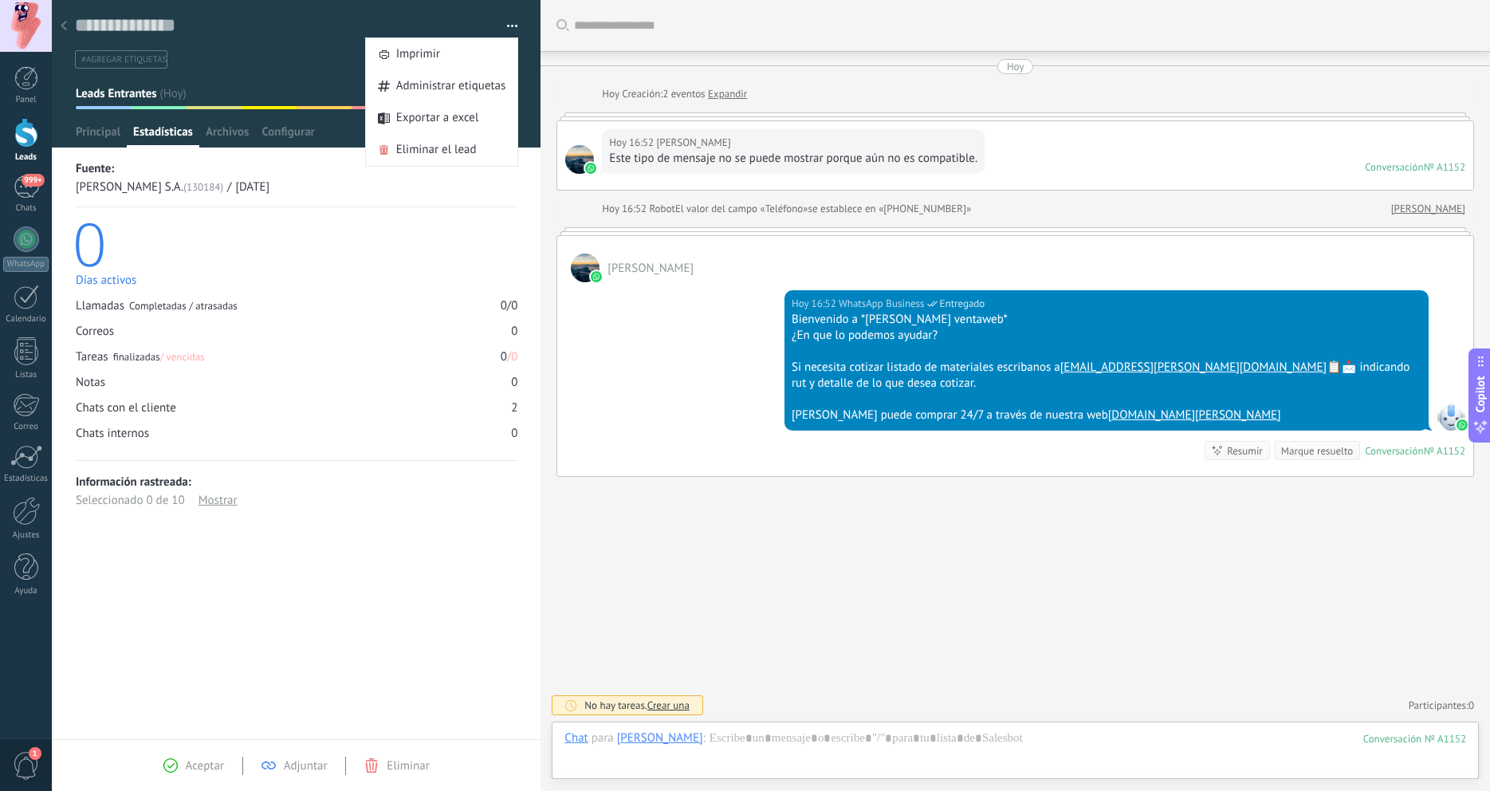
click at [328, 641] on div "******** Cristian ******** Cristian Apellido Abrir detalle Copie el nombre" at bounding box center [296, 641] width 489 height 195
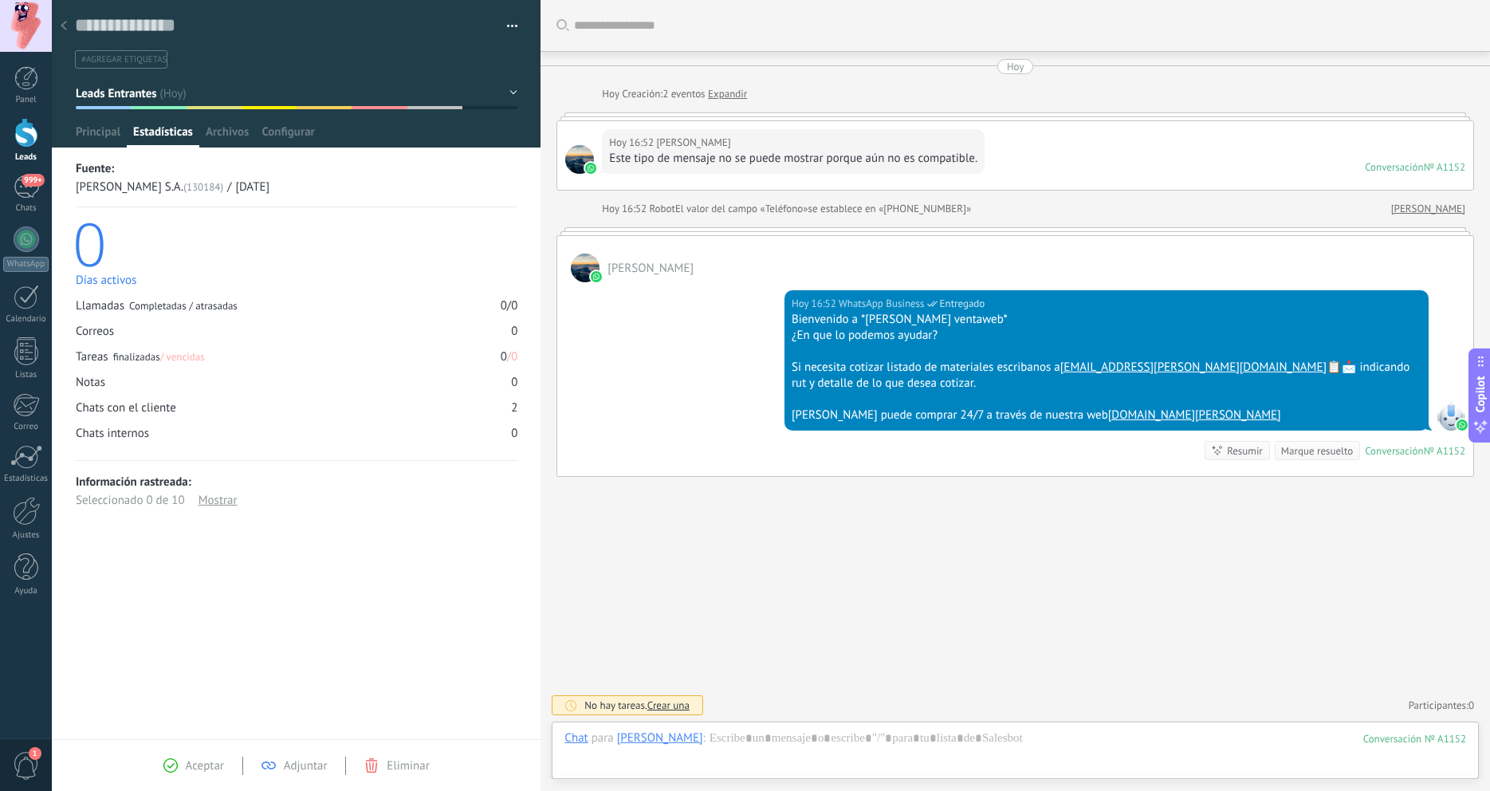
drag, startPoint x: 326, startPoint y: 607, endPoint x: 297, endPoint y: 591, distance: 32.8
click at [324, 609] on div "******** Cristian ******** Cristian Apellido Abrir detalle Copie el nombre" at bounding box center [296, 641] width 489 height 195
click at [26, 181] on span "999+" at bounding box center [33, 180] width 22 height 13
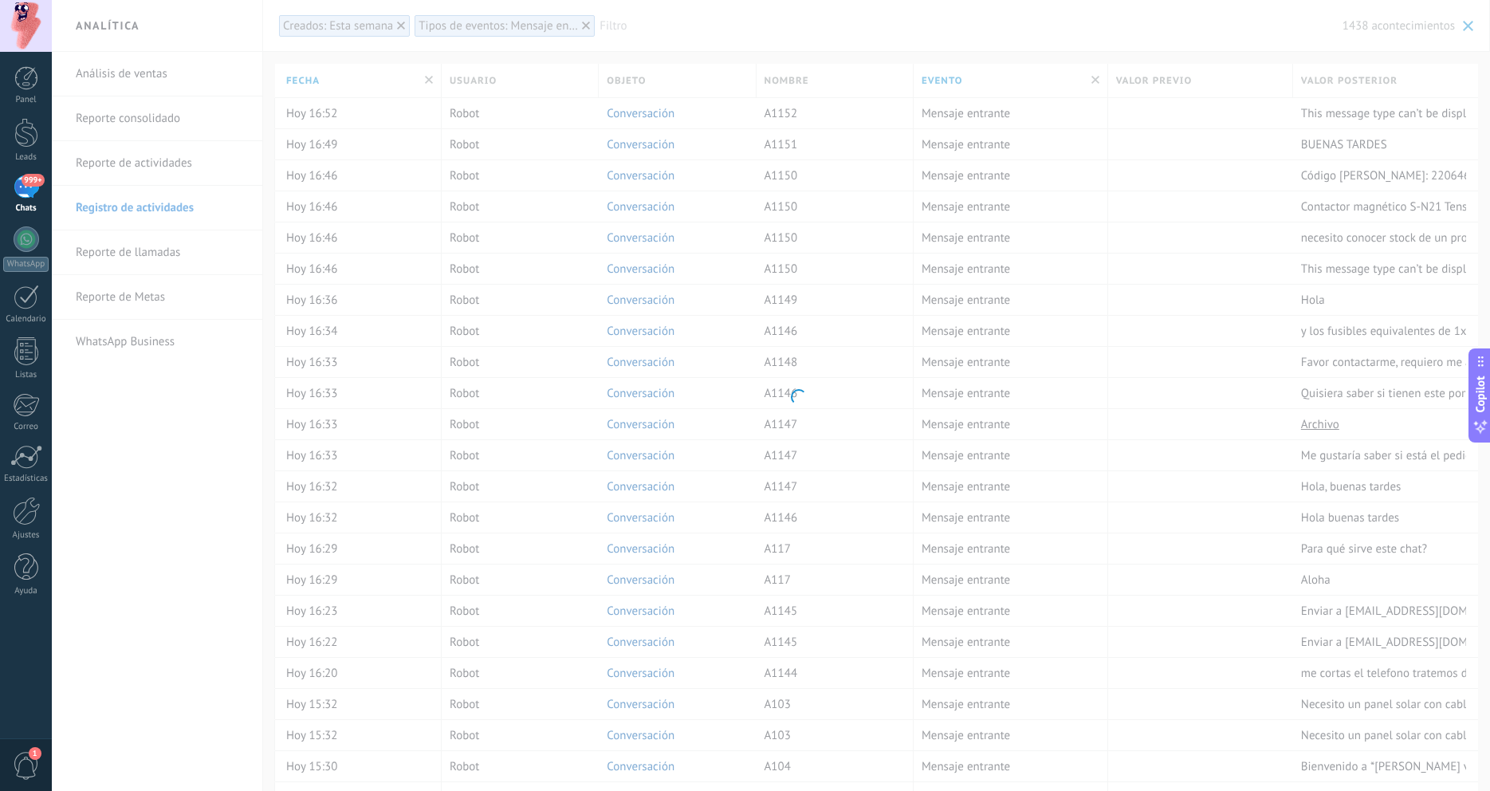
scroll to position [24, 0]
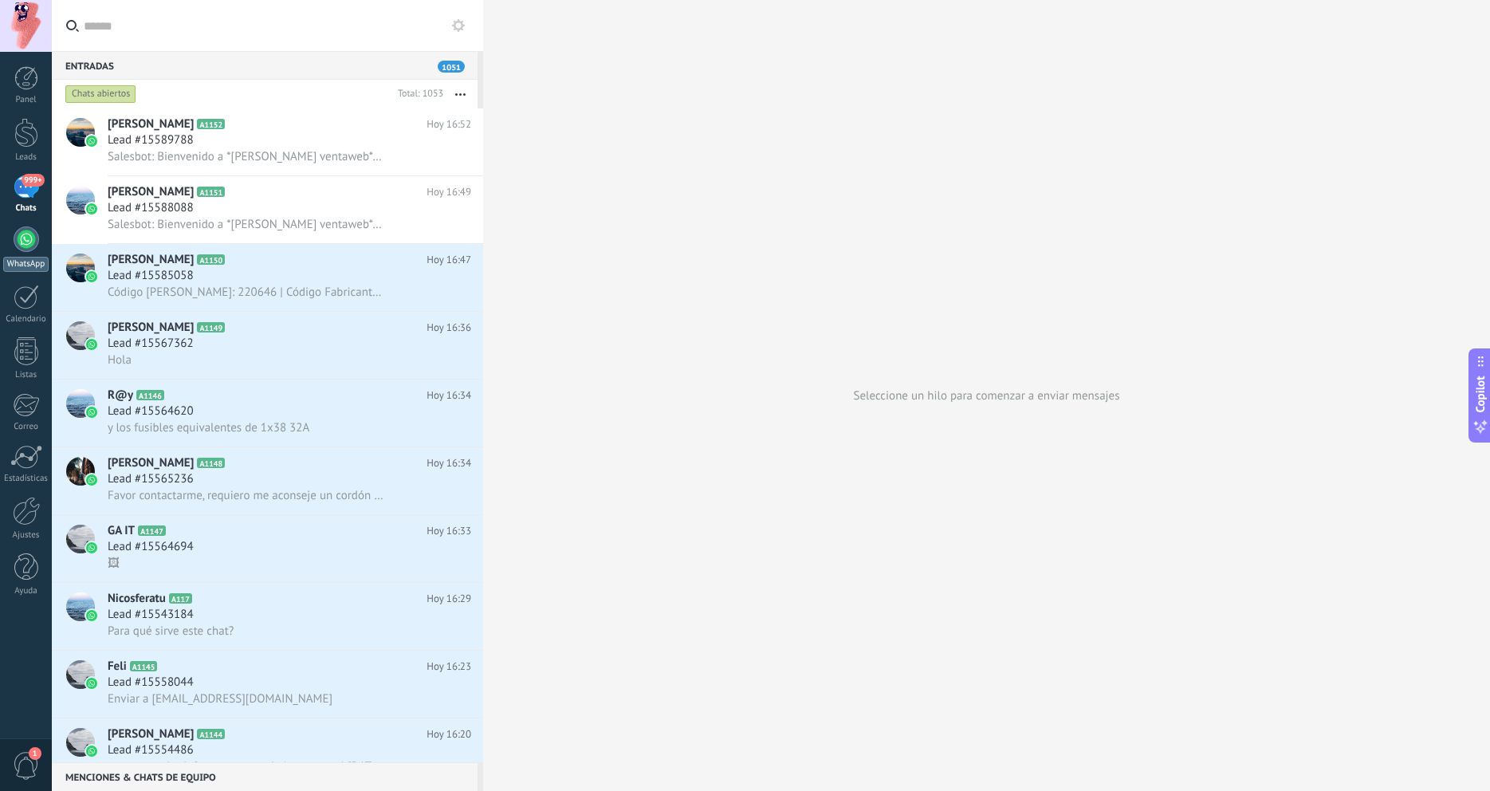
click at [30, 269] on div "WhatsApp" at bounding box center [25, 264] width 45 height 15
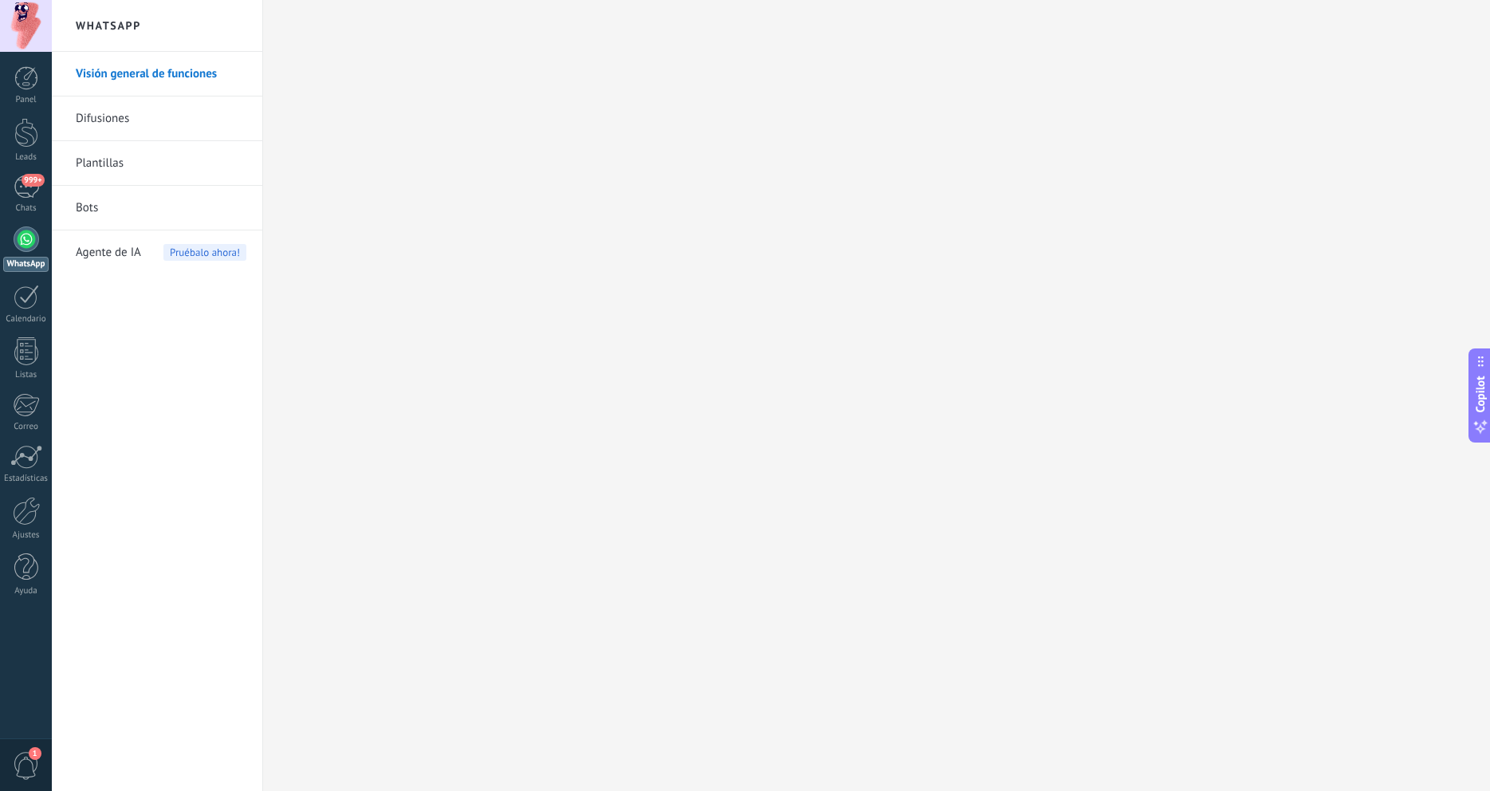
click at [26, 244] on div at bounding box center [27, 239] width 26 height 26
click at [33, 244] on div at bounding box center [27, 239] width 26 height 26
